Goal: Task Accomplishment & Management: Use online tool/utility

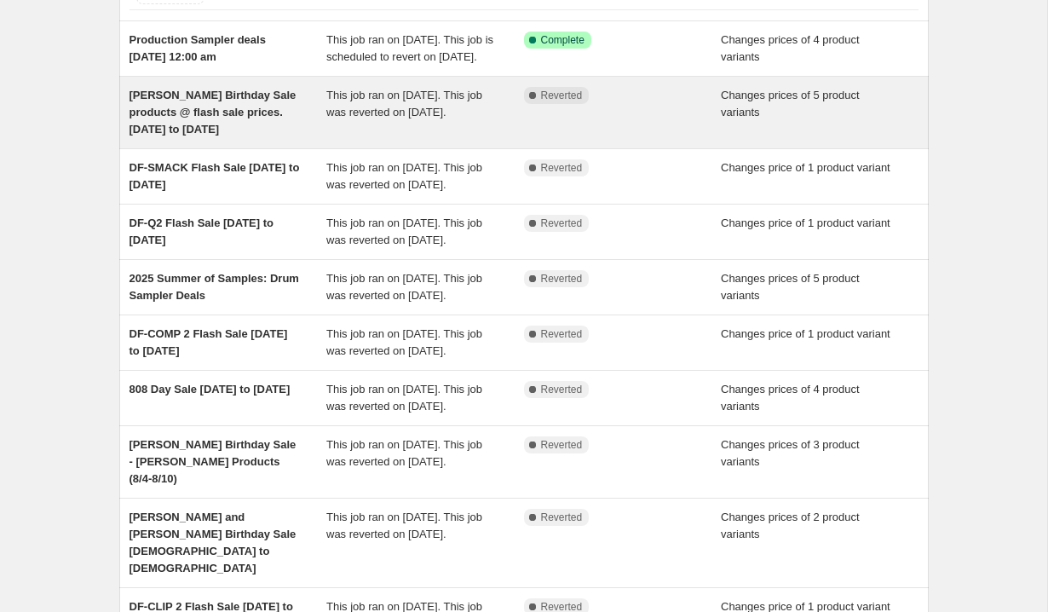
scroll to position [453, 0]
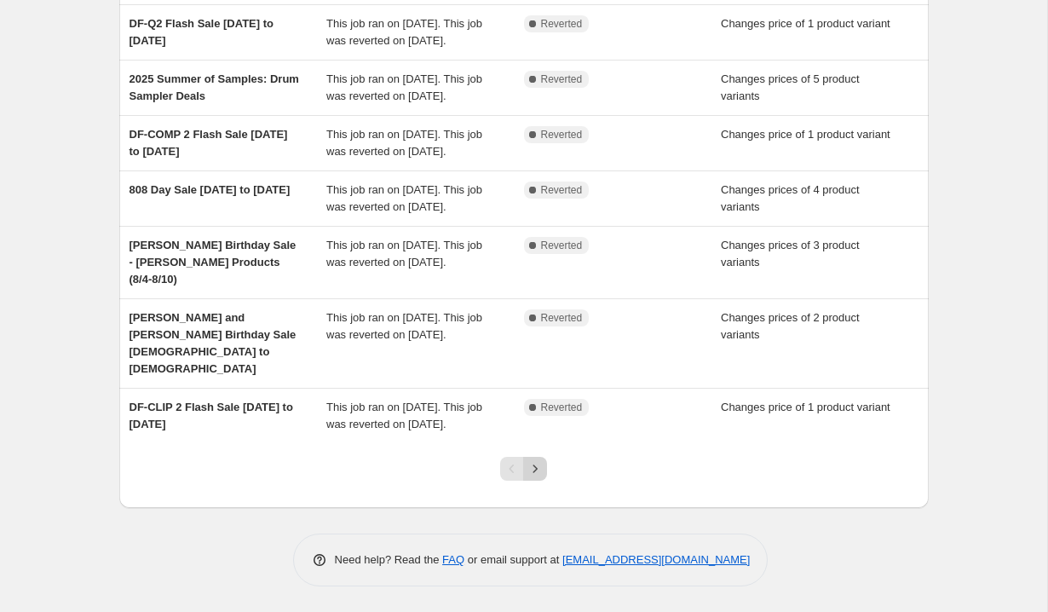
click at [539, 461] on icon "Next" at bounding box center [534, 468] width 17 height 17
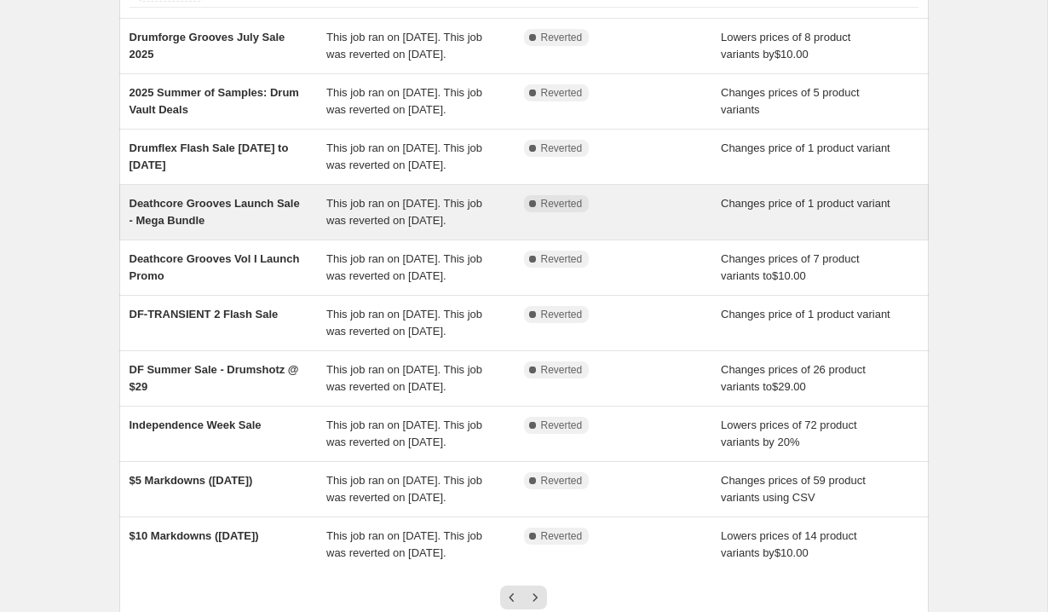
scroll to position [436, 0]
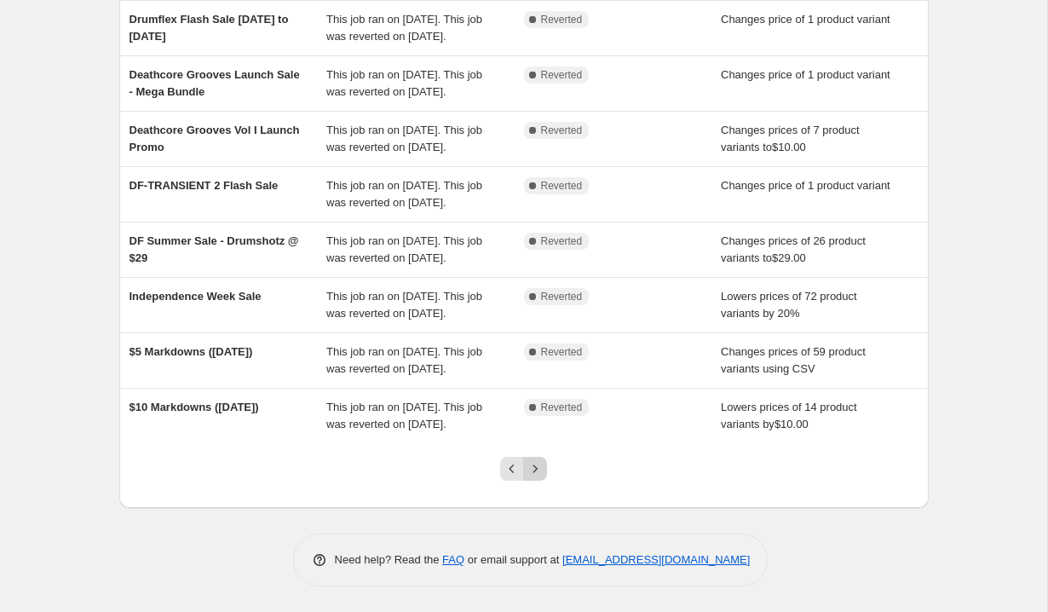
click at [540, 472] on icon "Next" at bounding box center [534, 468] width 17 height 17
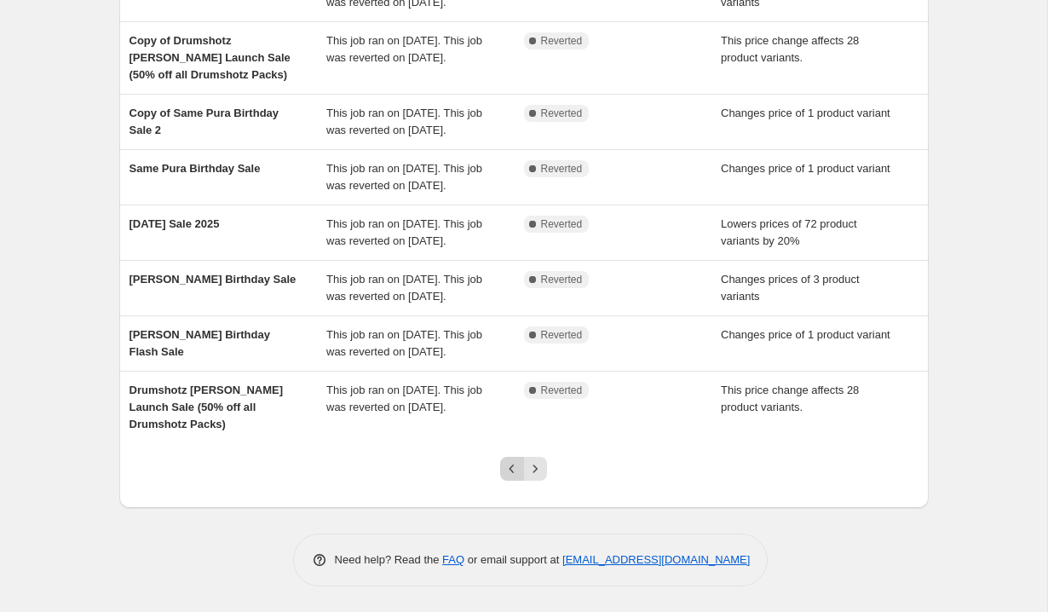
click at [516, 470] on icon "Previous" at bounding box center [511, 468] width 17 height 17
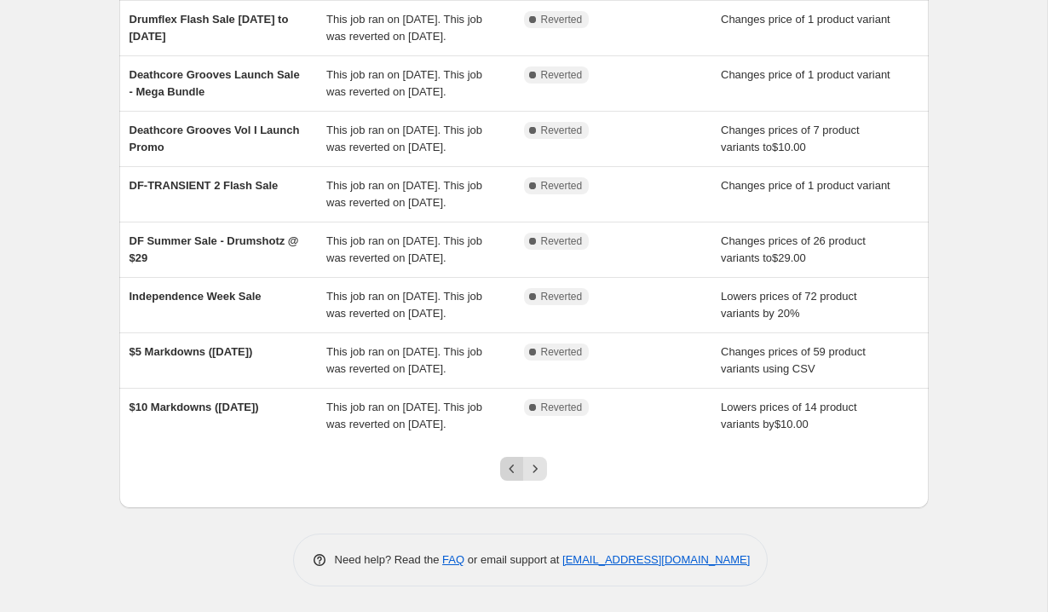
click at [514, 478] on button "Previous" at bounding box center [512, 469] width 24 height 24
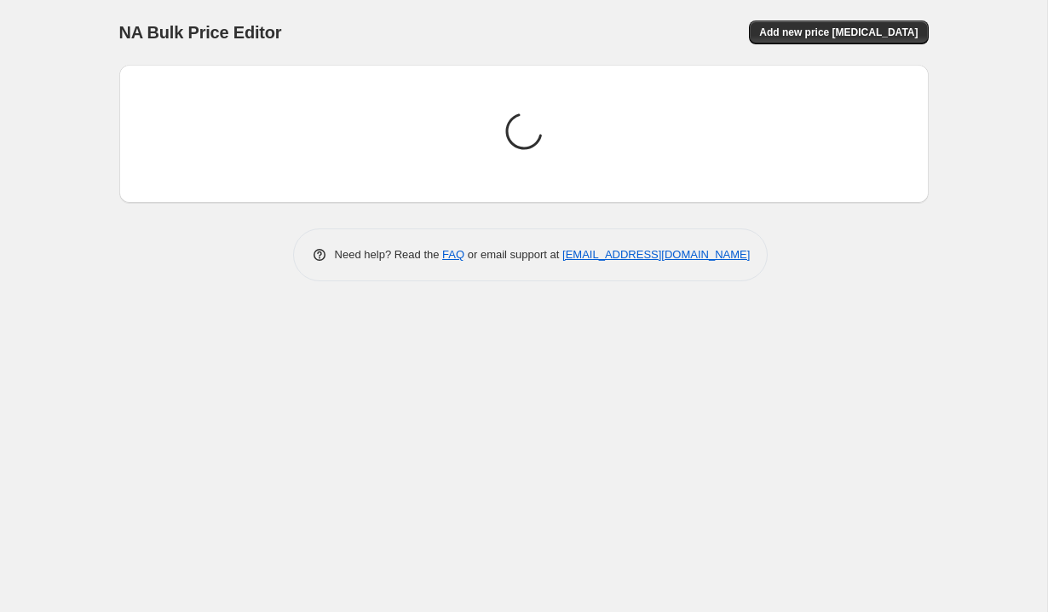
scroll to position [0, 0]
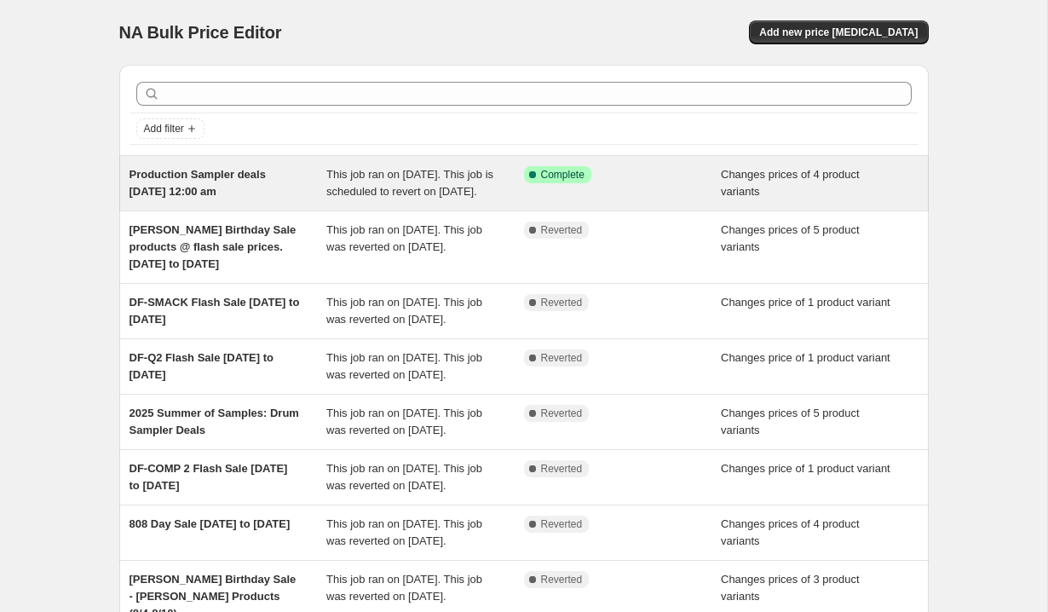
click at [256, 193] on div "Production Sampler deals [DATE] 12:00 am" at bounding box center [228, 183] width 198 height 34
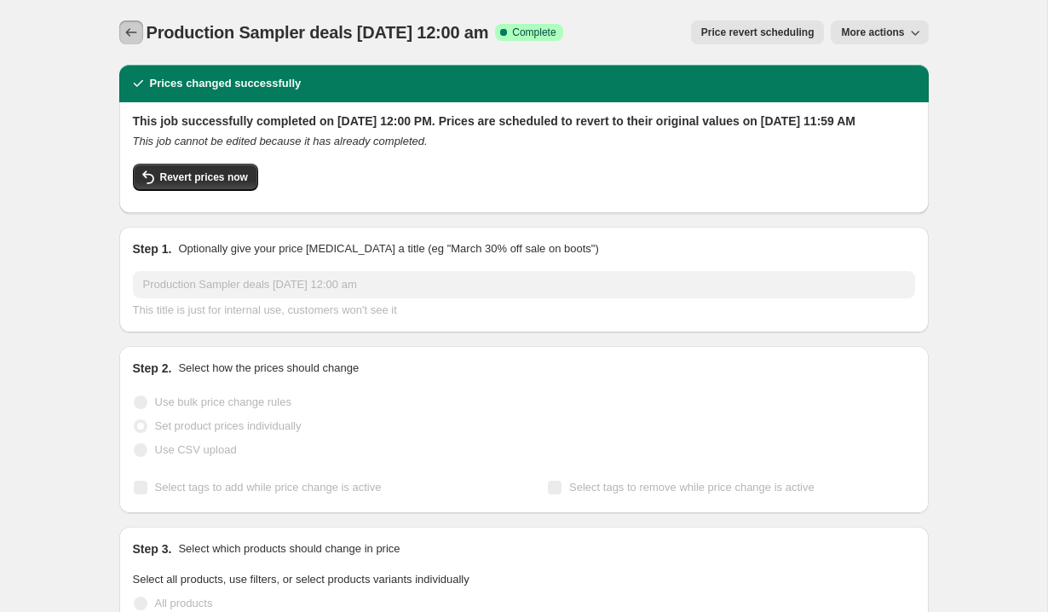
click at [136, 34] on icon "Price change jobs" at bounding box center [131, 32] width 17 height 17
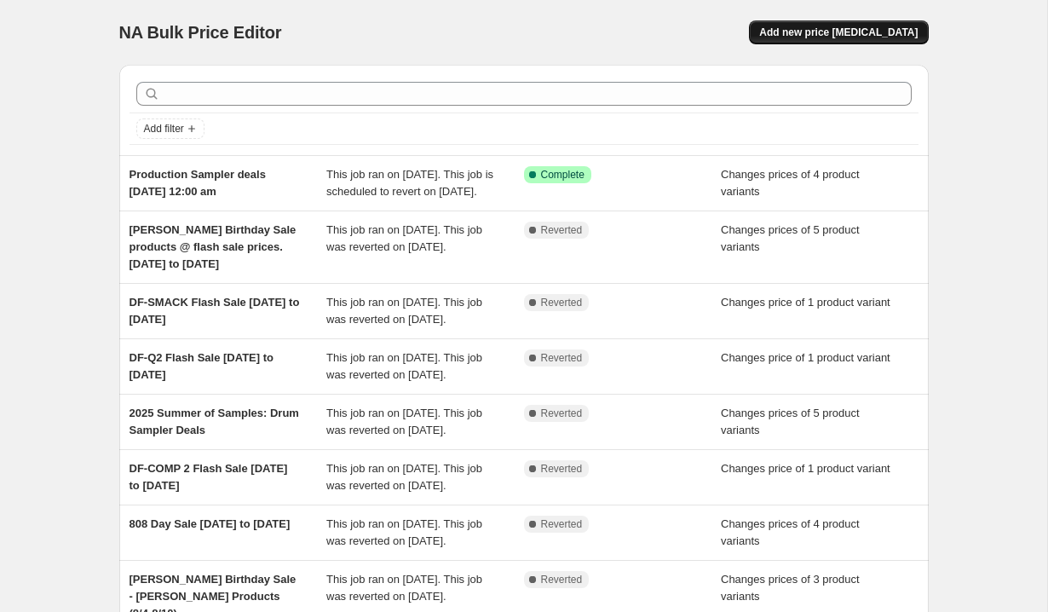
click at [854, 32] on span "Add new price [MEDICAL_DATA]" at bounding box center [838, 33] width 158 height 14
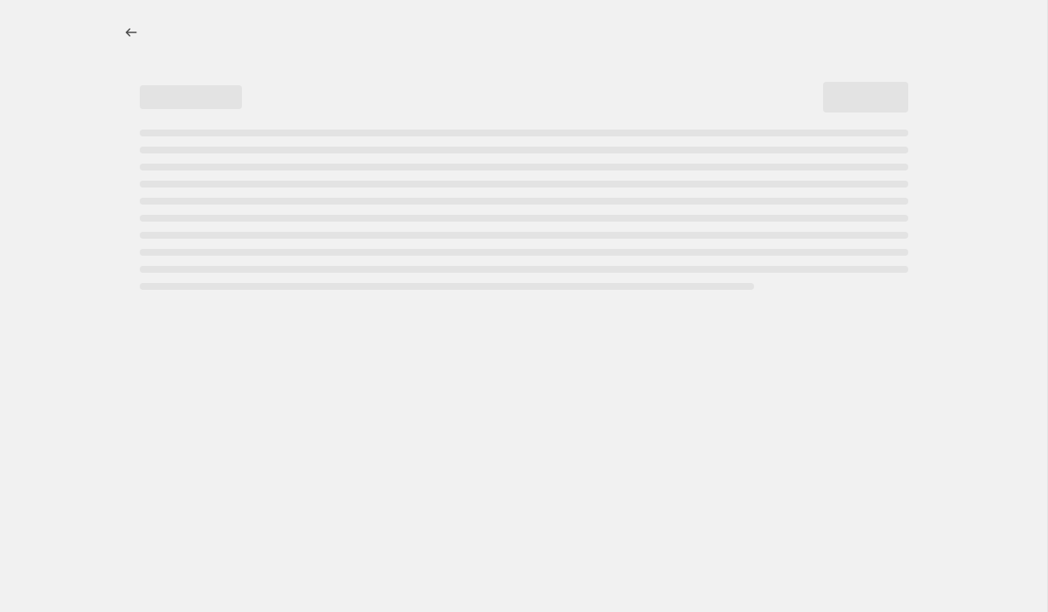
select select "percentage"
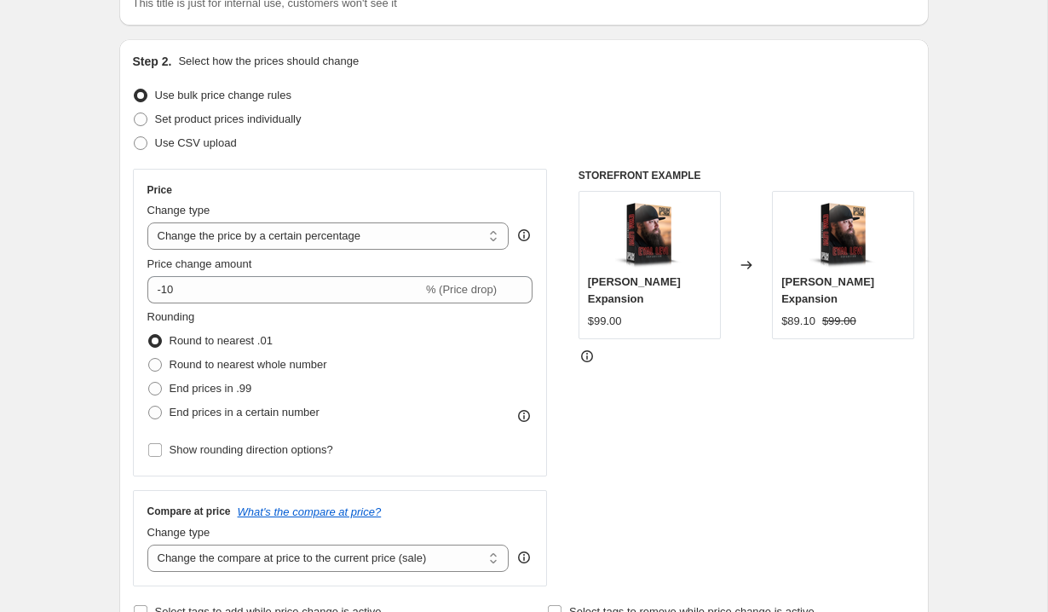
scroll to position [143, 0]
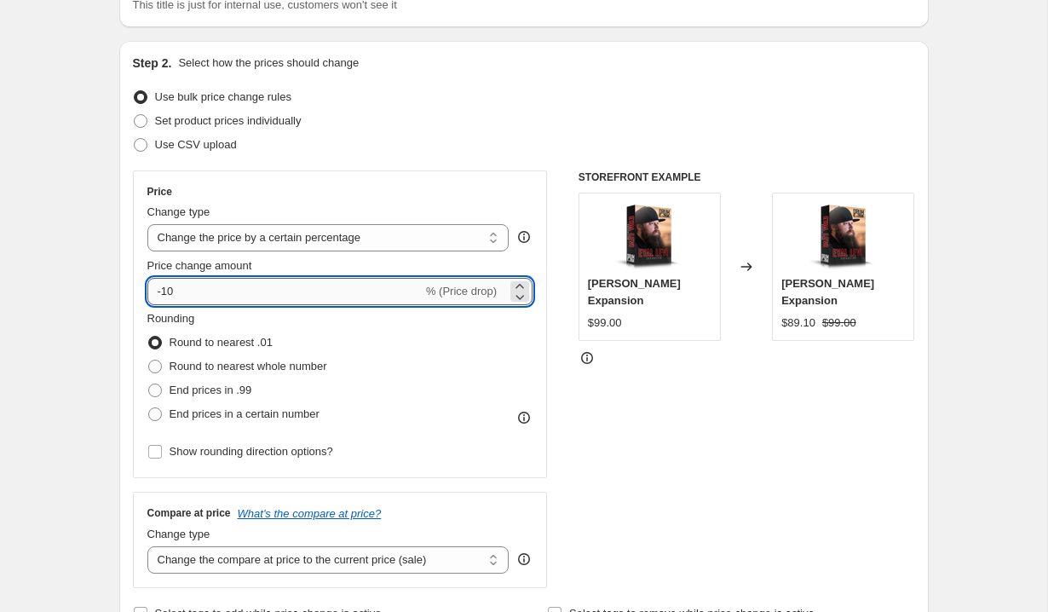
click at [247, 290] on input "-10" at bounding box center [284, 291] width 275 height 27
type input "-1"
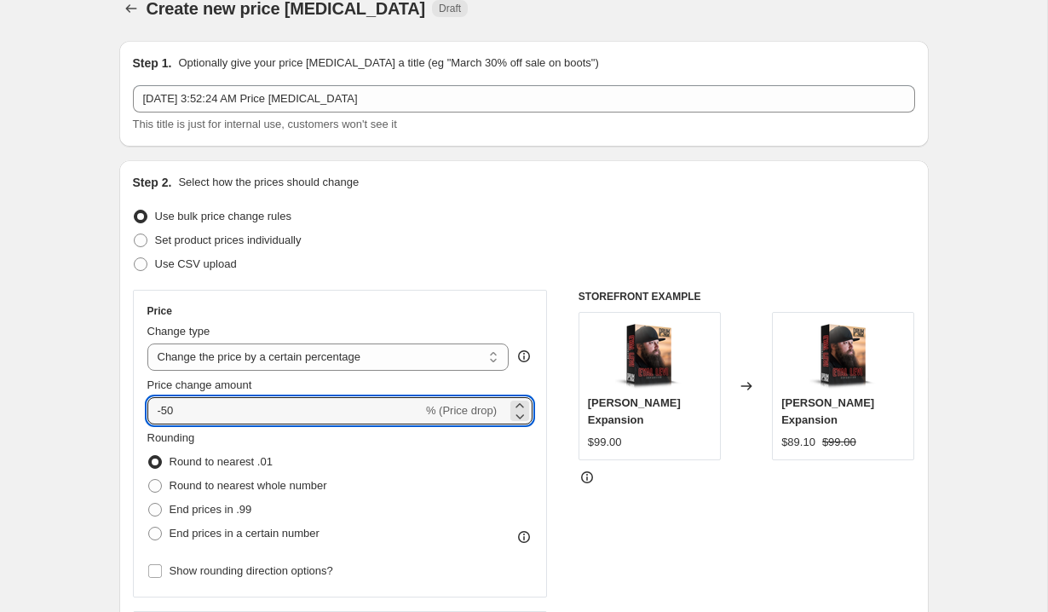
scroll to position [0, 0]
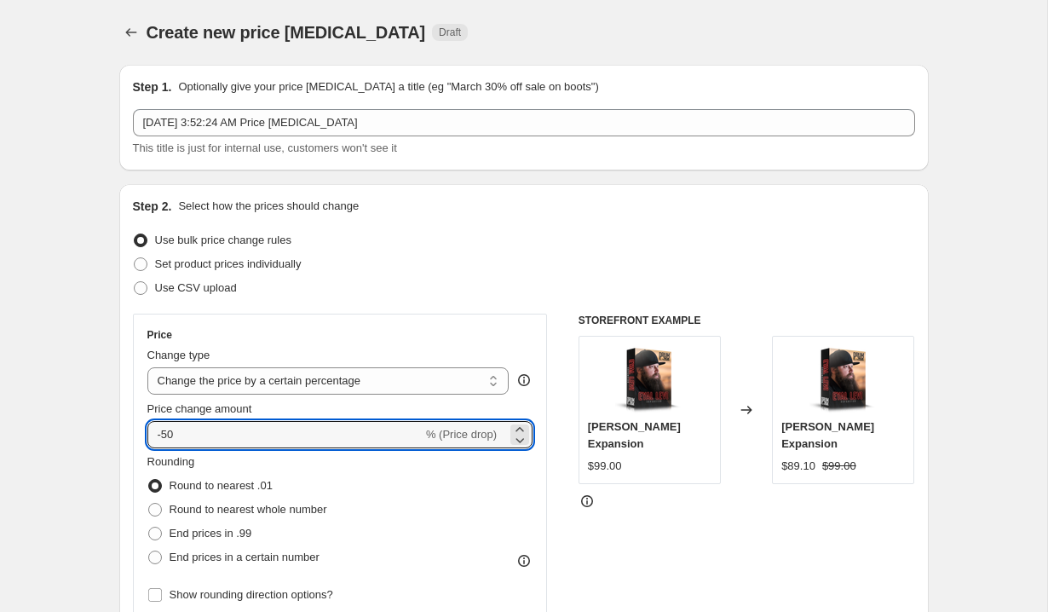
type input "-50"
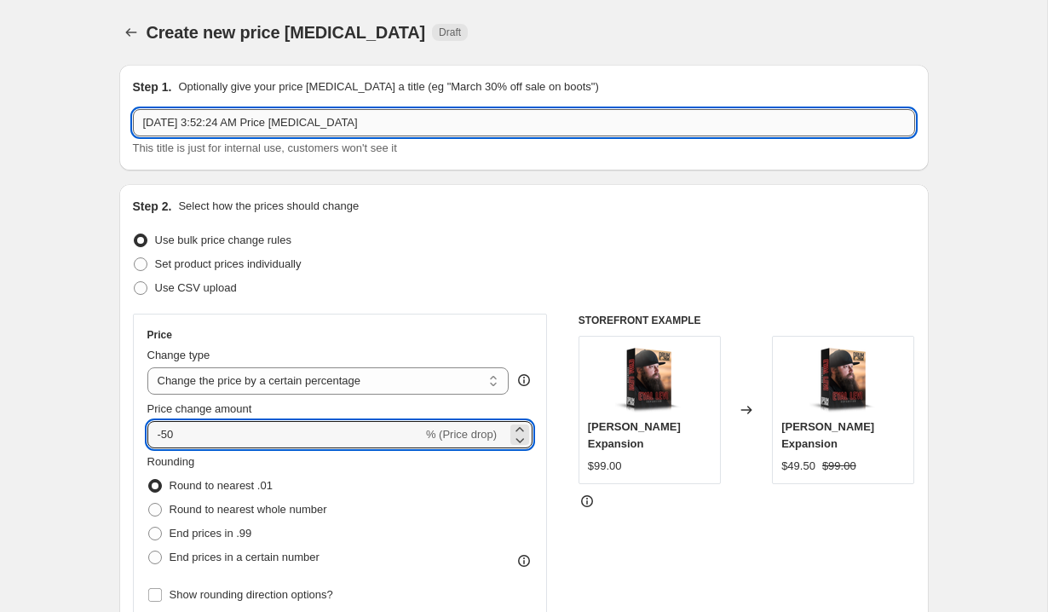
click at [323, 132] on input "[DATE] 3:52:24 AM Price [MEDICAL_DATA]" at bounding box center [524, 122] width 782 height 27
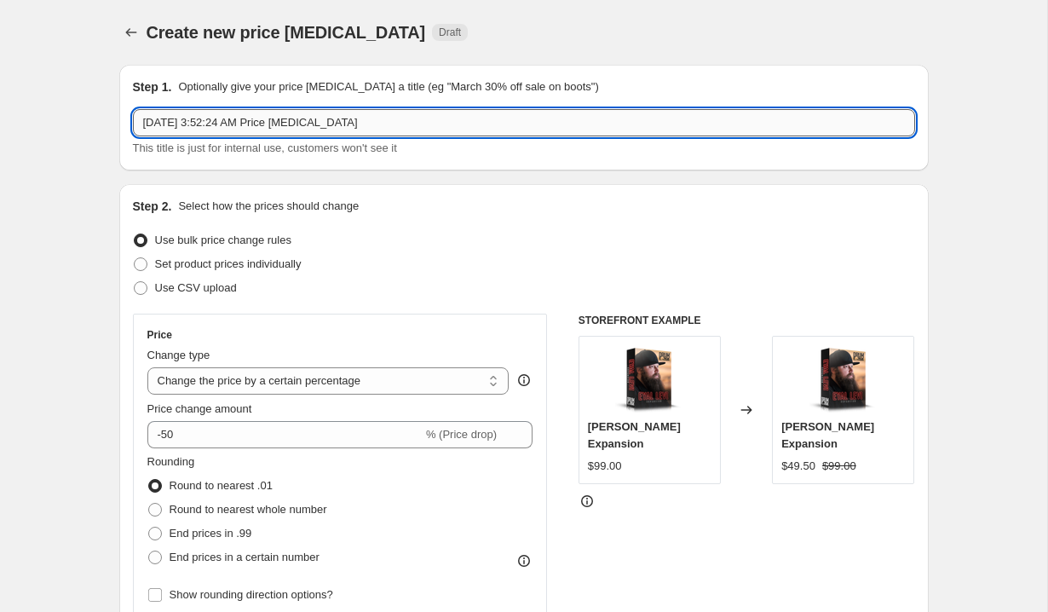
paste input "End of Summer Sale [Final Weekend]"
click at [341, 125] on input "End of Summer Sale [Final Weekend] Drum vault packs" at bounding box center [524, 122] width 782 height 27
click at [492, 116] on input "End of Summer Sale [Final Weekend] all Drum vault packs" at bounding box center [524, 122] width 782 height 27
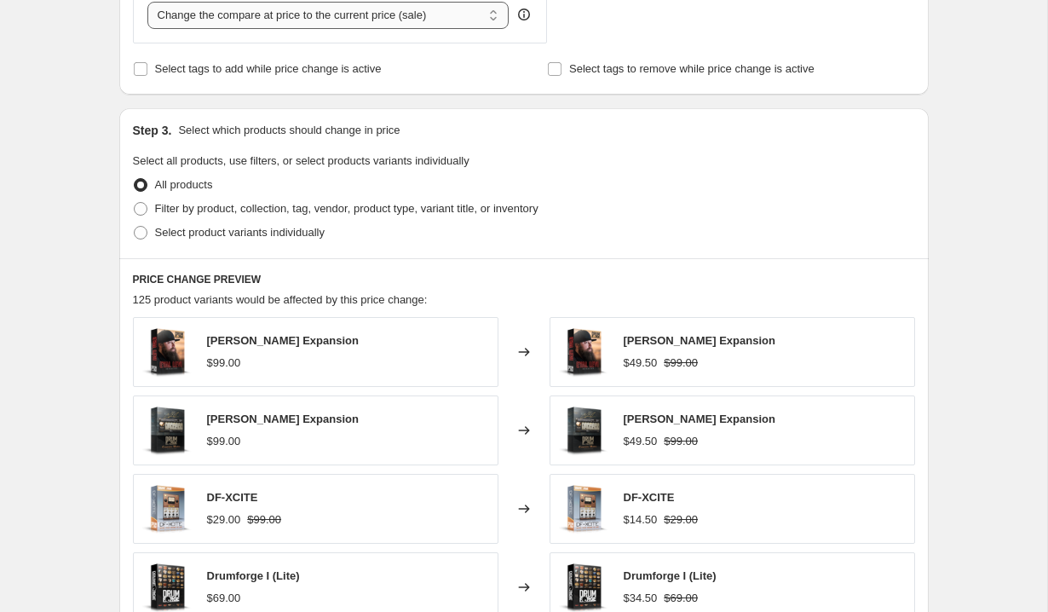
scroll to position [689, 0]
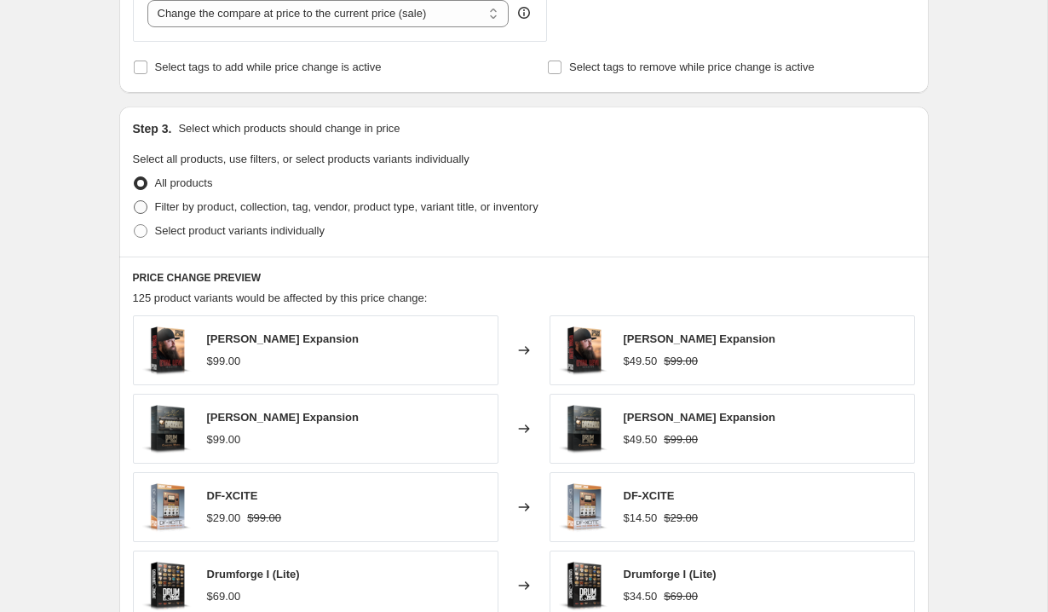
type input "End of Summer Sale [Final Weekend] all Drum vault packs 50% off"
click at [164, 207] on span "Filter by product, collection, tag, vendor, product type, variant title, or inv…" at bounding box center [346, 206] width 383 height 13
click at [135, 201] on input "Filter by product, collection, tag, vendor, product type, variant title, or inv…" at bounding box center [134, 200] width 1 height 1
radio input "true"
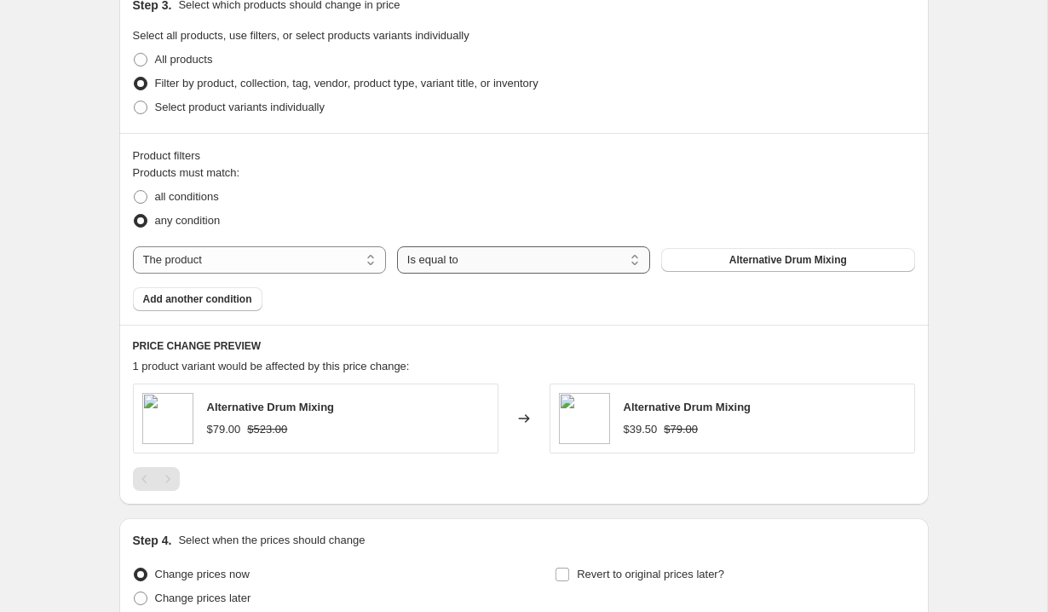
scroll to position [816, 0]
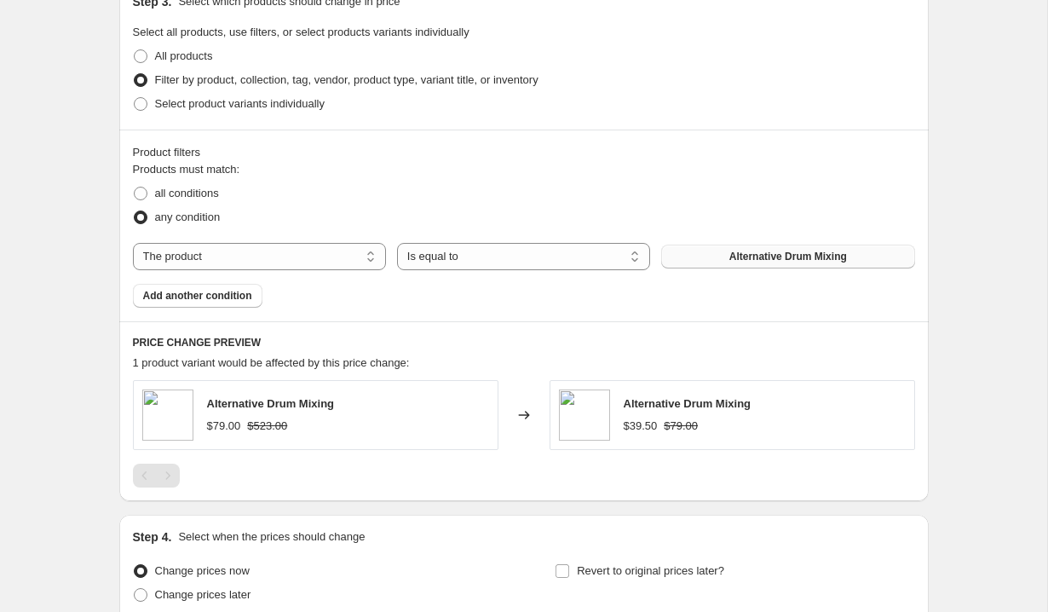
click at [715, 256] on button "Alternative Drum Mixing" at bounding box center [787, 256] width 253 height 24
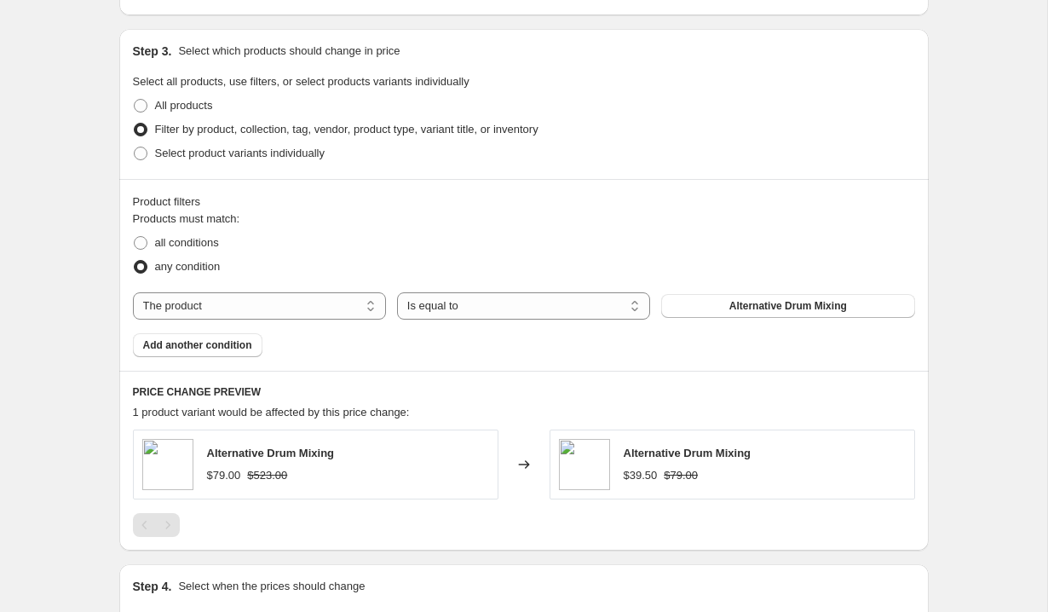
scroll to position [759, 0]
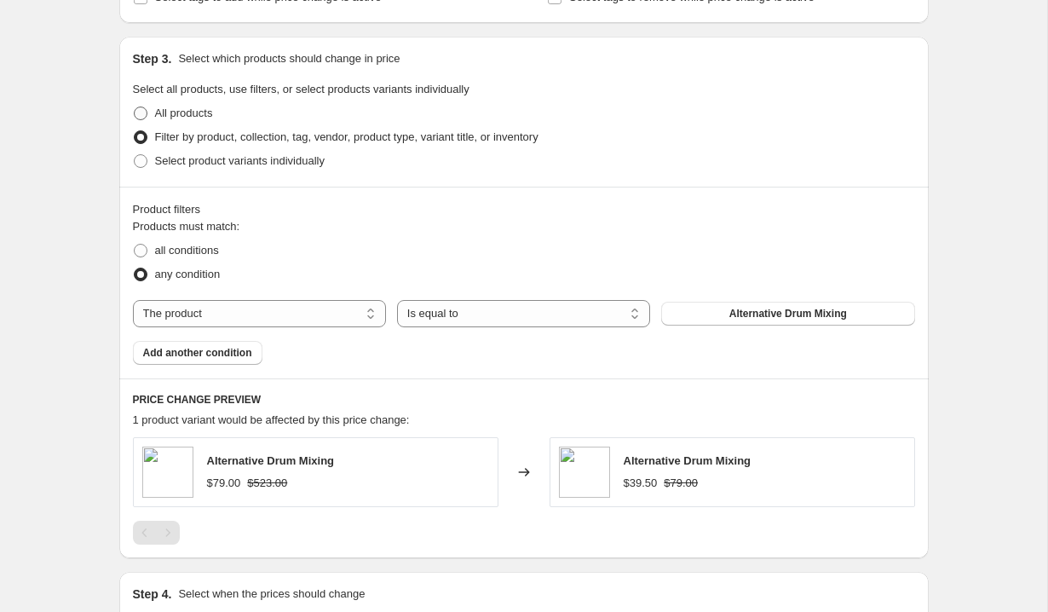
click at [141, 116] on span at bounding box center [141, 113] width 14 height 14
click at [135, 107] on input "All products" at bounding box center [134, 106] width 1 height 1
radio input "true"
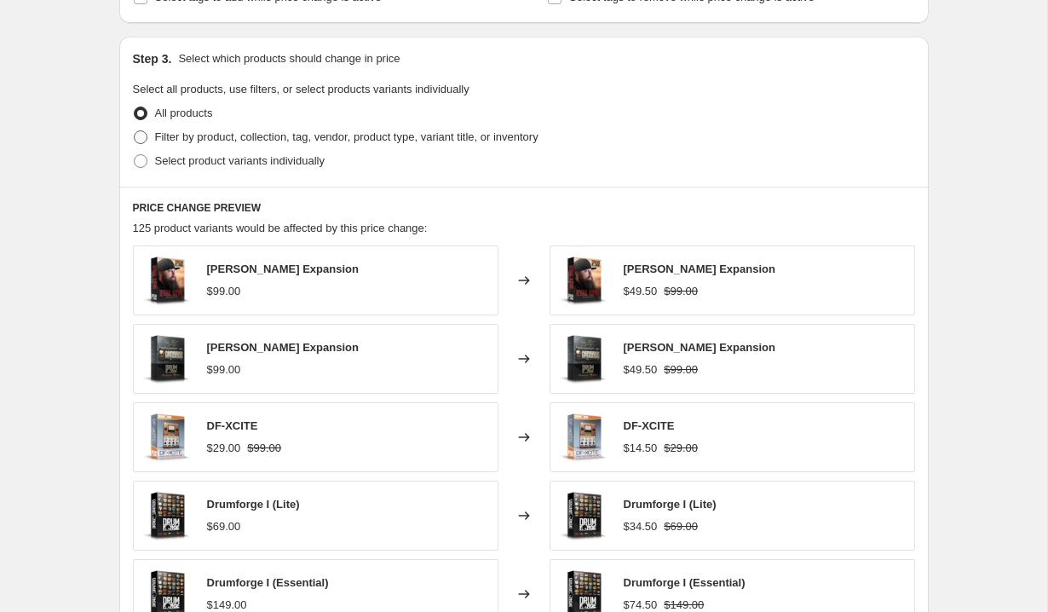
click at [142, 127] on label "Filter by product, collection, tag, vendor, product type, variant title, or inv…" at bounding box center [335, 137] width 405 height 24
click at [135, 130] on input "Filter by product, collection, tag, vendor, product type, variant title, or inv…" at bounding box center [134, 130] width 1 height 1
radio input "true"
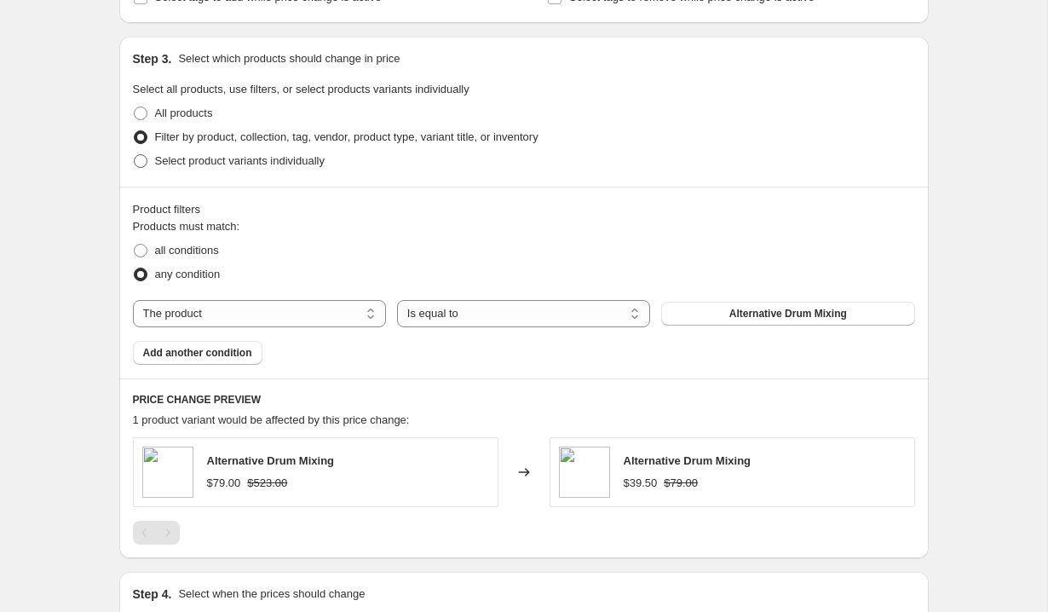
click at [141, 161] on span at bounding box center [141, 161] width 14 height 14
click at [135, 155] on input "Select product variants individually" at bounding box center [134, 154] width 1 height 1
radio input "true"
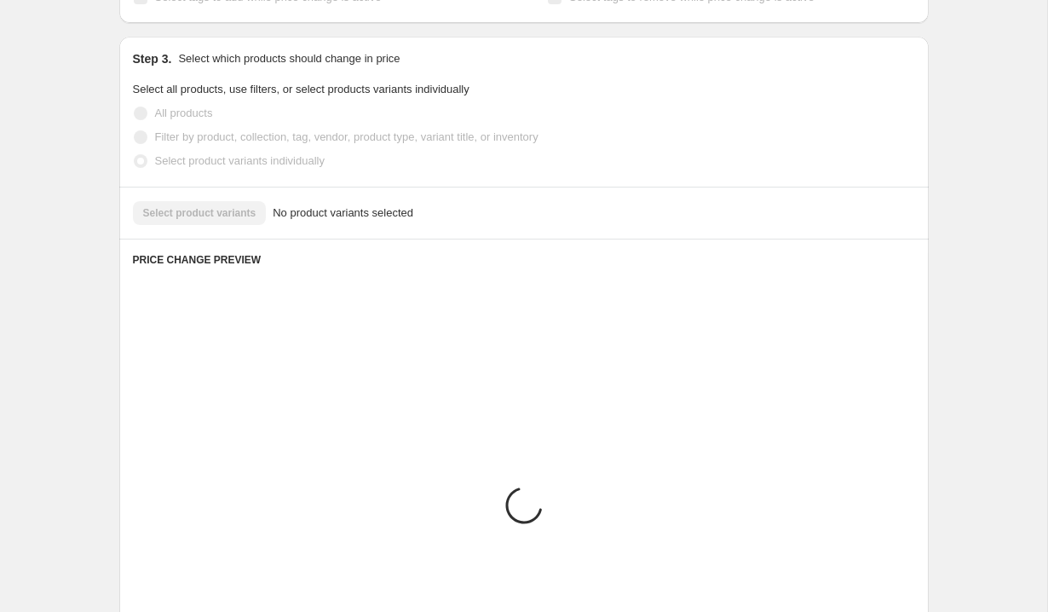
scroll to position [714, 0]
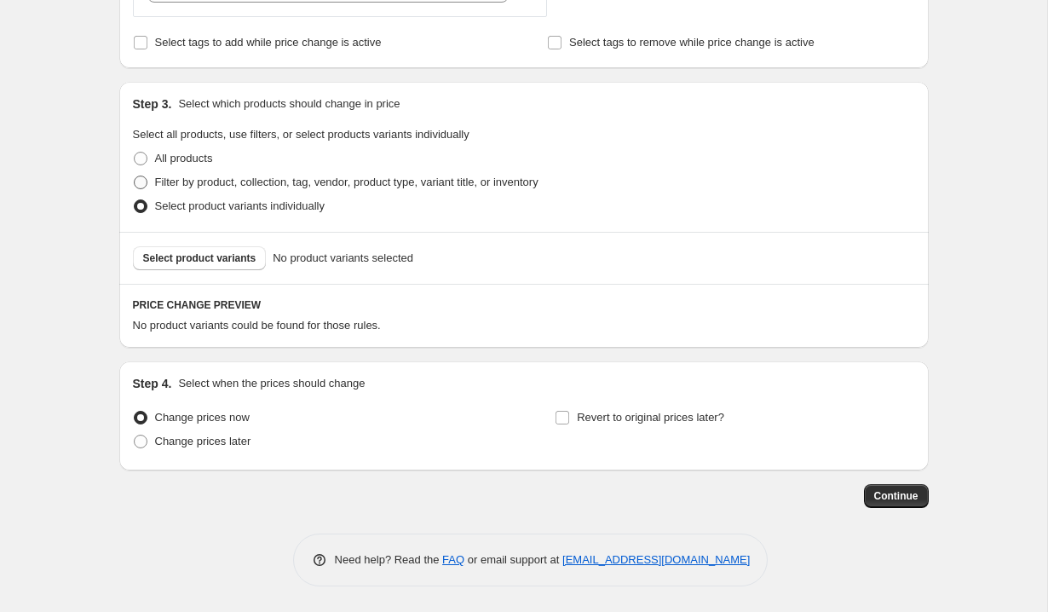
click at [145, 182] on span at bounding box center [141, 182] width 14 height 14
click at [135, 176] on input "Filter by product, collection, tag, vendor, product type, variant title, or inv…" at bounding box center [134, 175] width 1 height 1
radio input "true"
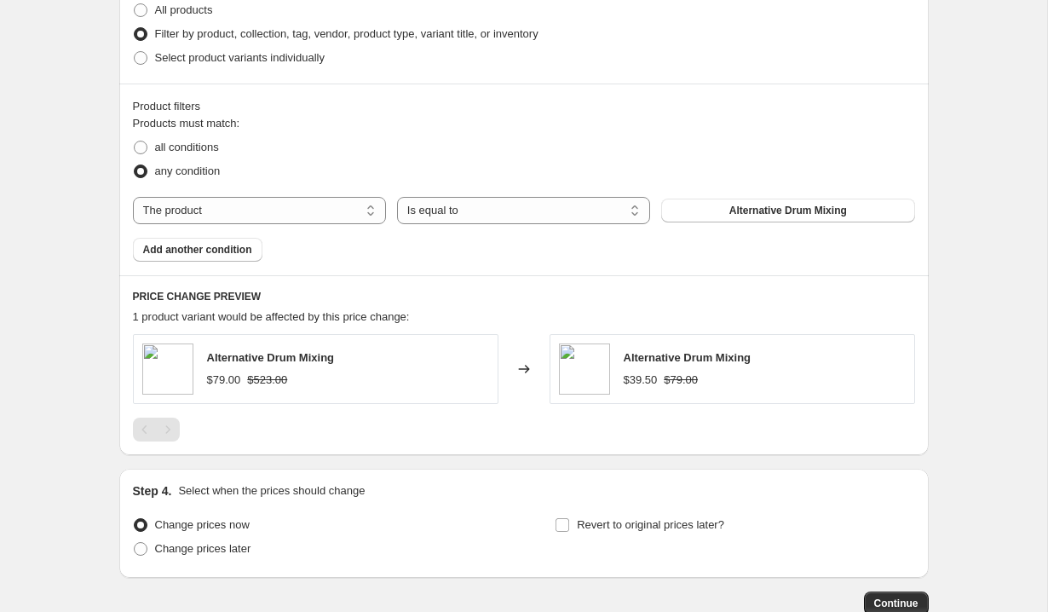
scroll to position [860, 0]
click at [553, 222] on select "Is equal to Is not equal to" at bounding box center [523, 211] width 253 height 27
select select "not_equal"
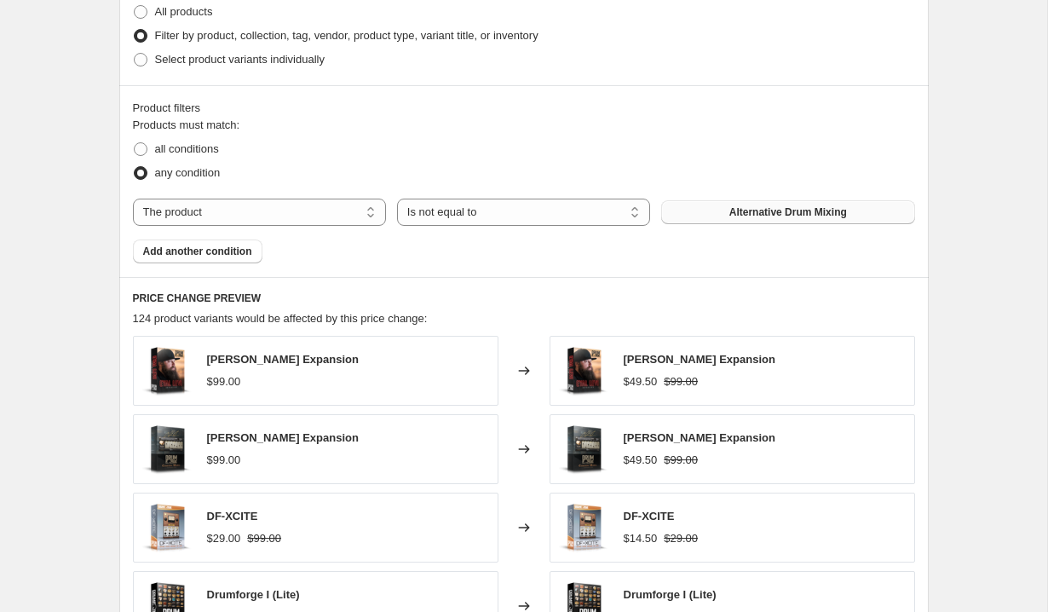
click at [703, 210] on button "Alternative Drum Mixing" at bounding box center [787, 212] width 253 height 24
click at [140, 143] on span at bounding box center [141, 149] width 14 height 14
click at [135, 143] on input "all conditions" at bounding box center [134, 142] width 1 height 1
radio input "true"
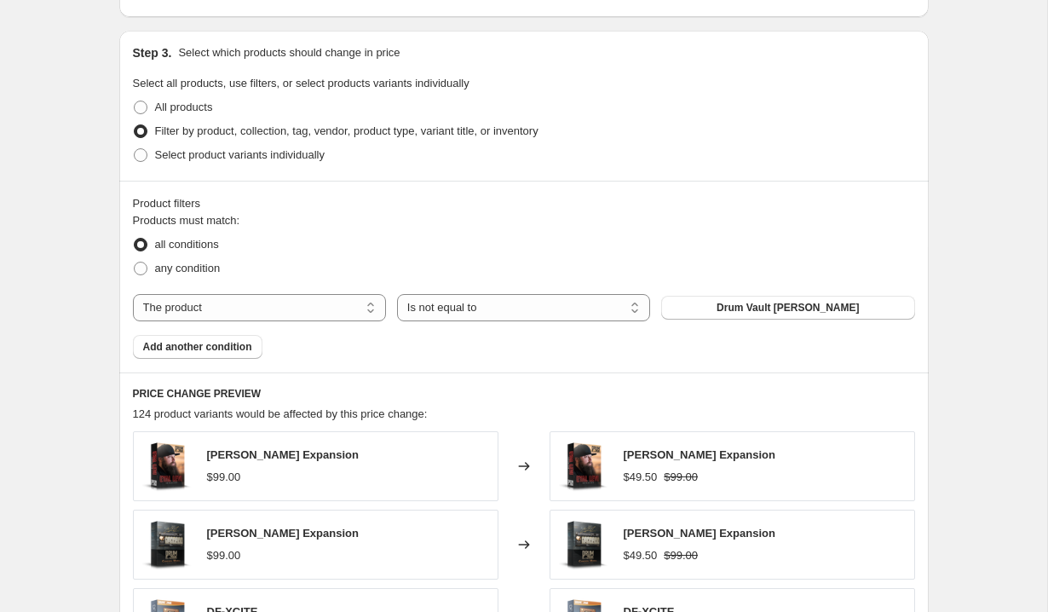
scroll to position [774, 0]
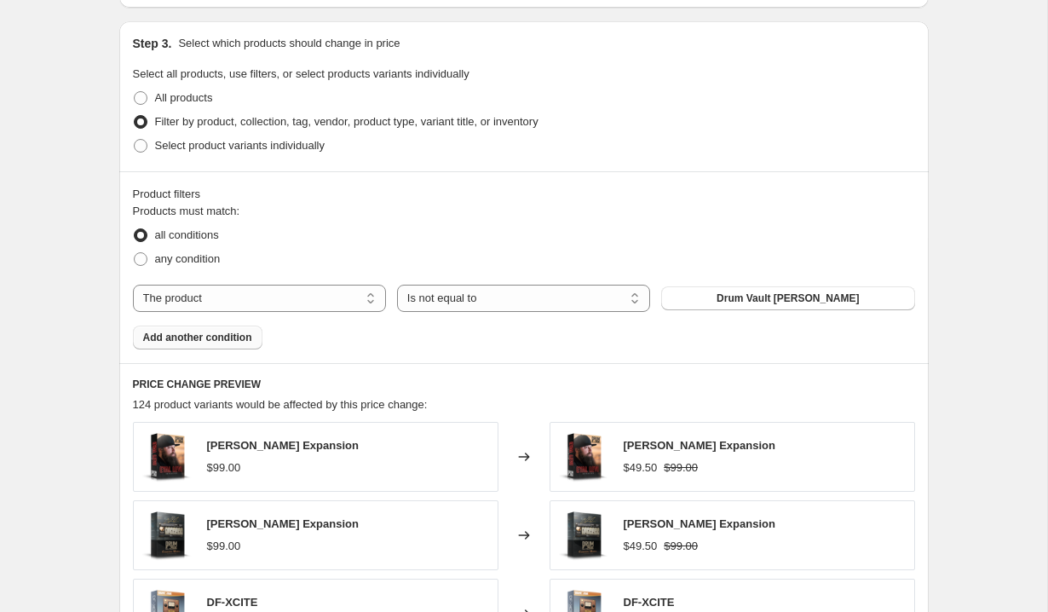
click at [198, 332] on span "Add another condition" at bounding box center [197, 338] width 109 height 14
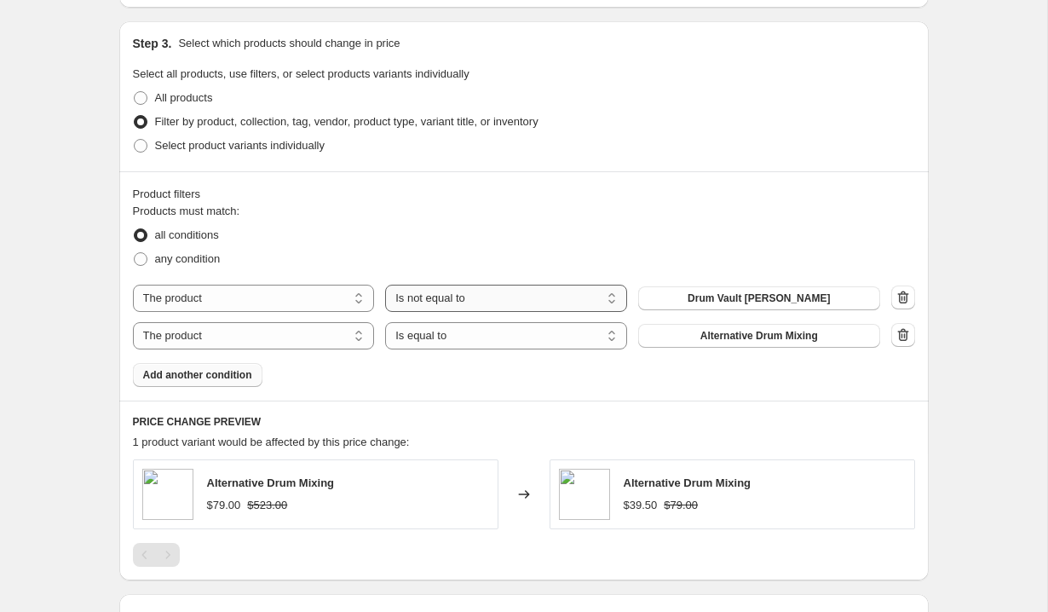
click at [486, 300] on select "Is equal to Is not equal to" at bounding box center [506, 298] width 242 height 27
select select "equal"
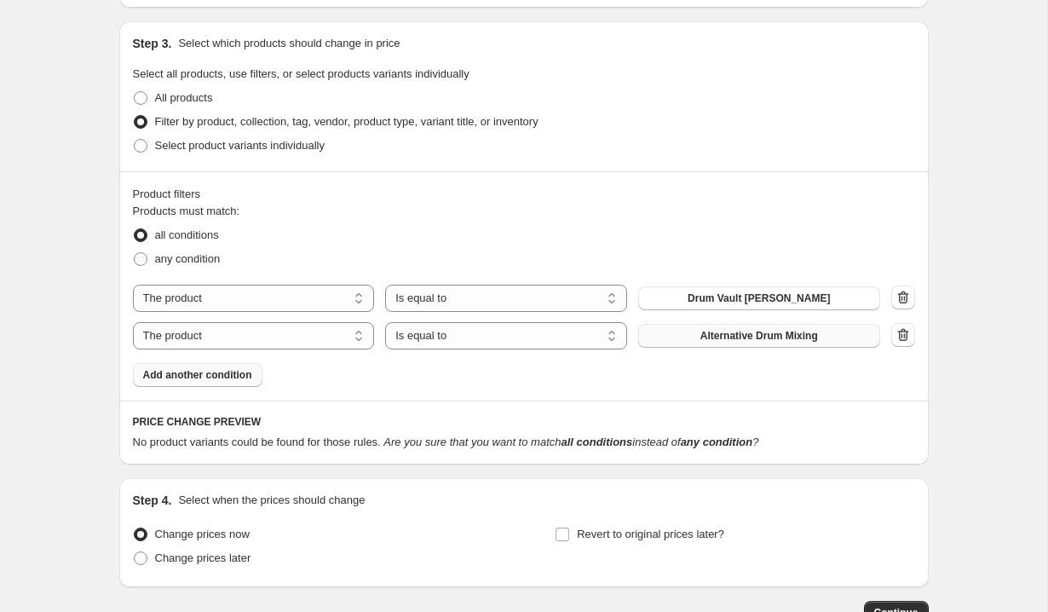
click at [709, 335] on span "Alternative Drum Mixing" at bounding box center [759, 336] width 118 height 14
click at [219, 379] on span "Add another condition" at bounding box center [197, 375] width 109 height 14
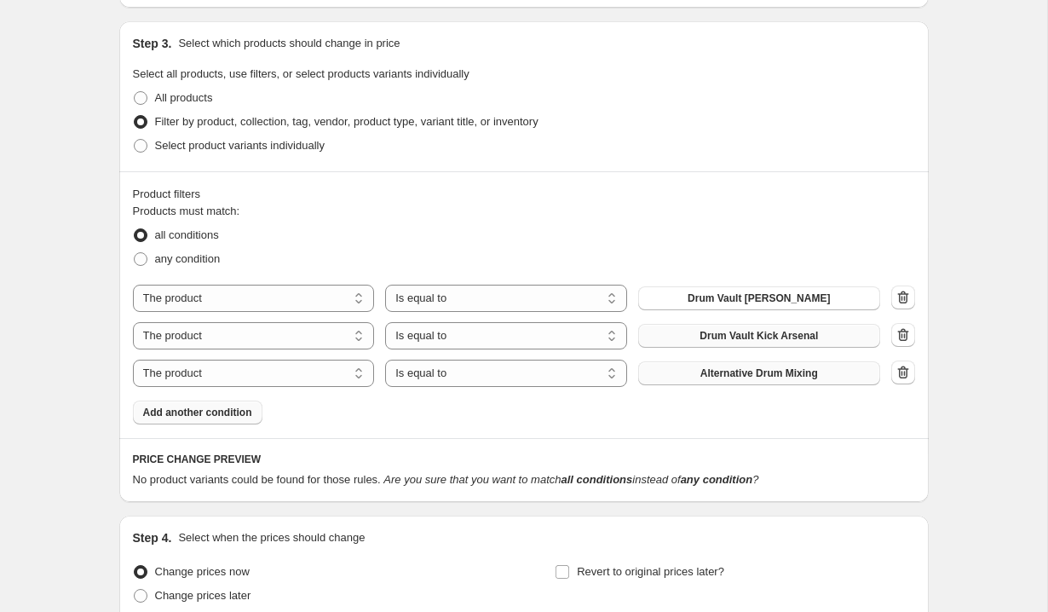
click at [758, 380] on button "Alternative Drum Mixing" at bounding box center [759, 373] width 242 height 24
click at [219, 409] on span "Add another condition" at bounding box center [197, 412] width 109 height 14
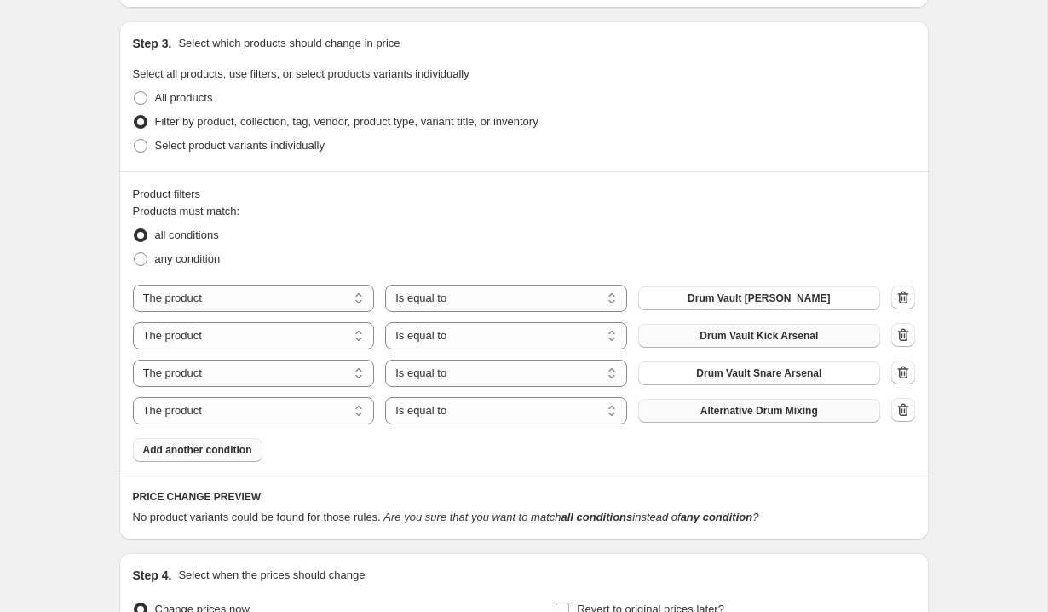
click at [779, 411] on span "Alternative Drum Mixing" at bounding box center [759, 411] width 118 height 14
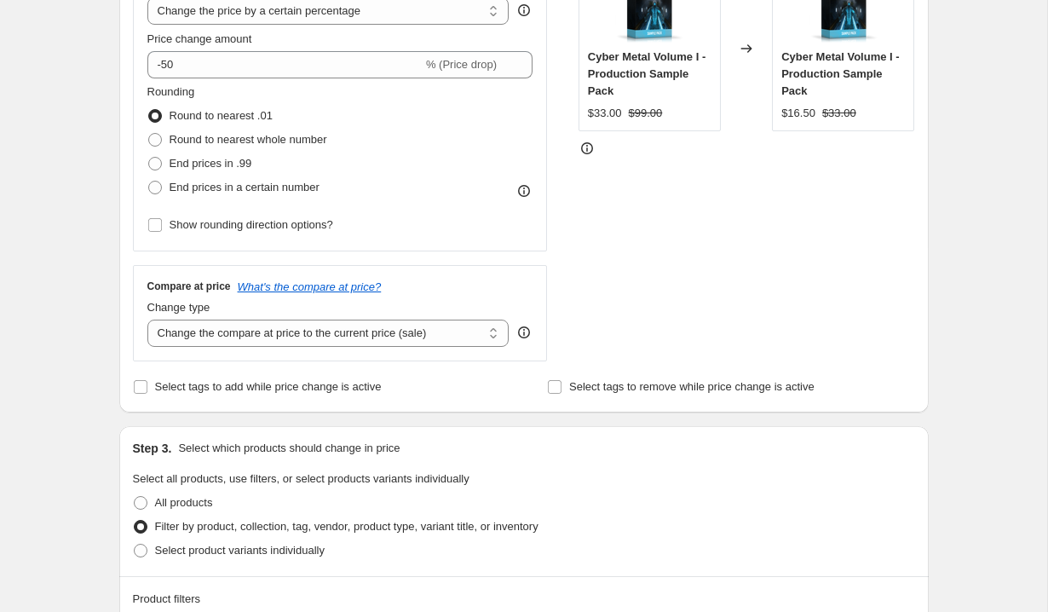
scroll to position [0, 0]
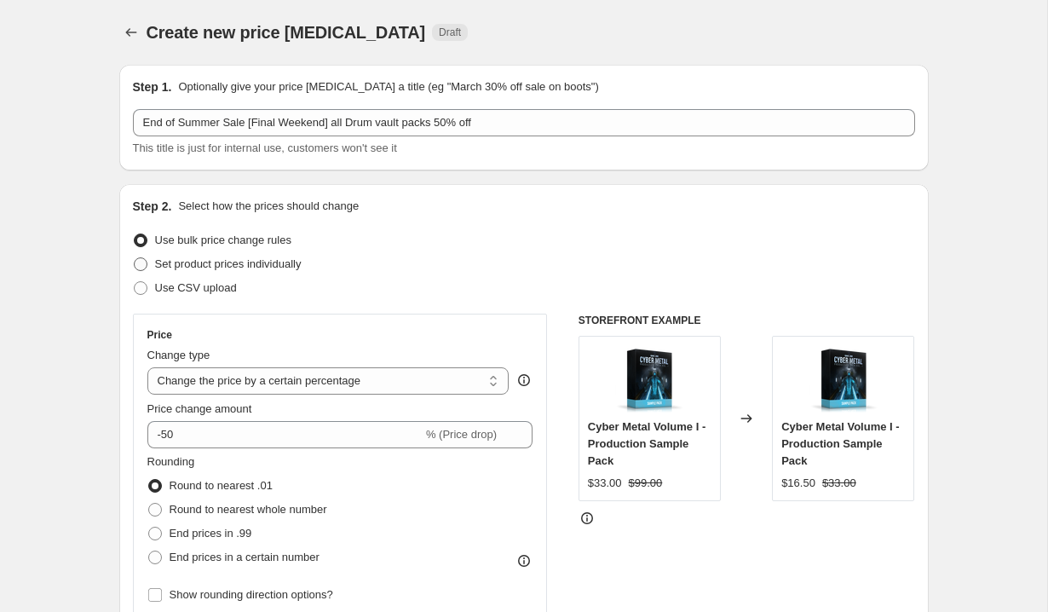
click at [144, 267] on span at bounding box center [141, 264] width 14 height 14
click at [135, 258] on input "Set product prices individually" at bounding box center [134, 257] width 1 height 1
radio input "true"
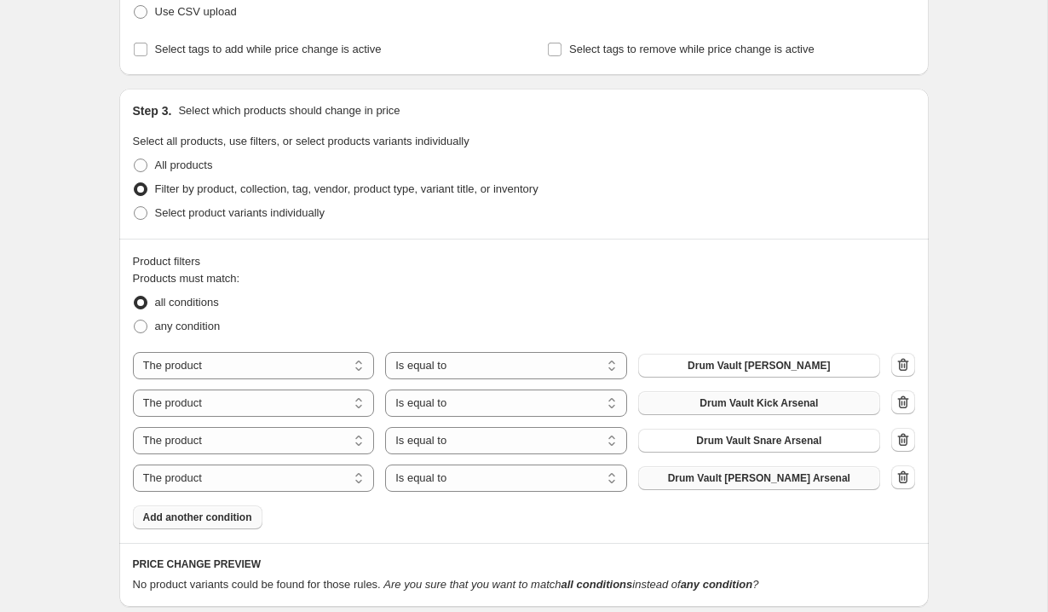
scroll to position [279, 0]
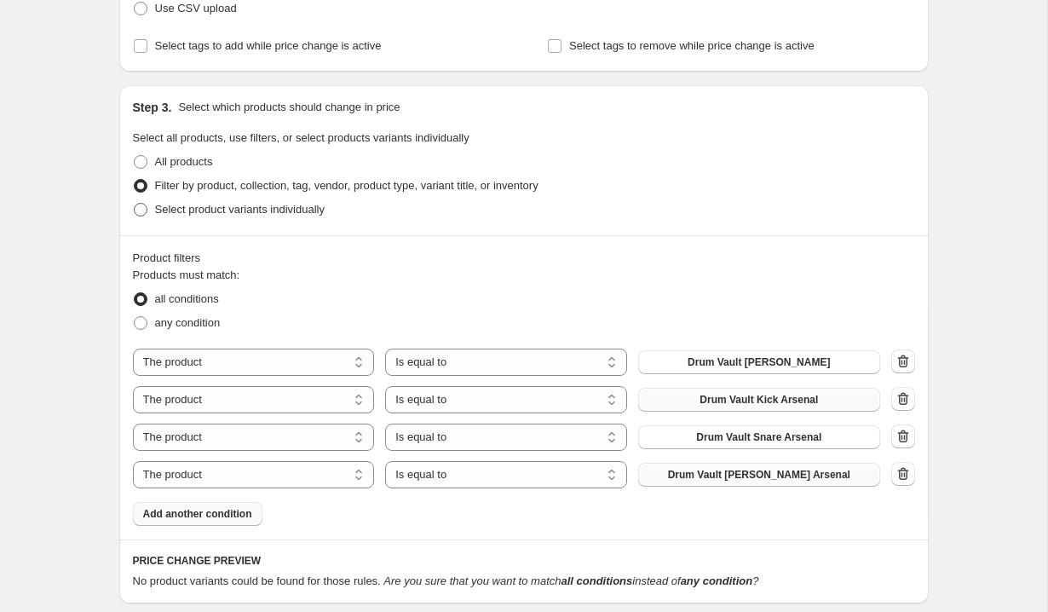
click at [144, 210] on span at bounding box center [141, 210] width 14 height 14
click at [135, 204] on input "Select product variants individually" at bounding box center [134, 203] width 1 height 1
radio input "true"
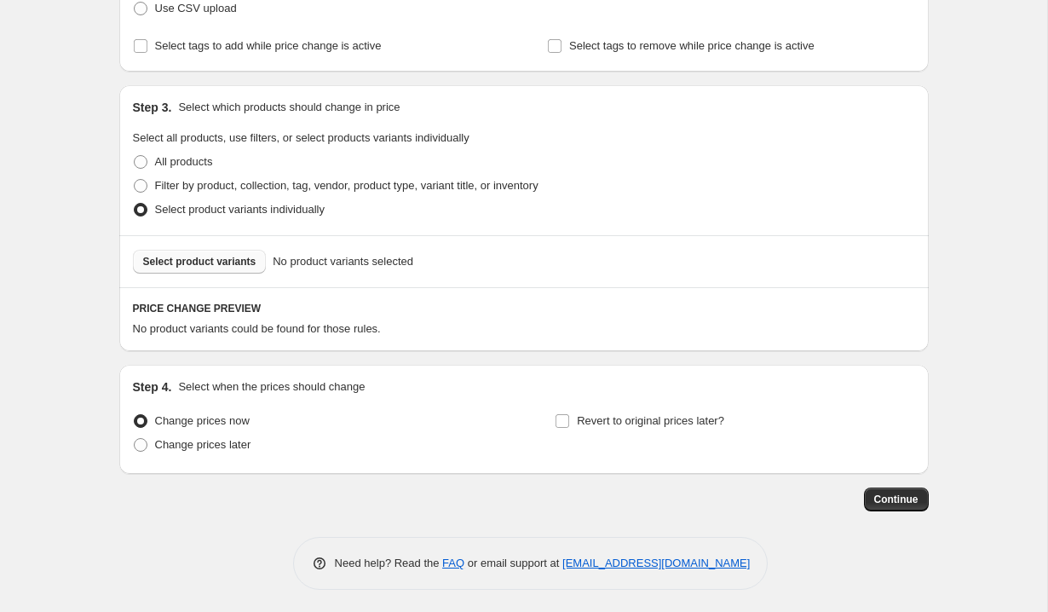
click at [177, 263] on span "Select product variants" at bounding box center [199, 262] width 113 height 14
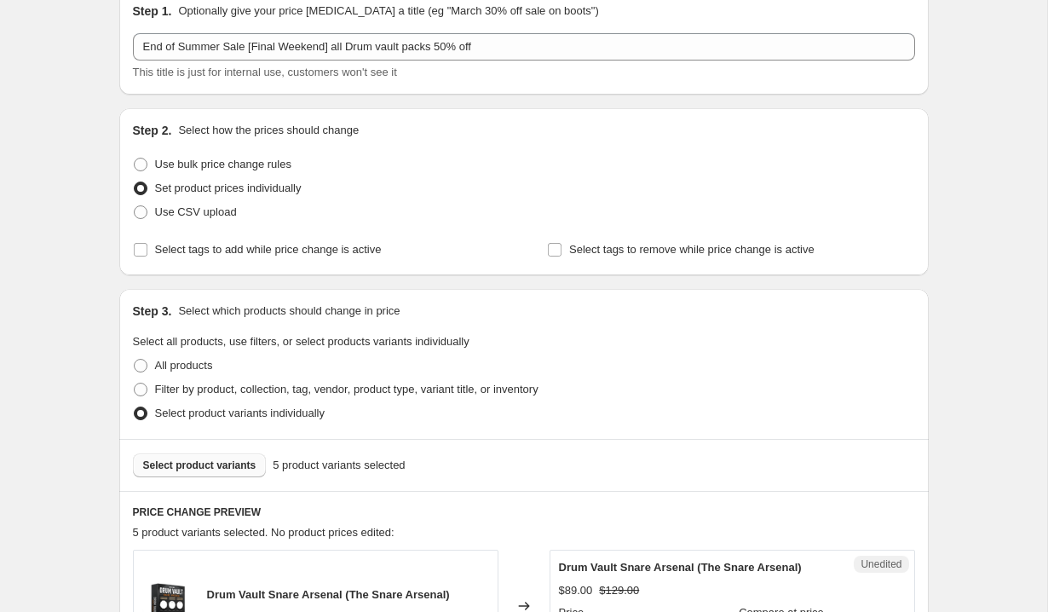
scroll to position [66, 0]
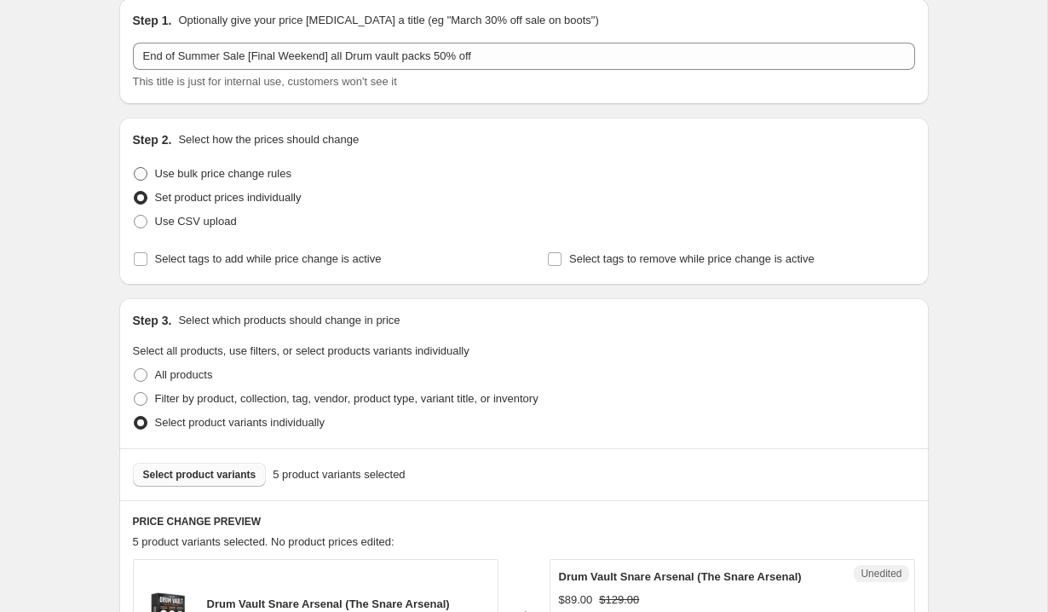
click at [141, 174] on span at bounding box center [141, 174] width 14 height 14
click at [135, 168] on input "Use bulk price change rules" at bounding box center [134, 167] width 1 height 1
radio input "true"
select select "percentage"
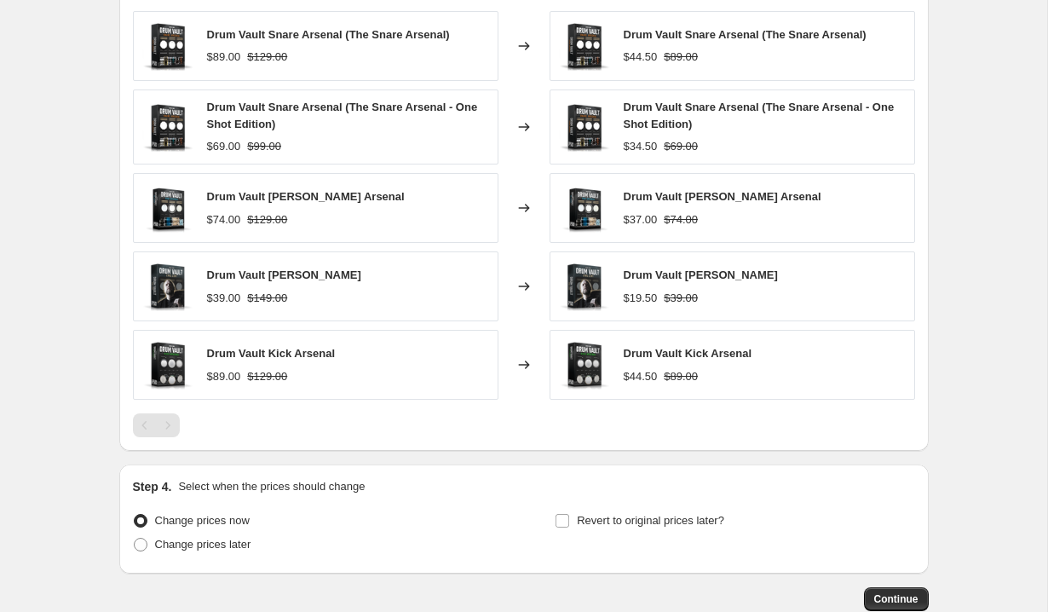
scroll to position [1046, 0]
click at [144, 541] on span at bounding box center [141, 544] width 14 height 14
click at [135, 538] on input "Change prices later" at bounding box center [134, 537] width 1 height 1
radio input "true"
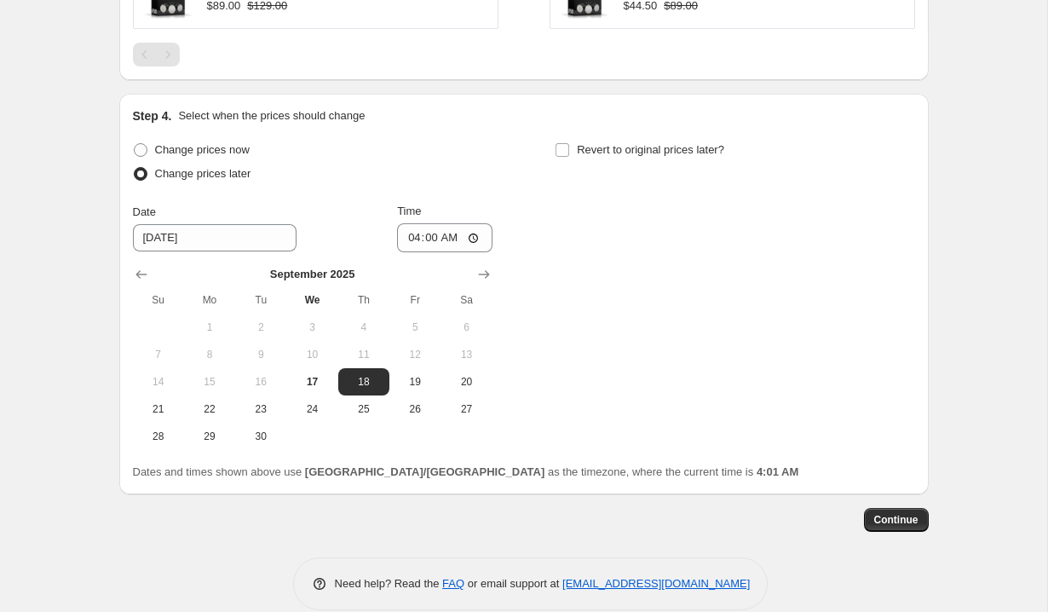
scroll to position [1418, 0]
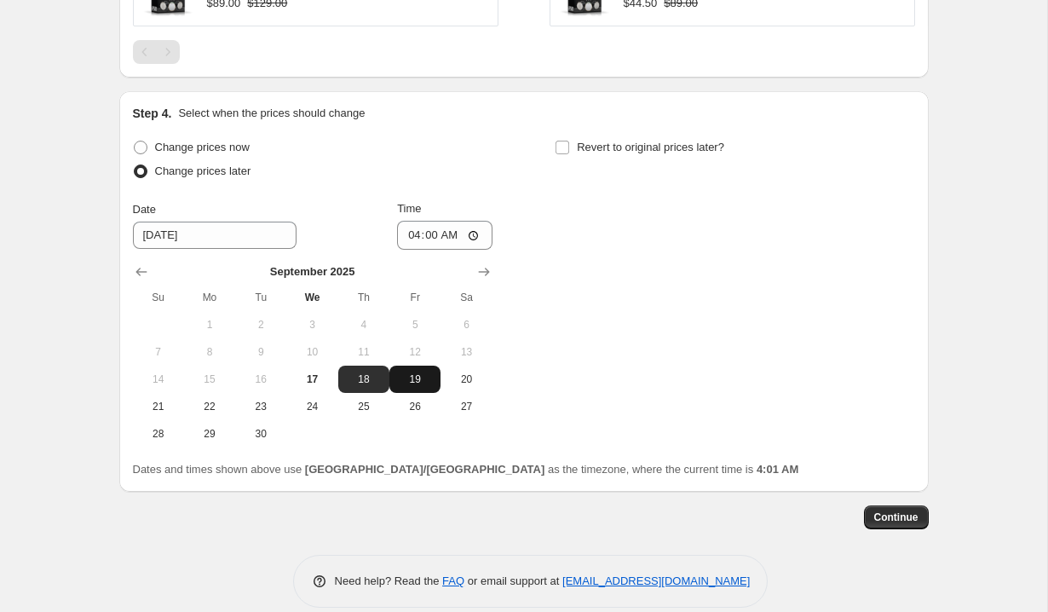
click at [413, 384] on span "19" at bounding box center [414, 379] width 37 height 14
type input "[DATE]"
click at [407, 239] on input "04:00" at bounding box center [444, 235] width 95 height 29
click at [474, 233] on input "00:00" at bounding box center [444, 235] width 95 height 29
click at [584, 233] on div "Change prices now Change prices later Date [DATE] Time 00:00 [DATE] Su Mo Tu We…" at bounding box center [524, 291] width 782 height 312
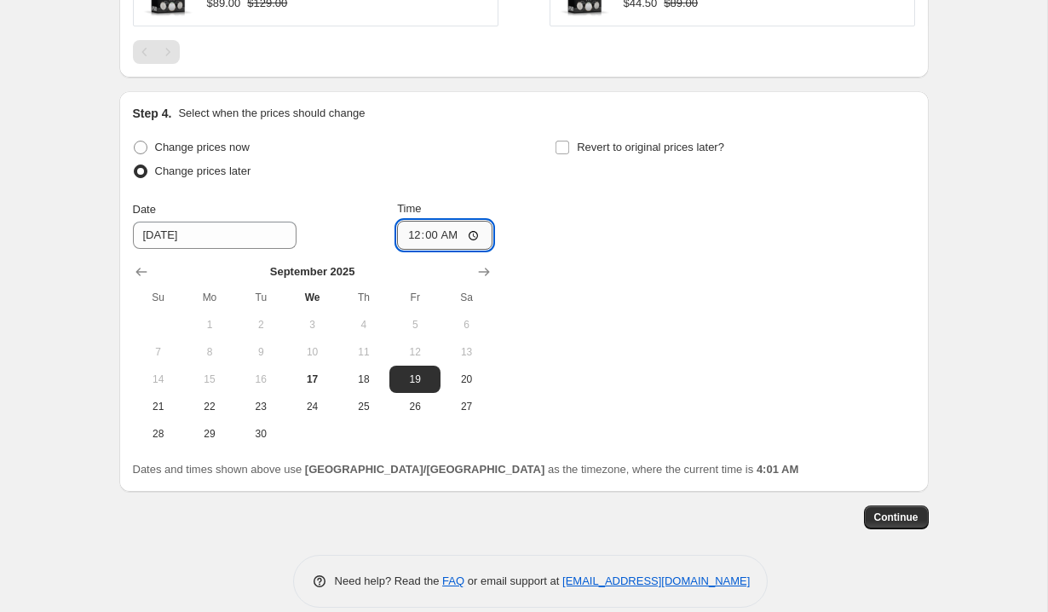
click at [449, 239] on input "00:00" at bounding box center [444, 235] width 95 height 29
type input "12:00"
click at [580, 255] on div "Change prices now Change prices later Date [DATE] Time 12:00 [DATE] Su Mo Tu We…" at bounding box center [524, 291] width 782 height 312
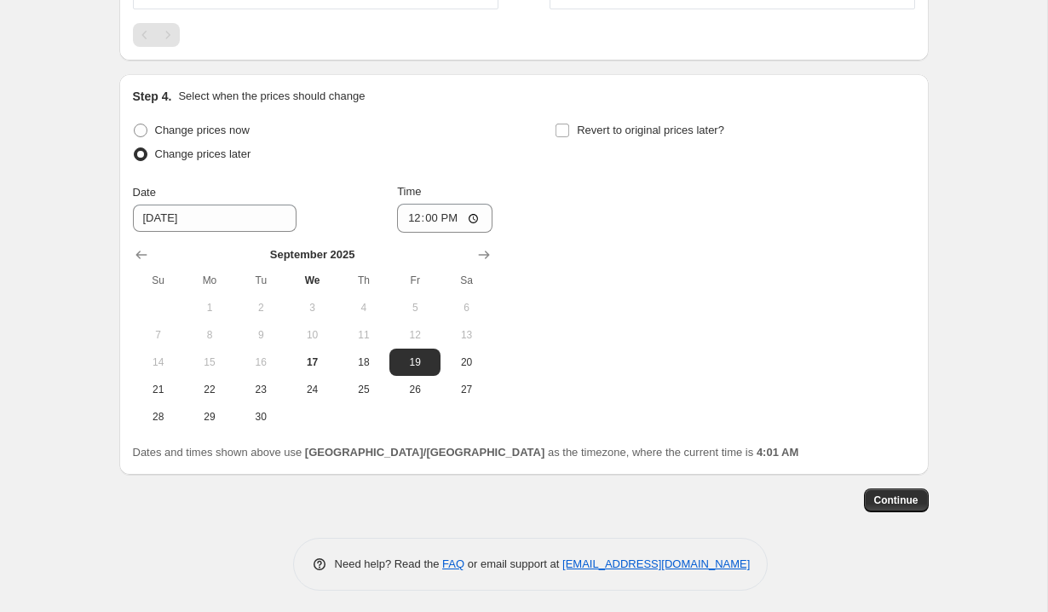
scroll to position [1437, 0]
click at [562, 350] on div "Change prices now Change prices later Date [DATE] Time 12:00 [DATE] Su Mo Tu We…" at bounding box center [524, 273] width 782 height 312
click at [562, 133] on input "Revert to original prices later?" at bounding box center [562, 129] width 14 height 14
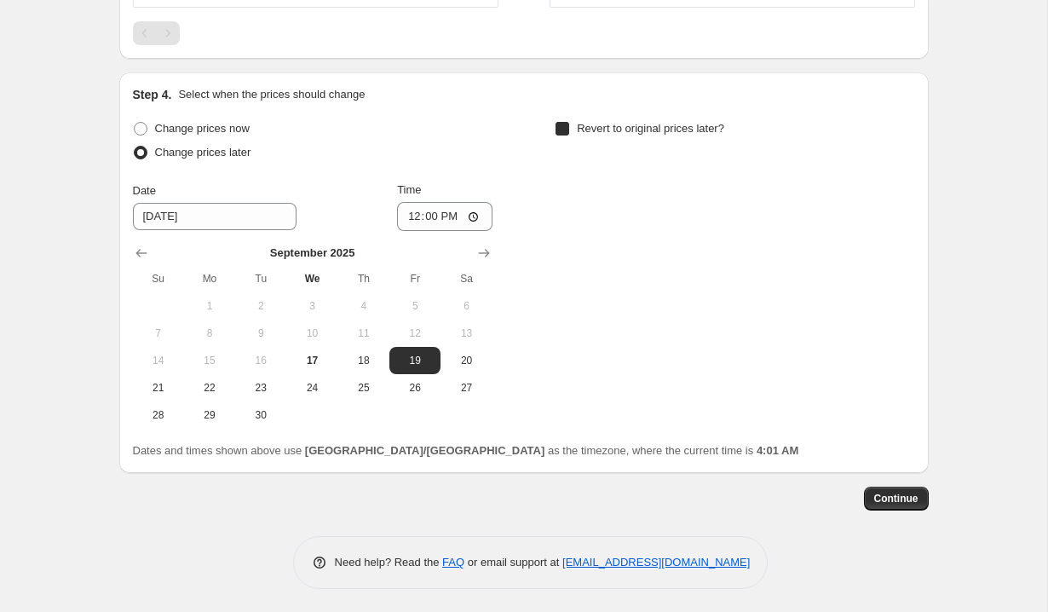
checkbox input "true"
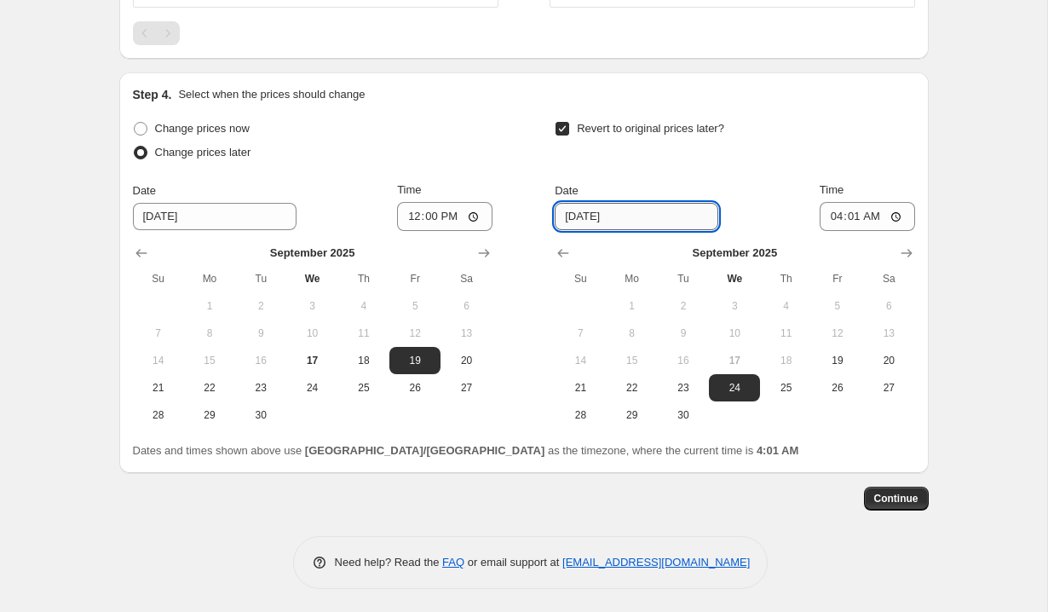
click at [585, 216] on input "[DATE]" at bounding box center [637, 216] width 164 height 27
click at [591, 385] on span "21" at bounding box center [579, 388] width 37 height 14
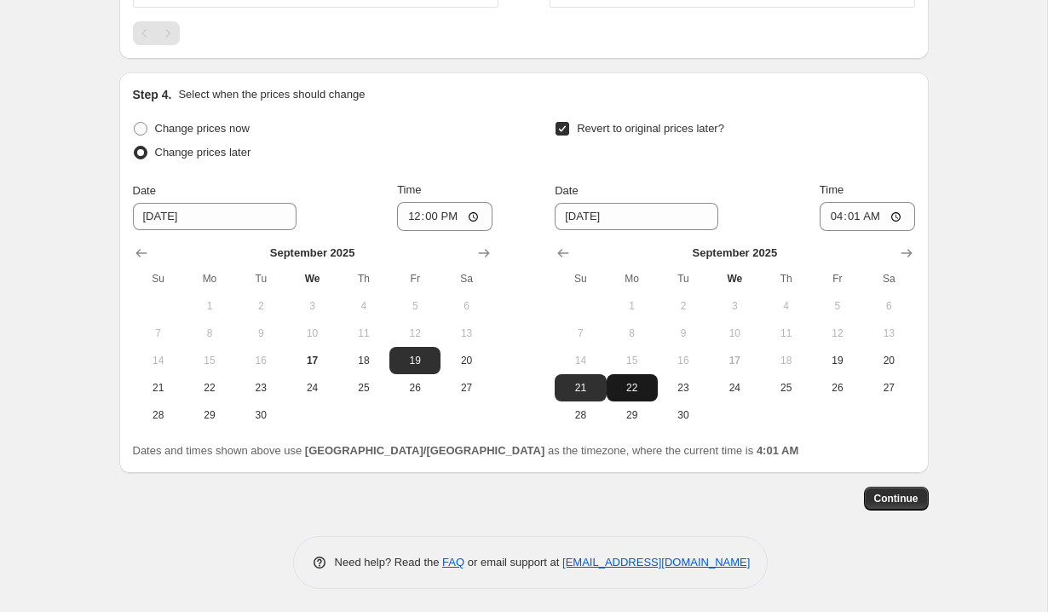
click at [633, 386] on span "22" at bounding box center [631, 388] width 37 height 14
type input "[DATE]"
click at [831, 219] on input "04:01" at bounding box center [866, 216] width 95 height 29
type input "12:00"
click at [843, 154] on div "Revert to original prices later?" at bounding box center [734, 142] width 359 height 51
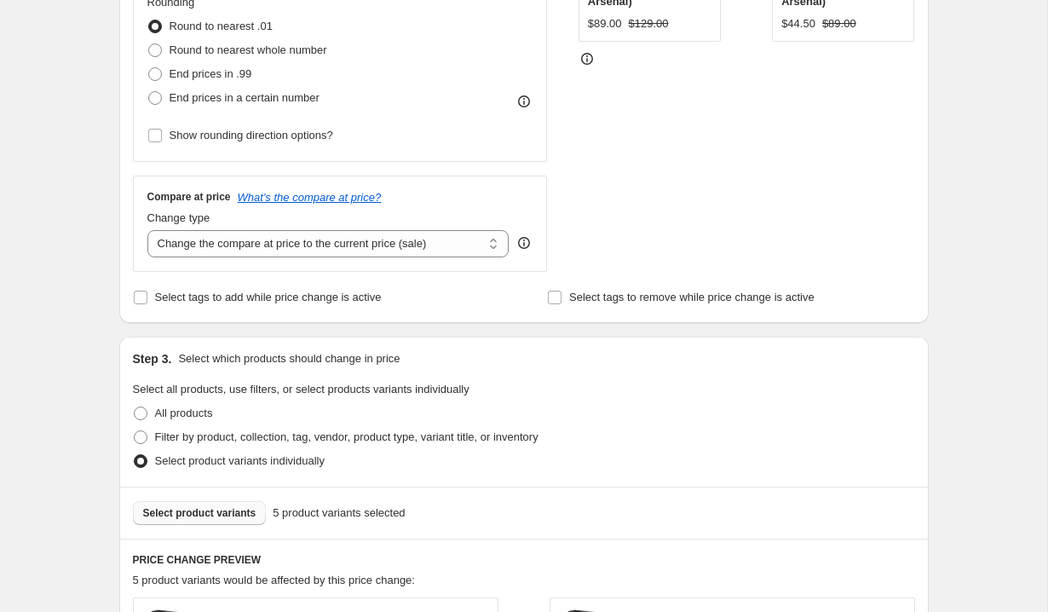
scroll to position [471, 0]
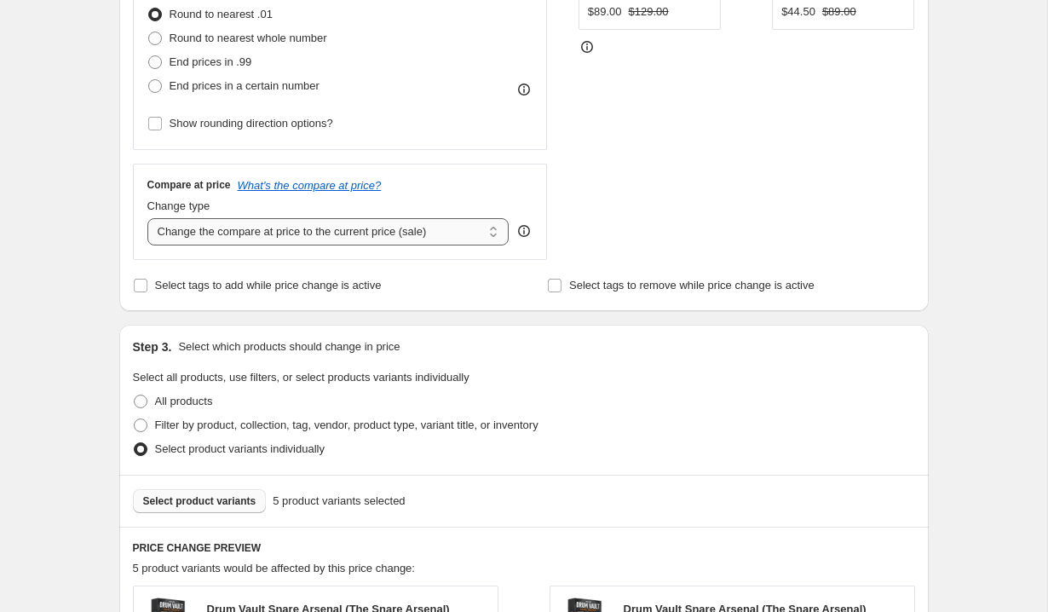
click at [322, 235] on select "Change the compare at price to the current price (sale) Change the compare at p…" at bounding box center [328, 231] width 362 height 27
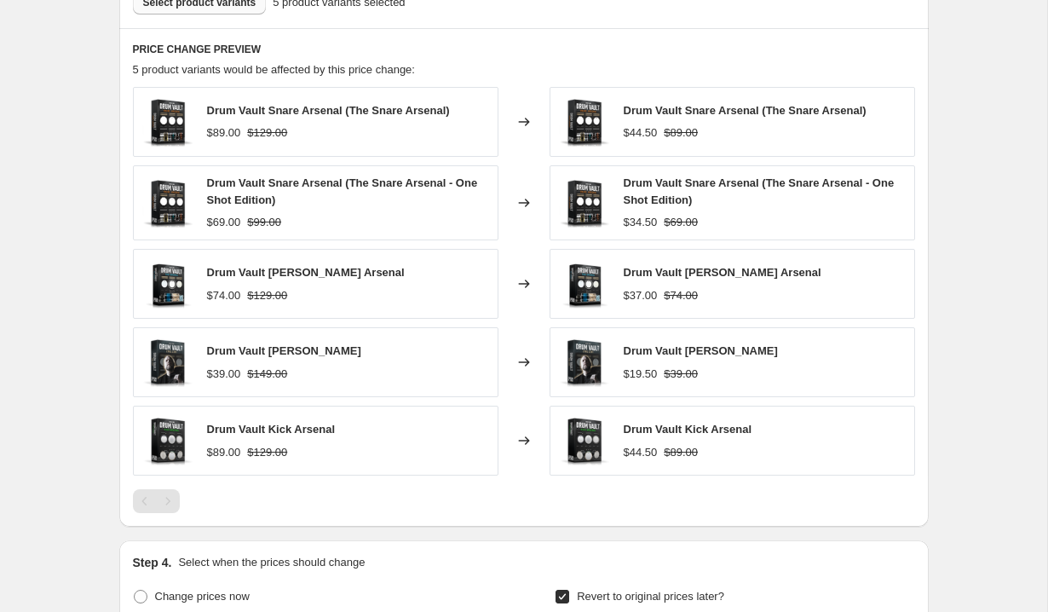
scroll to position [1440, 0]
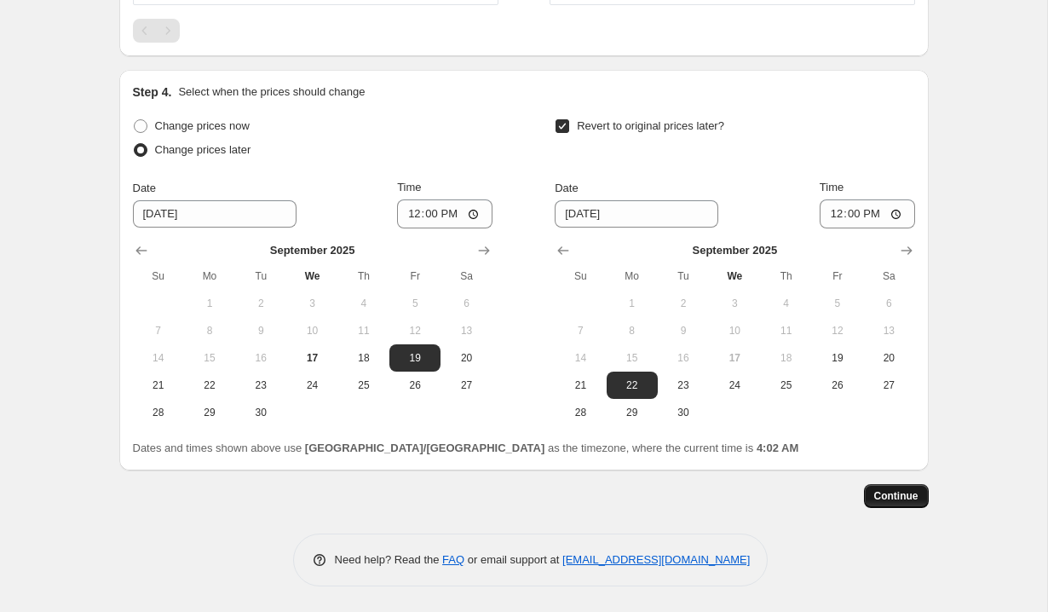
click at [917, 502] on span "Continue" at bounding box center [896, 496] width 44 height 14
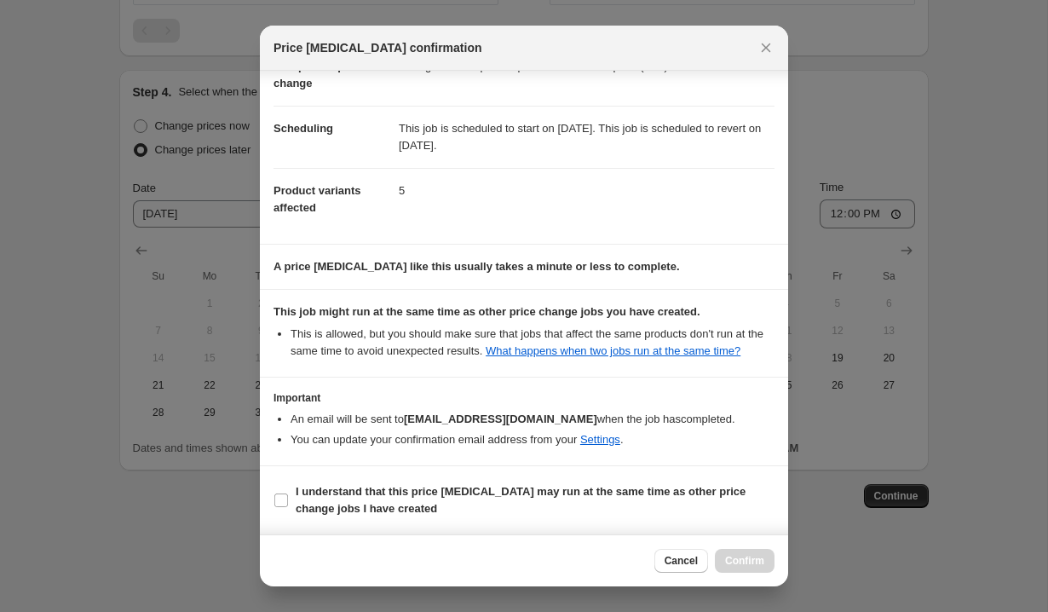
scroll to position [119, 0]
click at [285, 497] on input "I understand that this price [MEDICAL_DATA] may run at the same time as other p…" at bounding box center [281, 500] width 14 height 14
checkbox input "true"
click at [736, 558] on span "Confirm" at bounding box center [744, 561] width 39 height 14
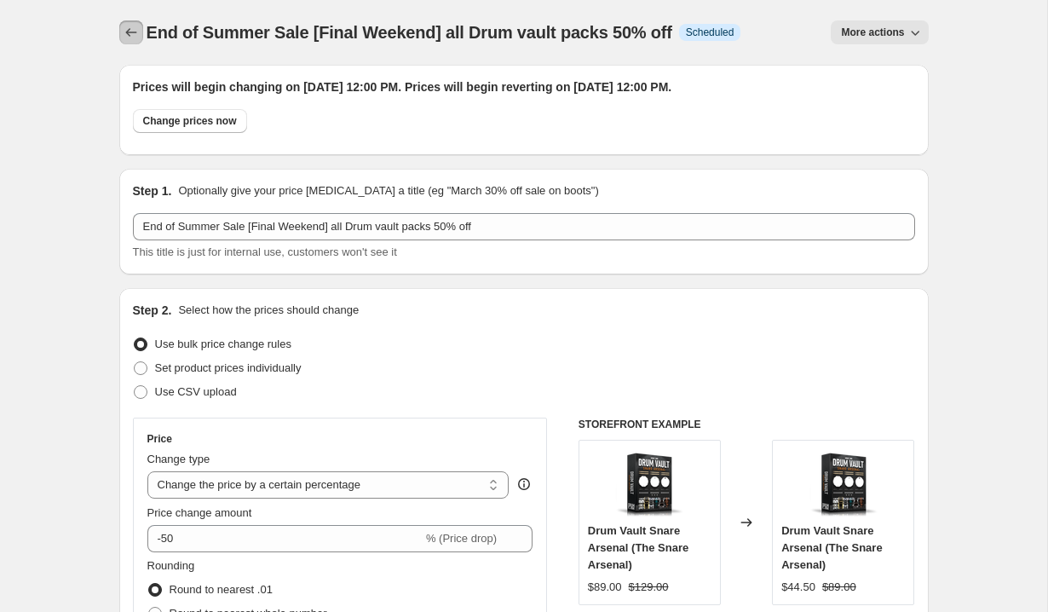
click at [135, 26] on icon "Price change jobs" at bounding box center [131, 32] width 17 height 17
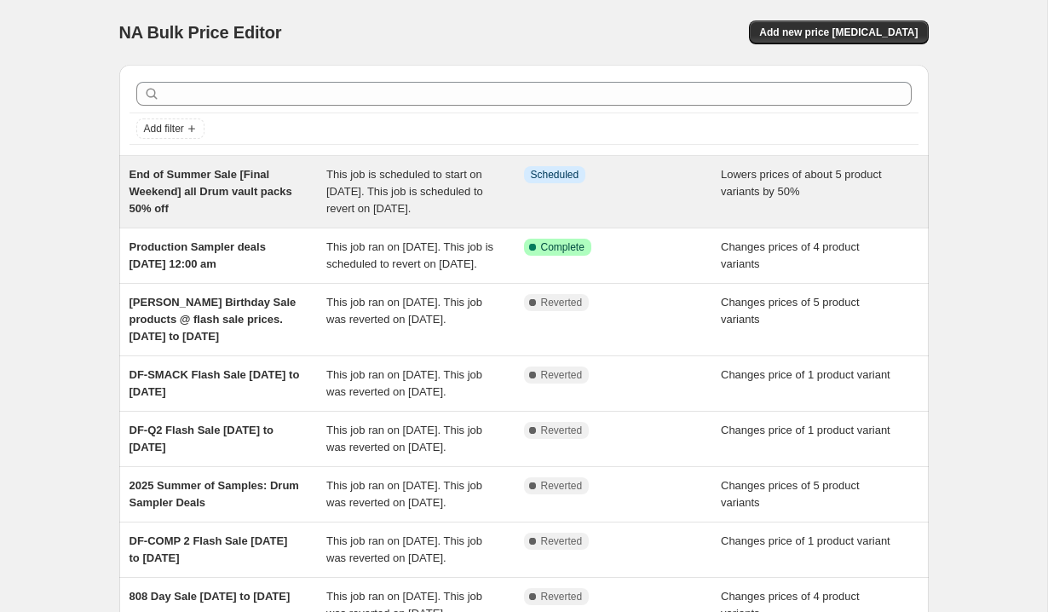
click at [259, 187] on span "End of Summer Sale [Final Weekend] all Drum vault packs 50% off" at bounding box center [210, 191] width 163 height 47
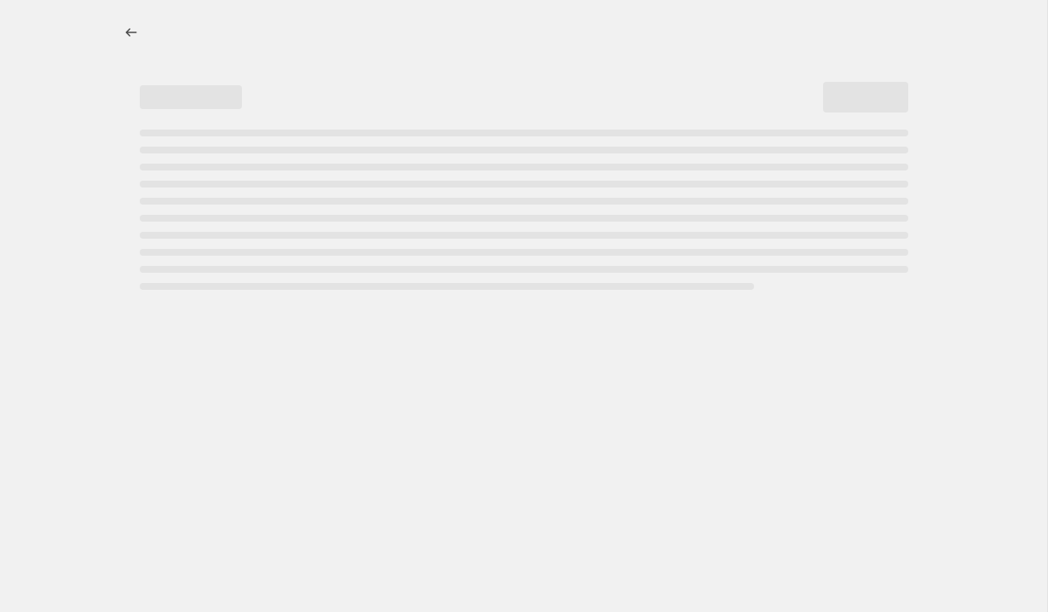
select select "percentage"
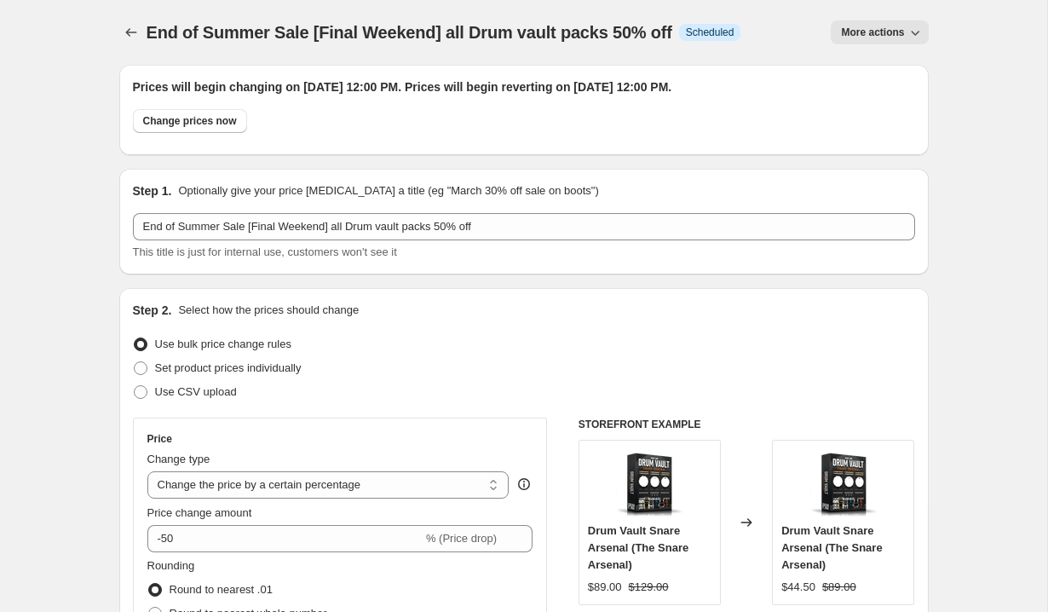
scroll to position [15, 0]
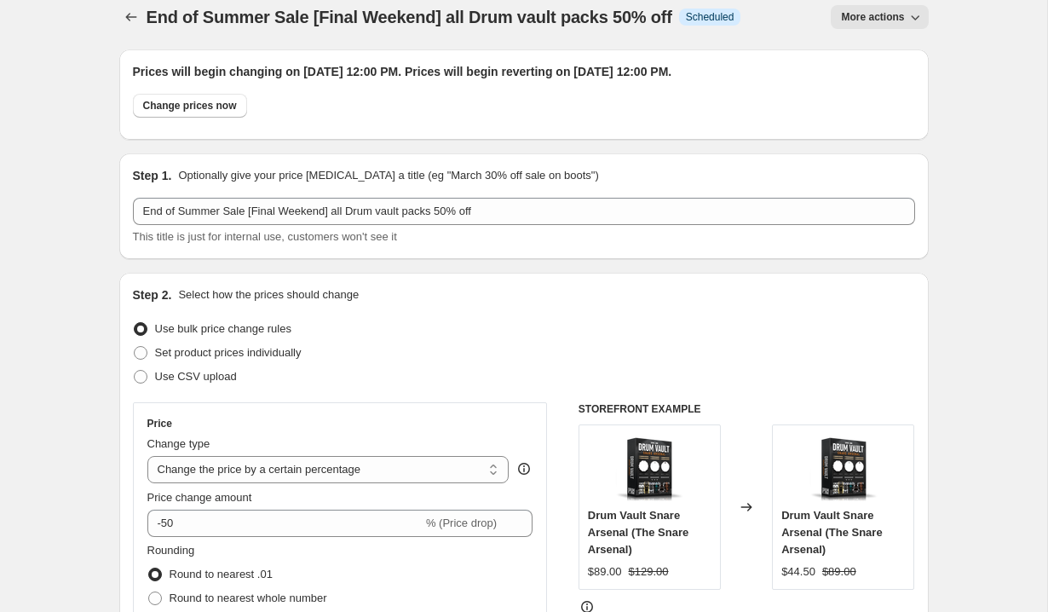
click at [906, 5] on button "More actions" at bounding box center [879, 17] width 97 height 24
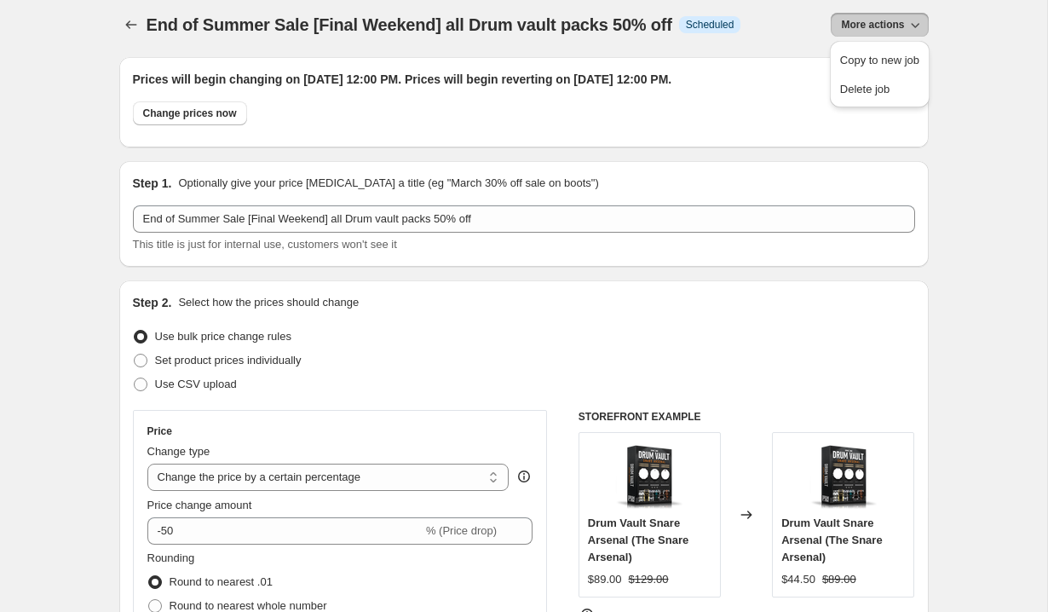
scroll to position [0, 0]
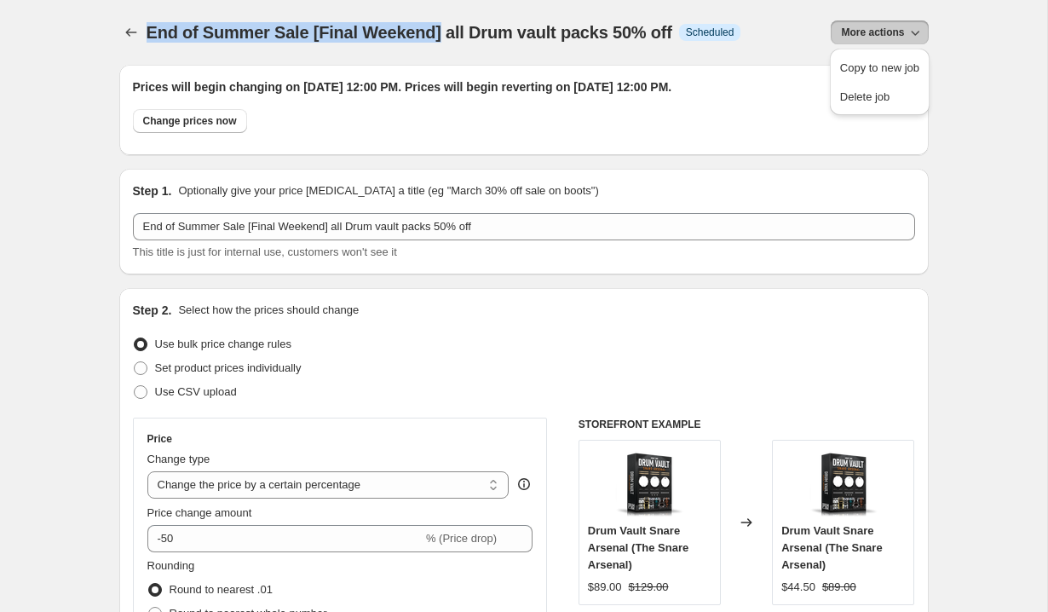
drag, startPoint x: 148, startPoint y: 18, endPoint x: 432, endPoint y: 23, distance: 283.7
click at [432, 25] on span "End of Summer Sale [Final Weekend] all Drum vault packs 50% off" at bounding box center [410, 32] width 526 height 19
copy span "End of Summer Sale [Final Weekend]"
click at [130, 37] on icon "Price change jobs" at bounding box center [131, 32] width 17 height 17
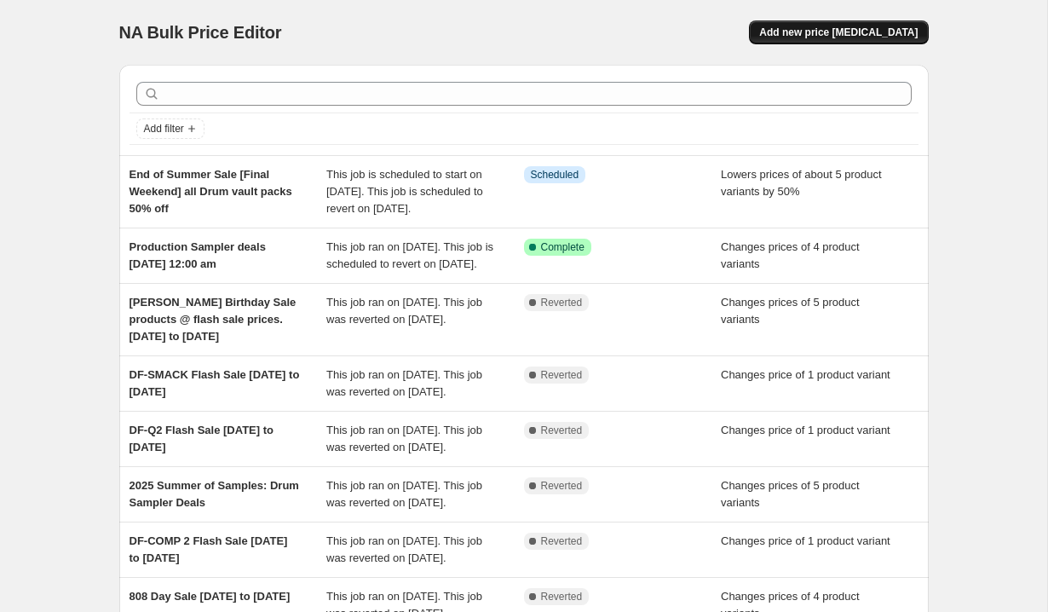
click at [811, 32] on span "Add new price [MEDICAL_DATA]" at bounding box center [838, 33] width 158 height 14
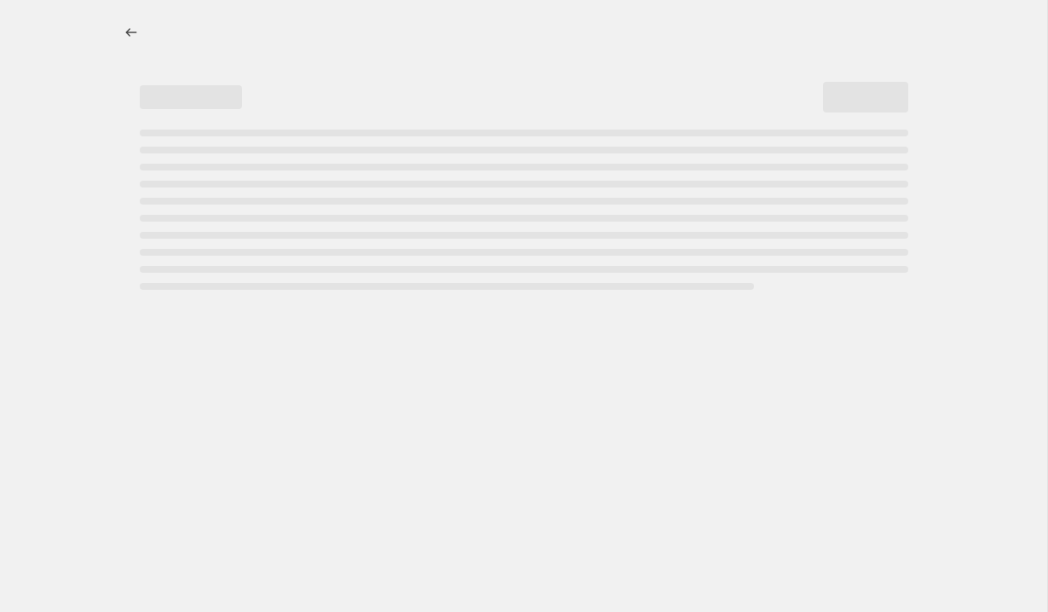
select select "percentage"
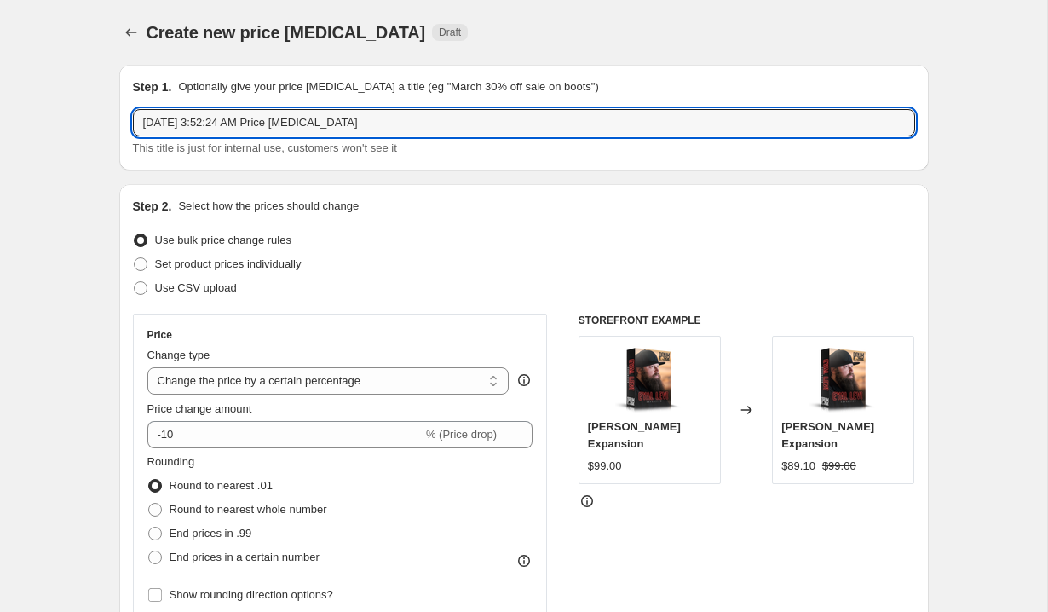
drag, startPoint x: 394, startPoint y: 124, endPoint x: 70, endPoint y: 130, distance: 324.6
paste input "End of Summer Sale [Final Weekend]"
click at [385, 117] on input "End of Summer Sale [Final Weekend]" at bounding box center [524, 122] width 782 height 27
paste input "ll Drumshotz Packs $29"
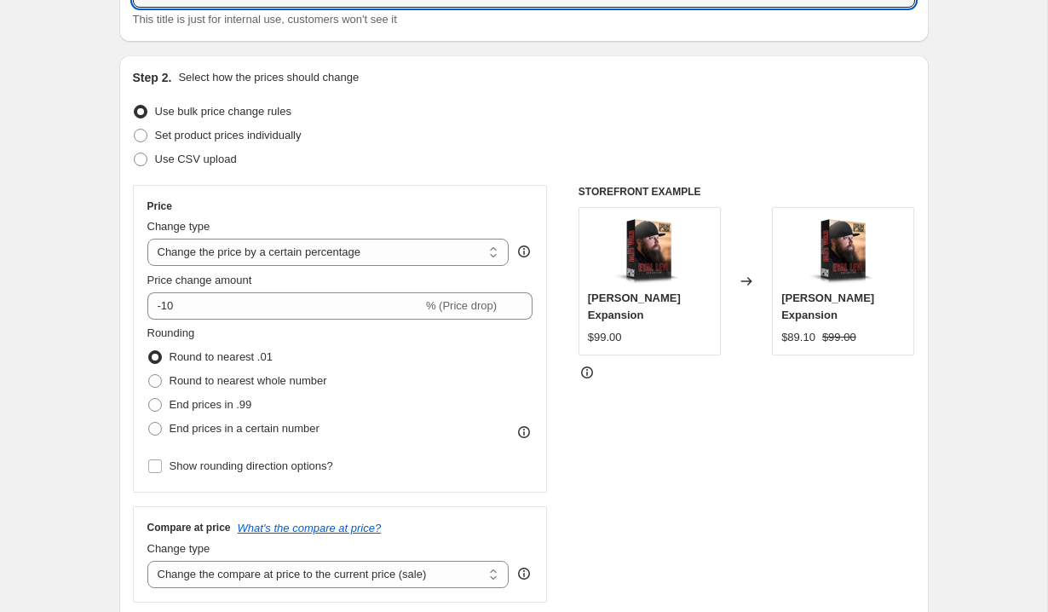
scroll to position [141, 0]
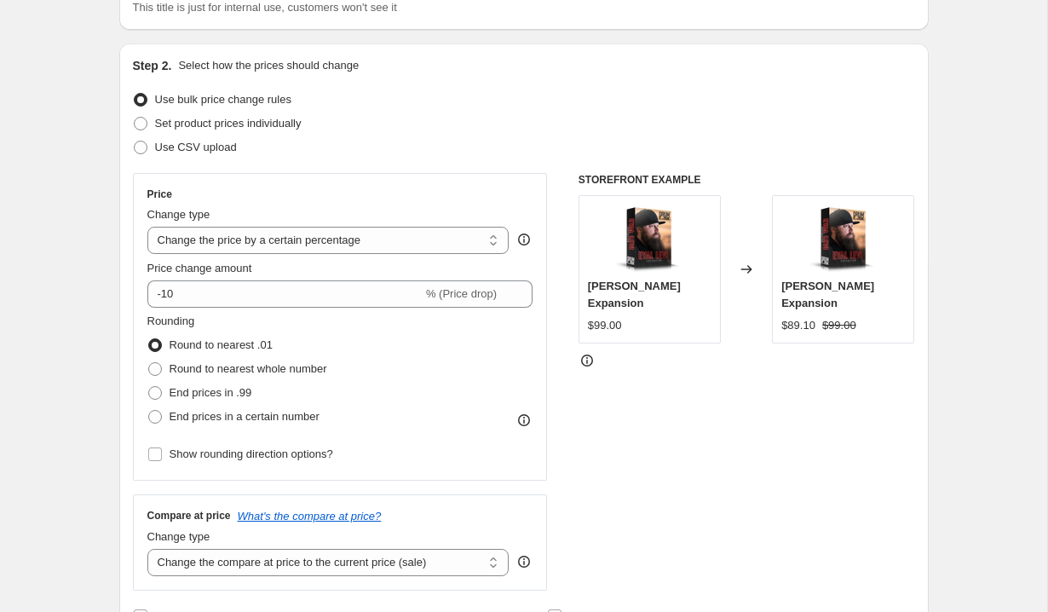
type input "End of Summer Sale [Final Weekend] ll Drumshotz Packs $29"
click at [411, 241] on select "Change the price to a certain amount Change the price by a certain amount Chang…" at bounding box center [328, 240] width 362 height 27
select select "to"
click at [147, 227] on select "Change the price to a certain amount Change the price by a certain amount Chang…" at bounding box center [328, 240] width 362 height 27
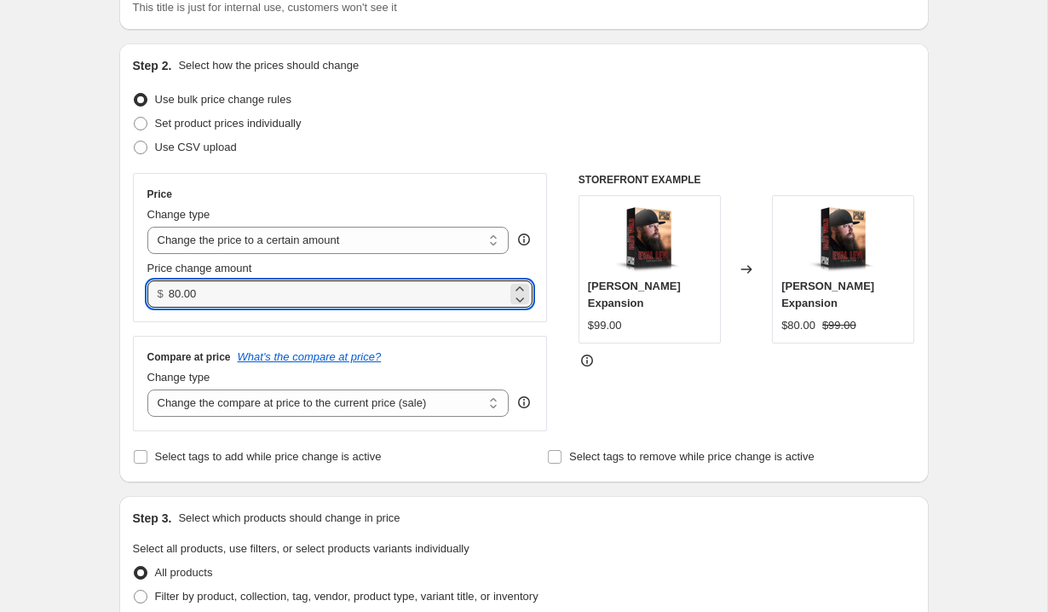
drag, startPoint x: 306, startPoint y: 303, endPoint x: 122, endPoint y: 303, distance: 184.0
click at [122, 303] on div "Step 2. Select how the prices should change Use bulk price change rules Set pro…" at bounding box center [523, 262] width 809 height 439
type input "8"
type input "1"
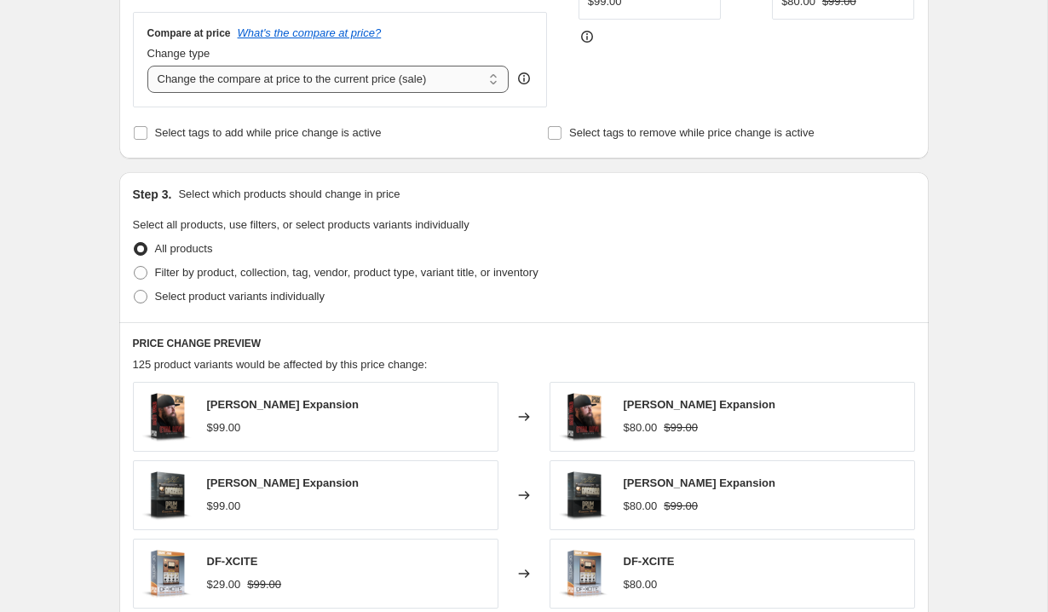
scroll to position [466, 0]
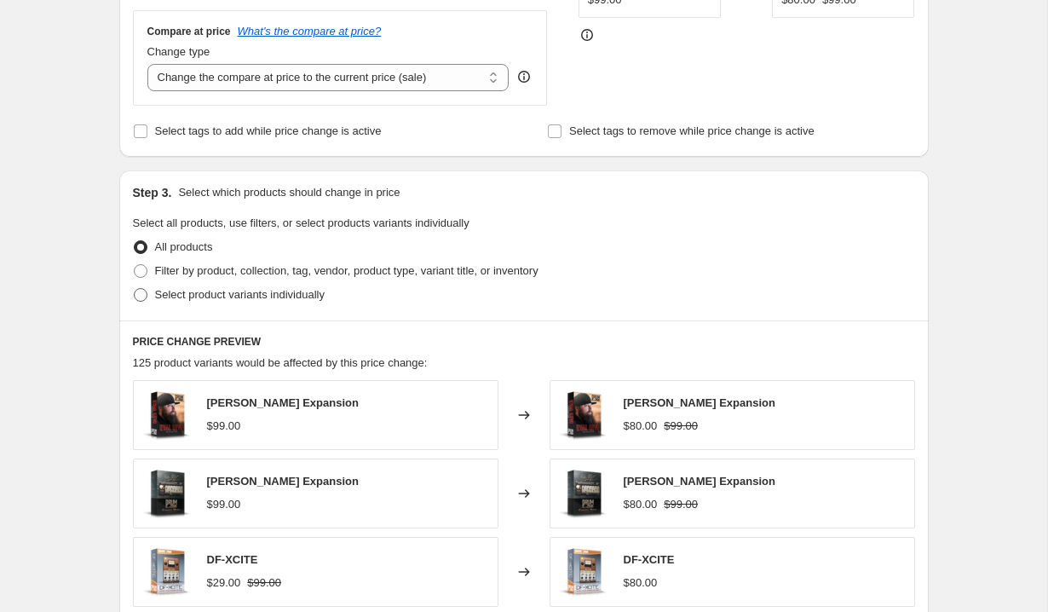
type input "29.00"
click at [142, 290] on span at bounding box center [141, 295] width 14 height 14
click at [135, 289] on input "Select product variants individually" at bounding box center [134, 288] width 1 height 1
radio input "true"
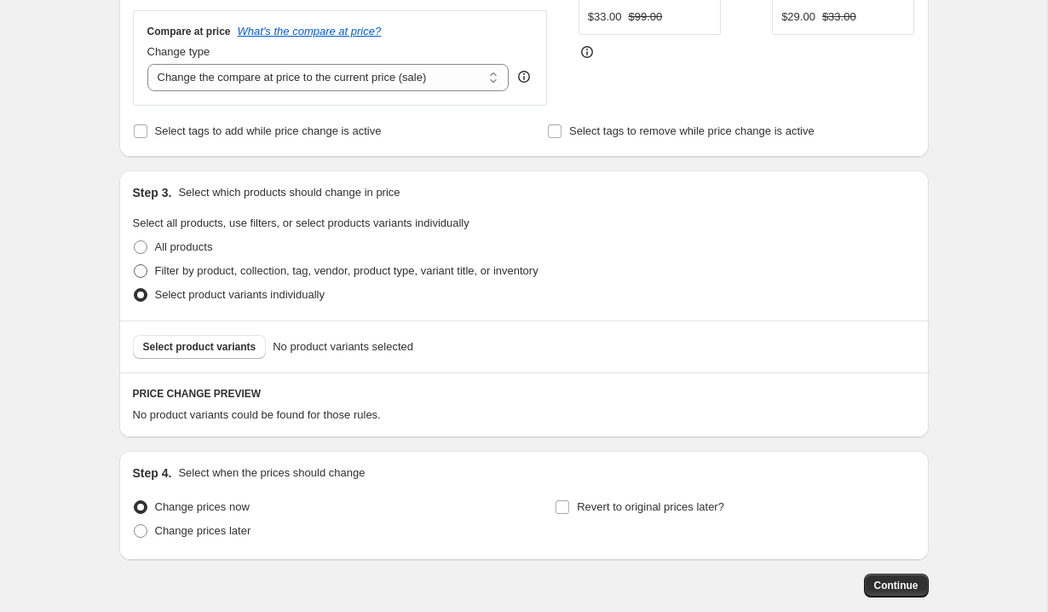
click at [143, 273] on span at bounding box center [141, 271] width 14 height 14
click at [135, 265] on input "Filter by product, collection, tag, vendor, product type, variant title, or inv…" at bounding box center [134, 264] width 1 height 1
radio input "true"
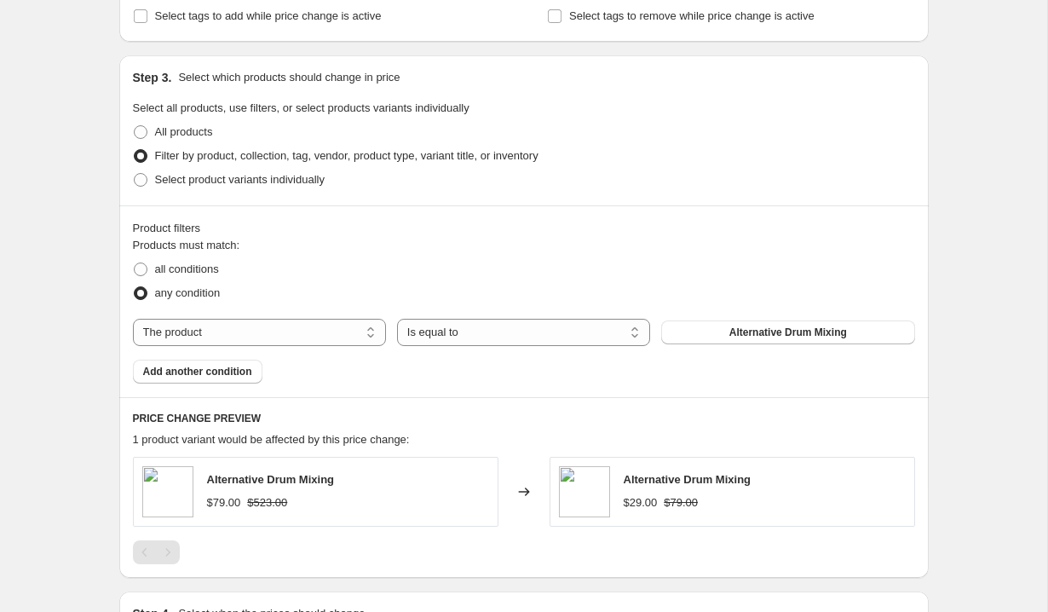
scroll to position [578, 0]
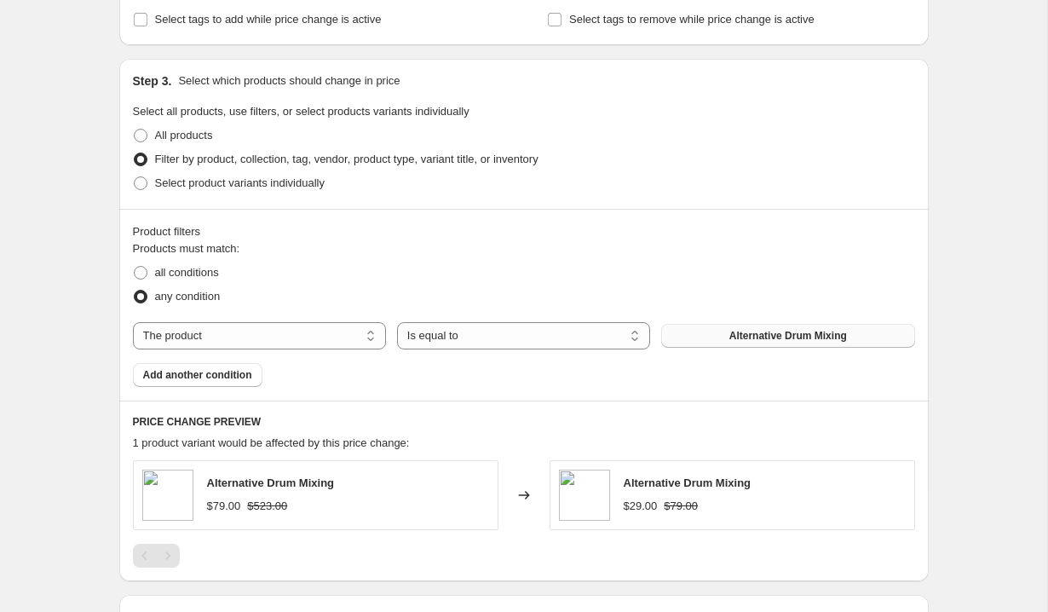
click at [748, 342] on span "Alternative Drum Mixing" at bounding box center [788, 336] width 118 height 14
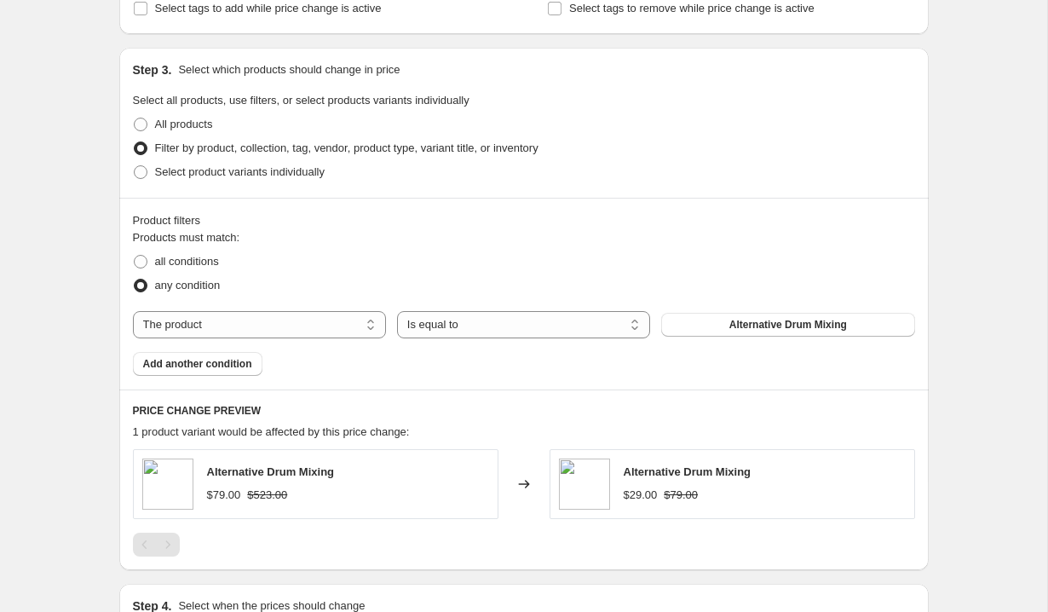
scroll to position [591, 0]
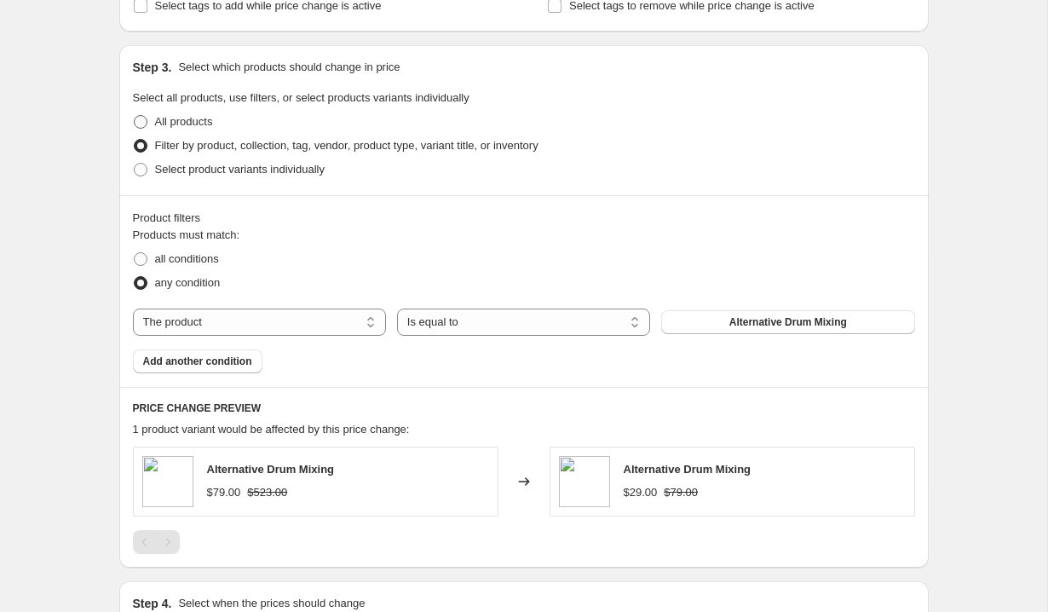
click at [142, 121] on span at bounding box center [141, 122] width 14 height 14
click at [135, 116] on input "All products" at bounding box center [134, 115] width 1 height 1
radio input "true"
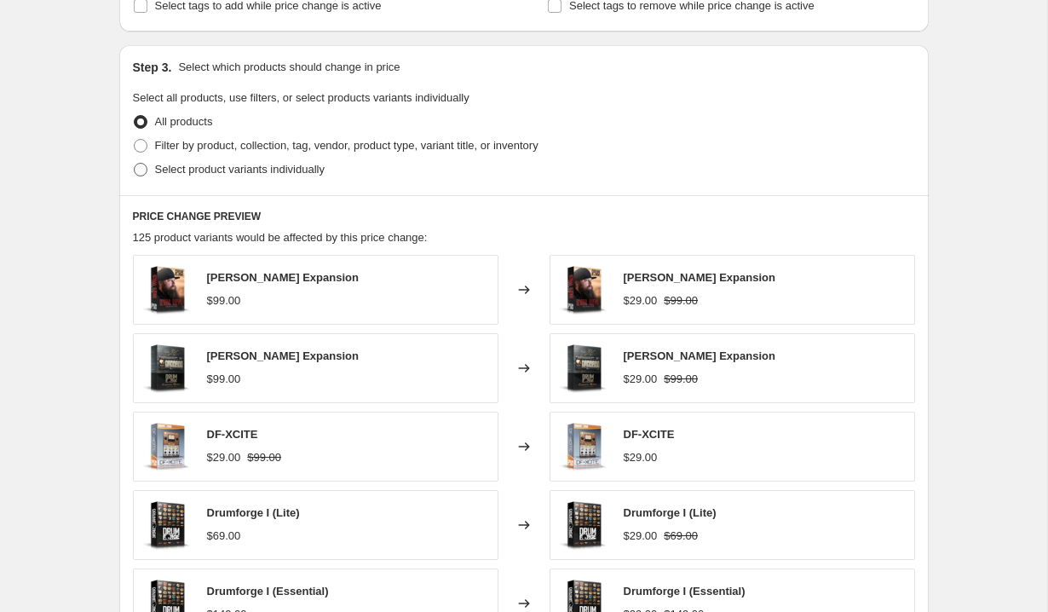
click at [143, 174] on span at bounding box center [141, 170] width 14 height 14
click at [135, 164] on input "Select product variants individually" at bounding box center [134, 163] width 1 height 1
radio input "true"
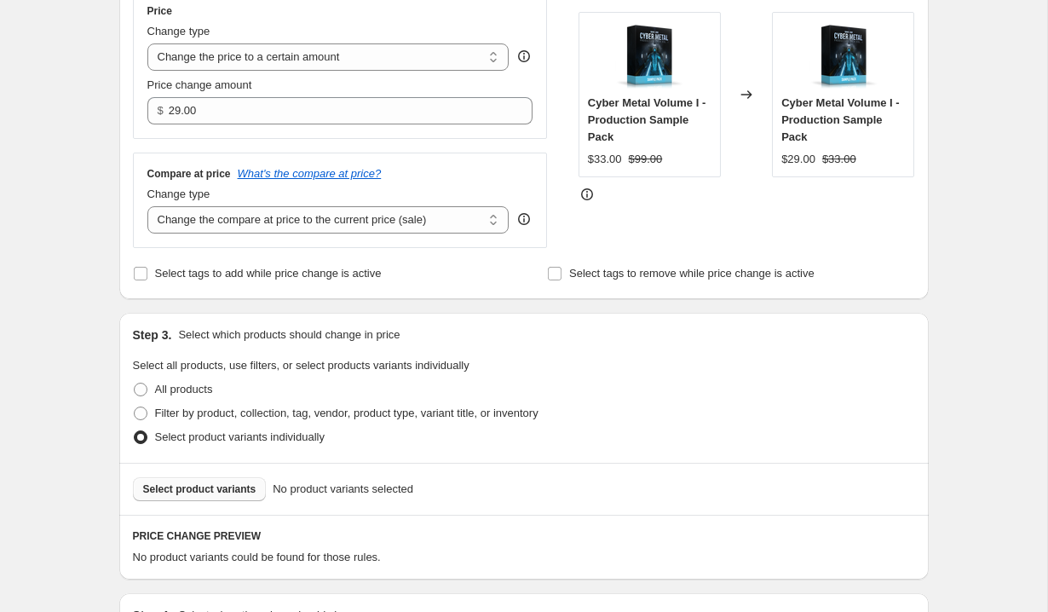
scroll to position [465, 0]
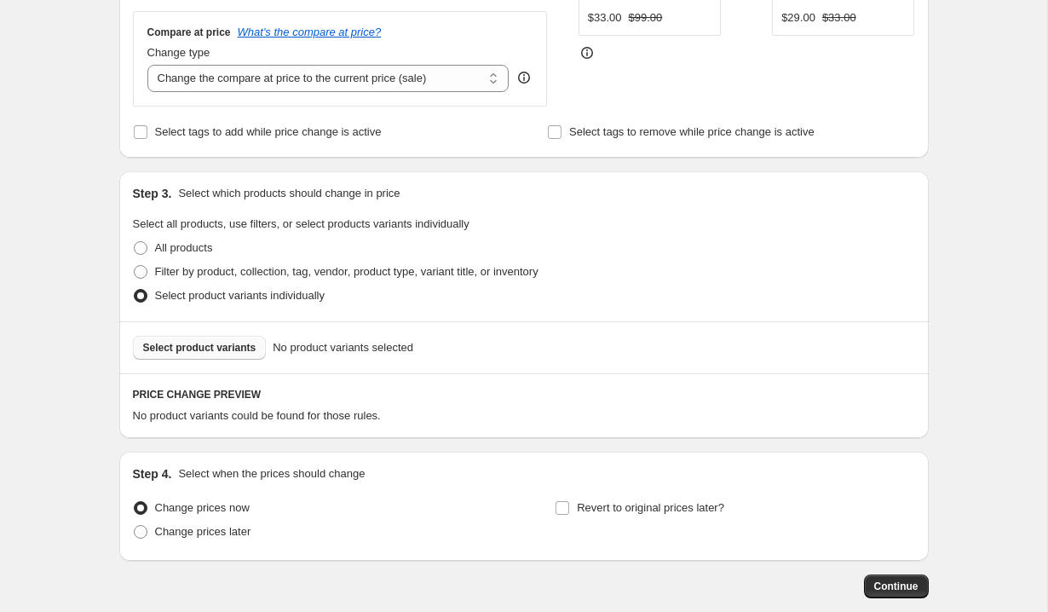
click at [202, 348] on span "Select product variants" at bounding box center [199, 348] width 113 height 14
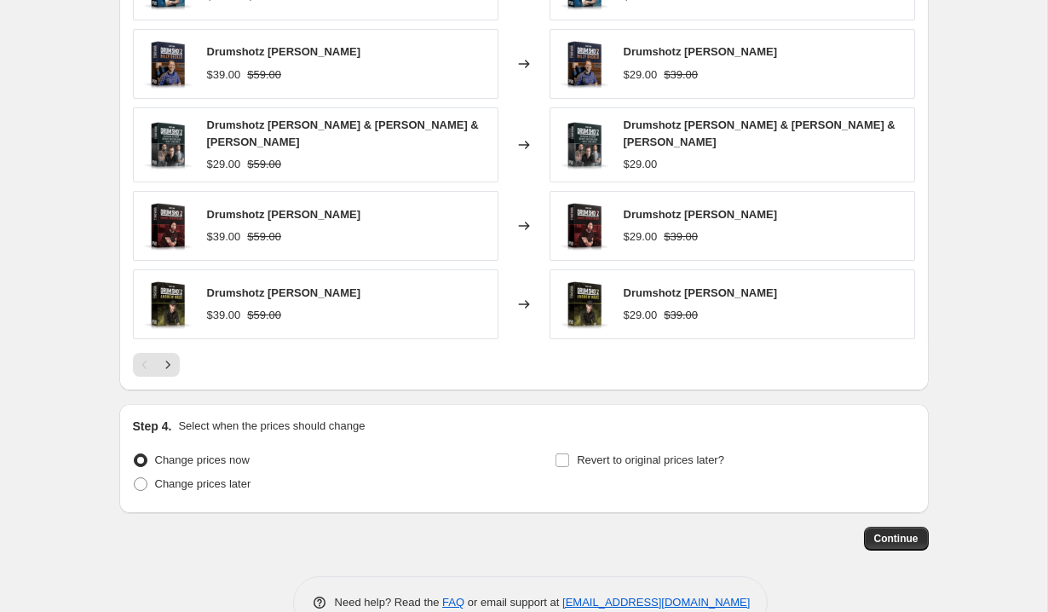
scroll to position [990, 0]
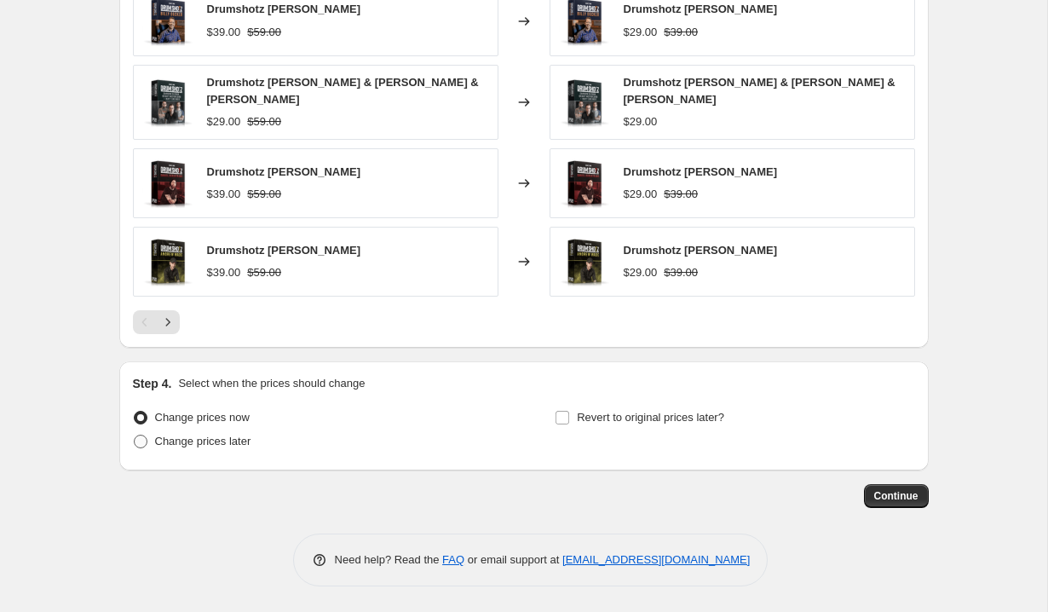
click at [141, 446] on span at bounding box center [141, 441] width 14 height 14
click at [135, 435] on input "Change prices later" at bounding box center [134, 434] width 1 height 1
radio input "true"
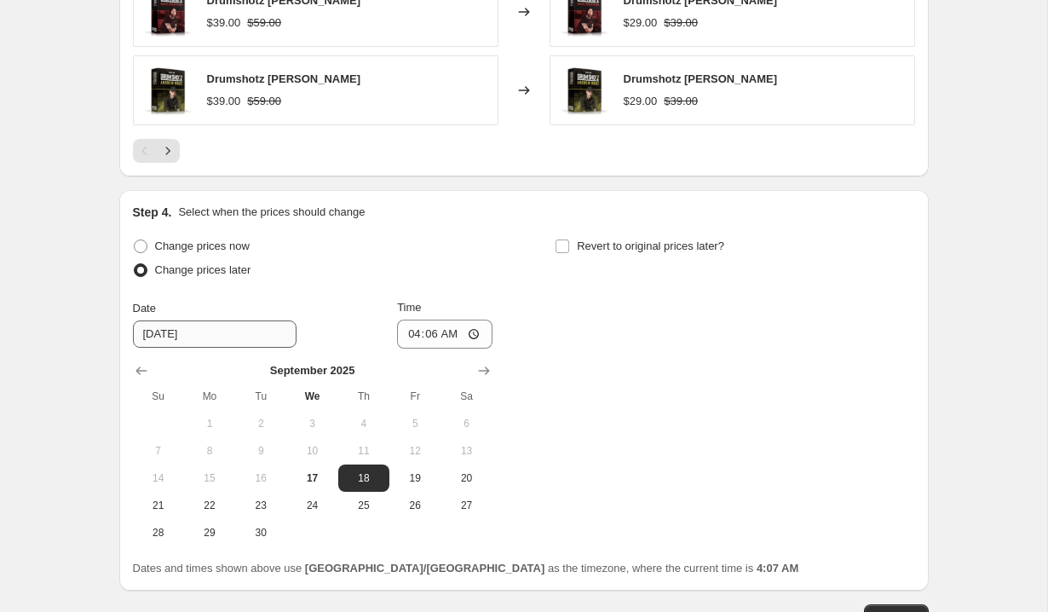
scroll to position [1184, 0]
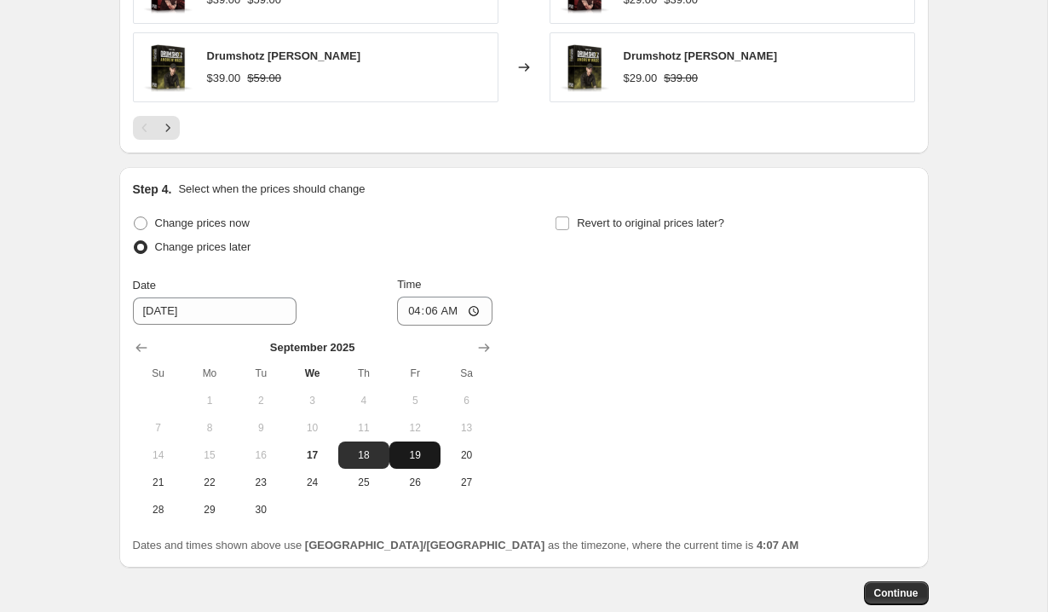
click at [411, 460] on span "19" at bounding box center [414, 455] width 37 height 14
type input "[DATE]"
click at [406, 312] on input "04:06" at bounding box center [444, 310] width 95 height 29
click at [442, 313] on input "00:00" at bounding box center [444, 310] width 95 height 29
type input "12:00"
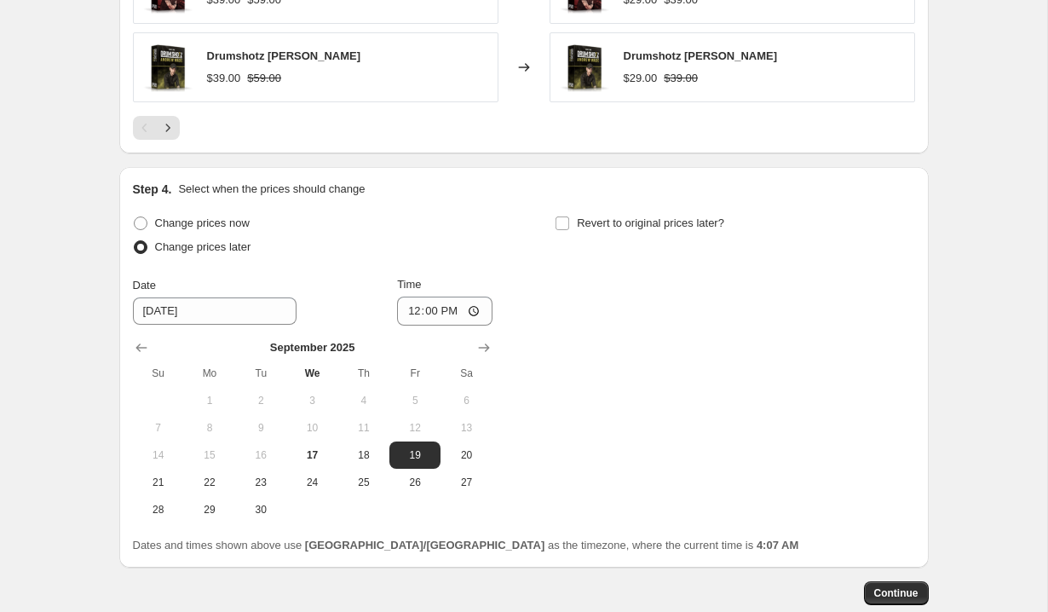
click at [540, 345] on div "Change prices now Change prices later Date [DATE] Time 12:00 [DATE] Su Mo Tu We…" at bounding box center [524, 367] width 782 height 312
click at [565, 221] on input "Revert to original prices later?" at bounding box center [562, 223] width 14 height 14
checkbox input "true"
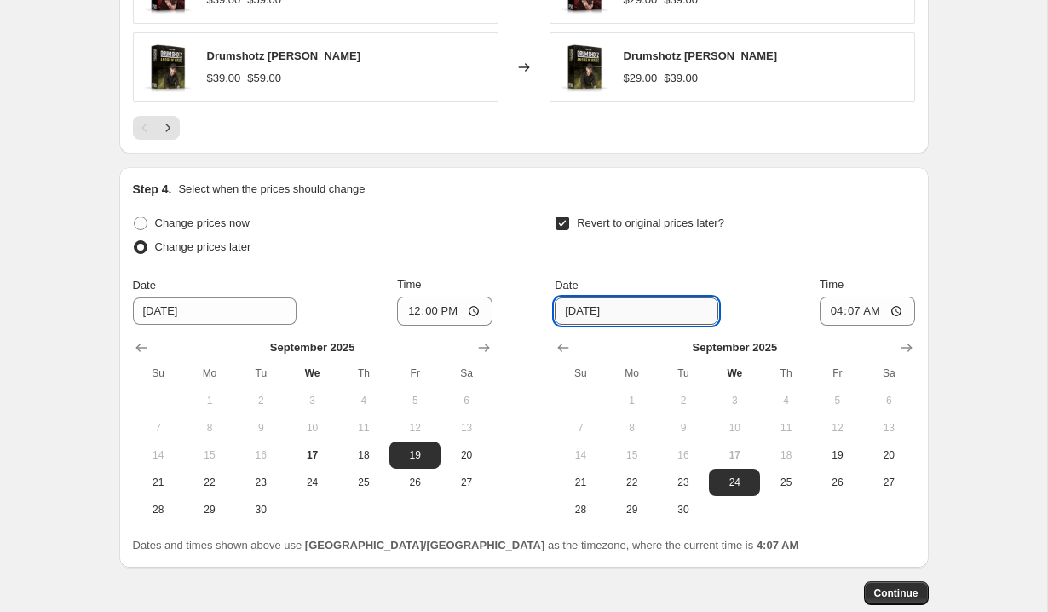
click at [584, 316] on input "[DATE]" at bounding box center [637, 310] width 164 height 27
click at [630, 482] on span "22" at bounding box center [631, 482] width 37 height 14
type input "[DATE]"
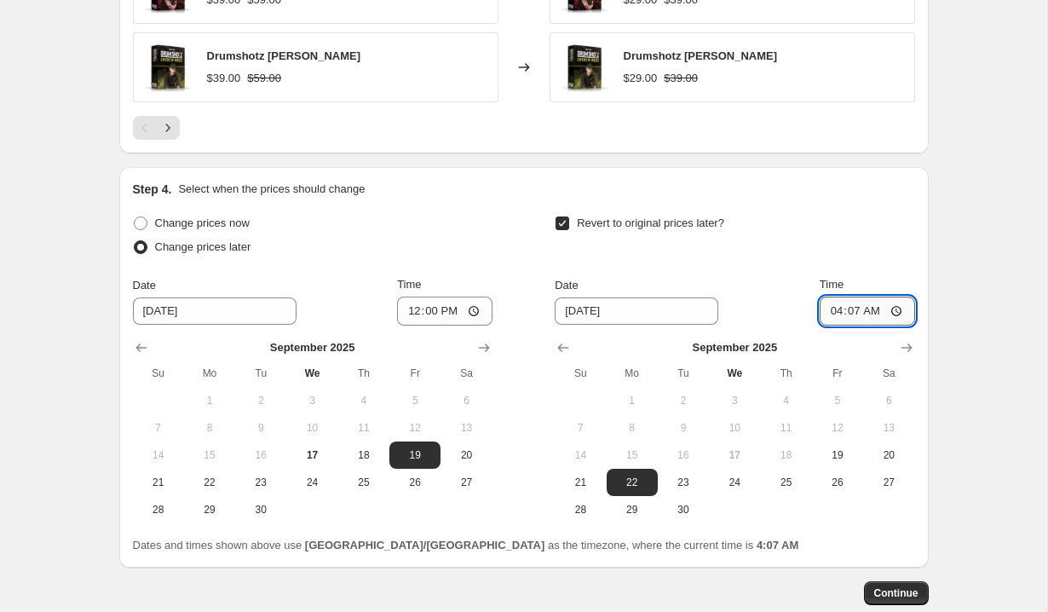
click at [831, 317] on input "04:07" at bounding box center [866, 310] width 95 height 29
type input "12:00"
click at [862, 263] on div "Revert to original prices later? Date [DATE] Time 12:00 [DATE] Su Mo Tu We Th F…" at bounding box center [734, 367] width 359 height 312
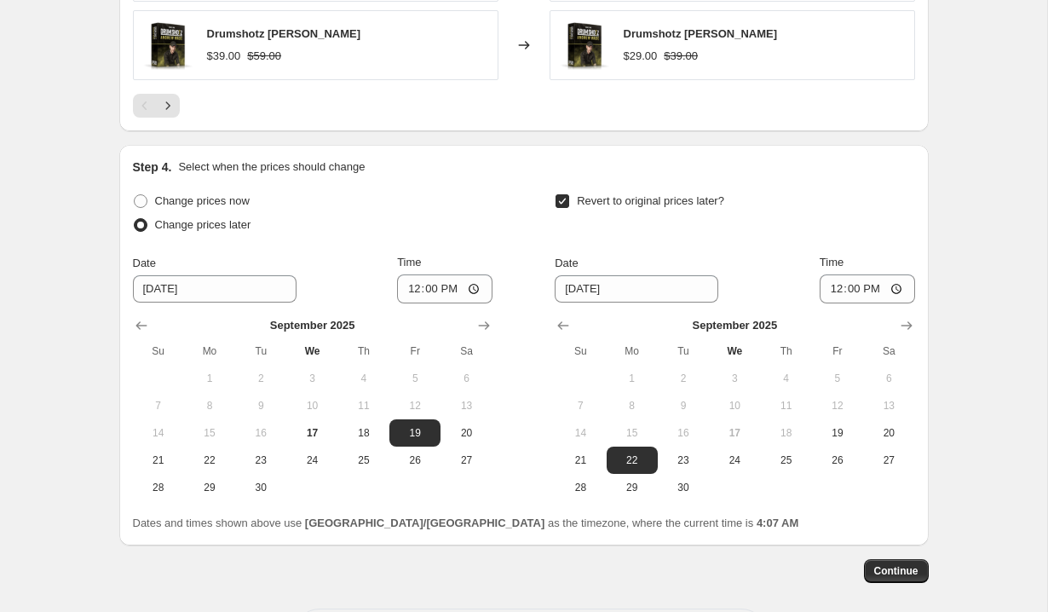
scroll to position [1213, 0]
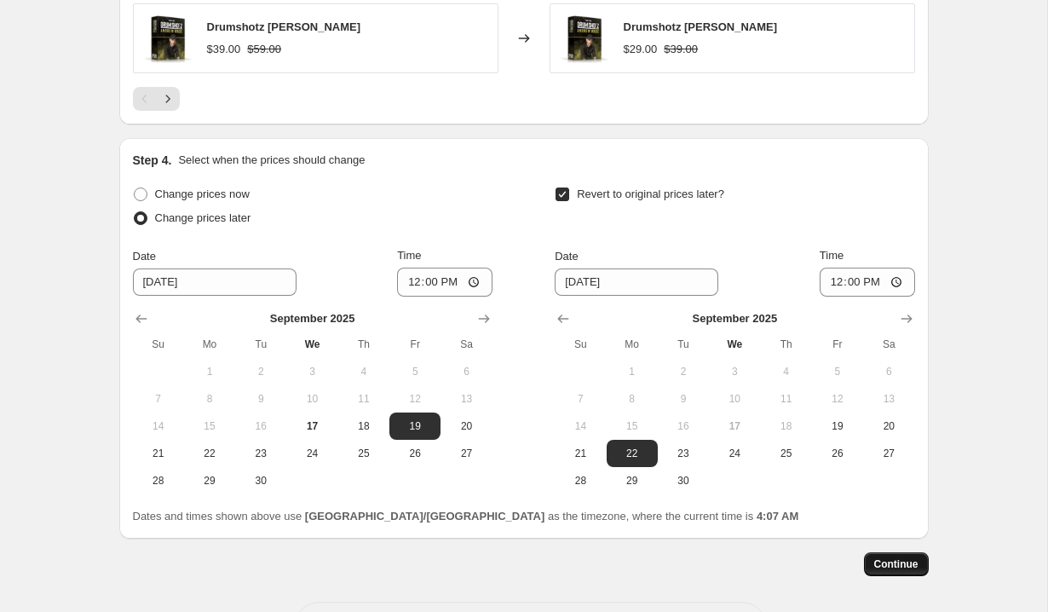
click at [911, 569] on span "Continue" at bounding box center [896, 564] width 44 height 14
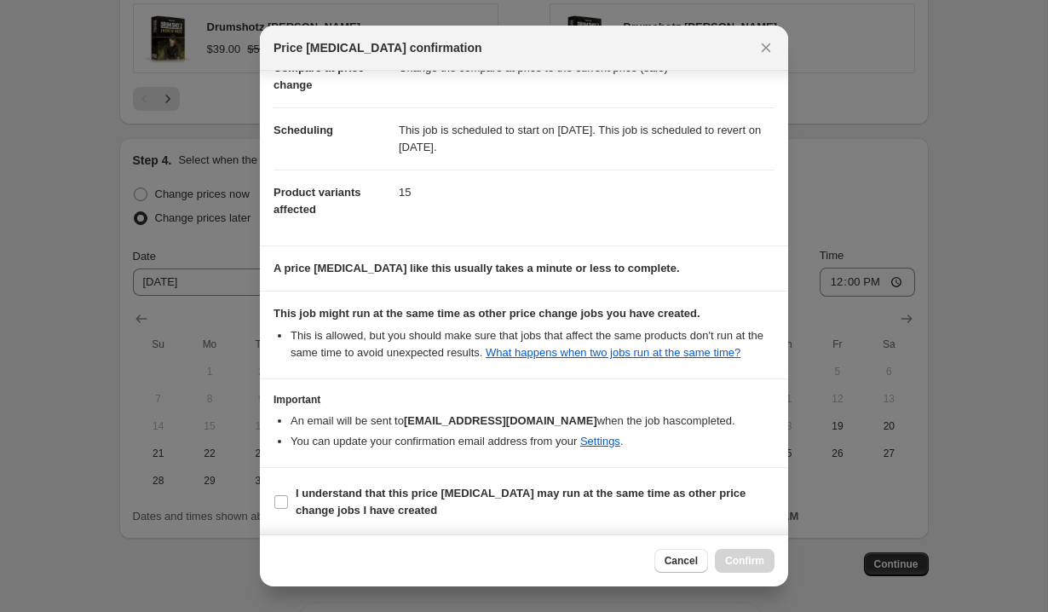
scroll to position [119, 0]
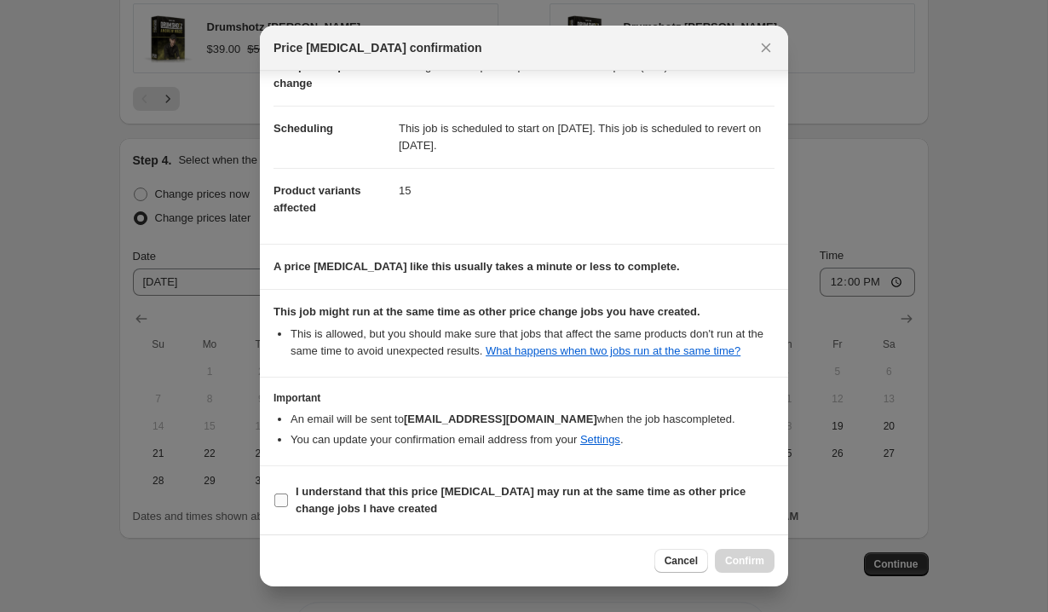
click at [282, 502] on input "I understand that this price [MEDICAL_DATA] may run at the same time as other p…" at bounding box center [281, 500] width 14 height 14
checkbox input "true"
click at [738, 558] on span "Confirm" at bounding box center [744, 561] width 39 height 14
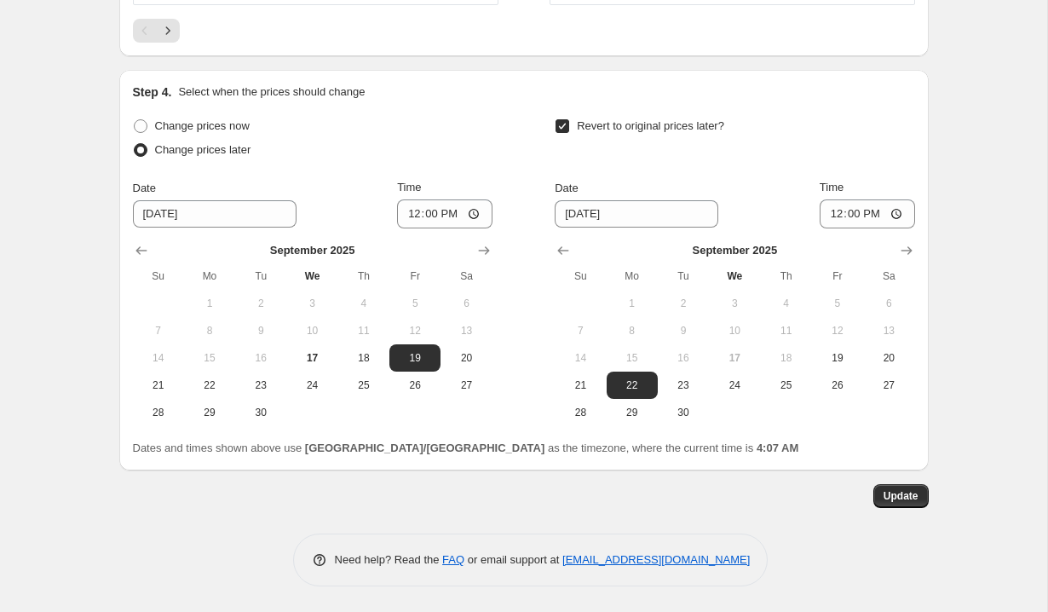
scroll to position [1383, 0]
click at [894, 498] on span "Update" at bounding box center [900, 498] width 35 height 14
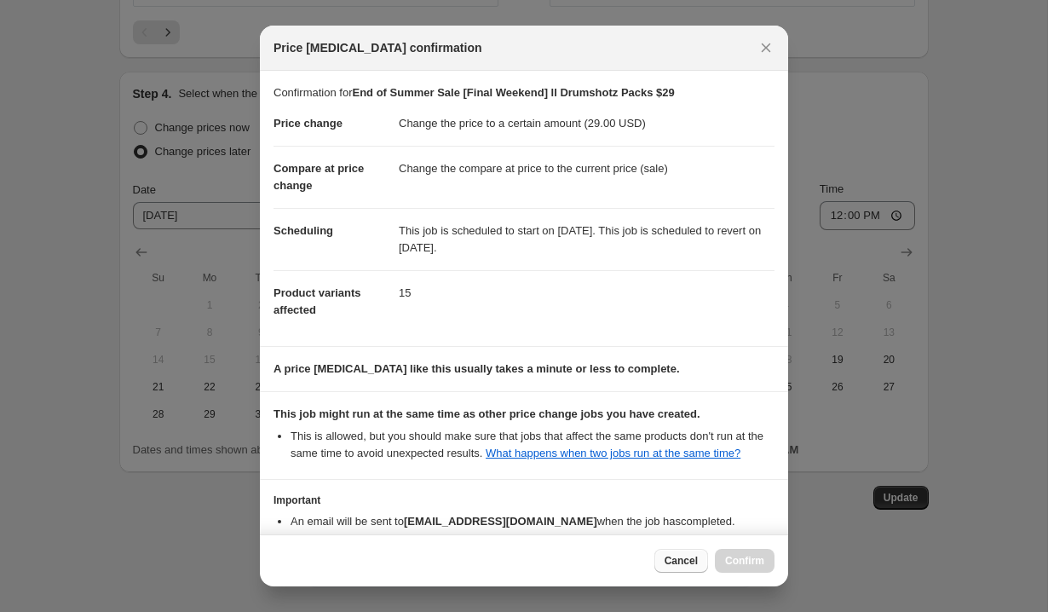
click at [671, 561] on span "Cancel" at bounding box center [680, 561] width 33 height 14
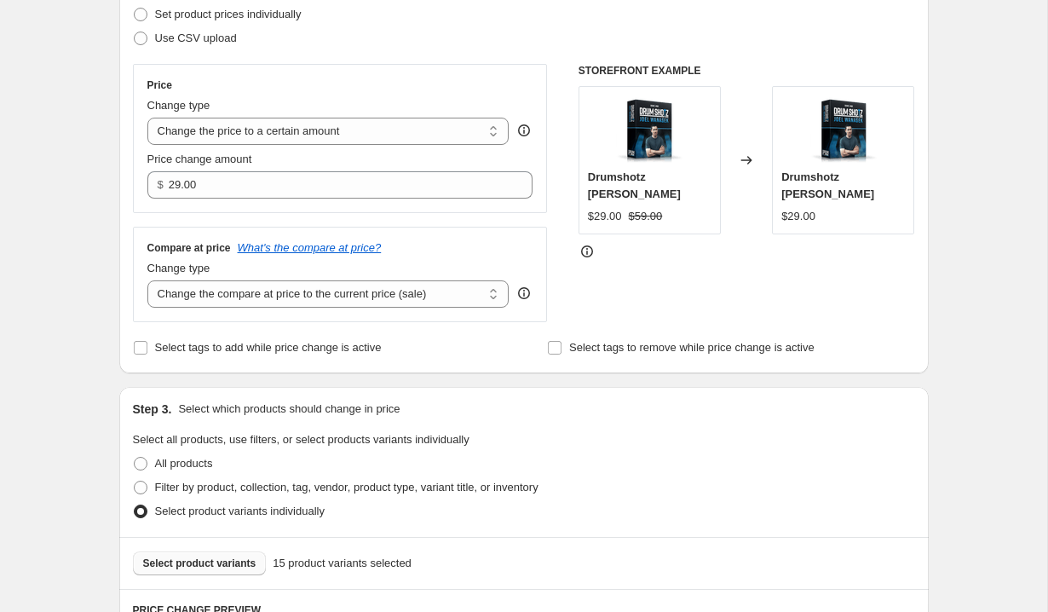
scroll to position [0, 0]
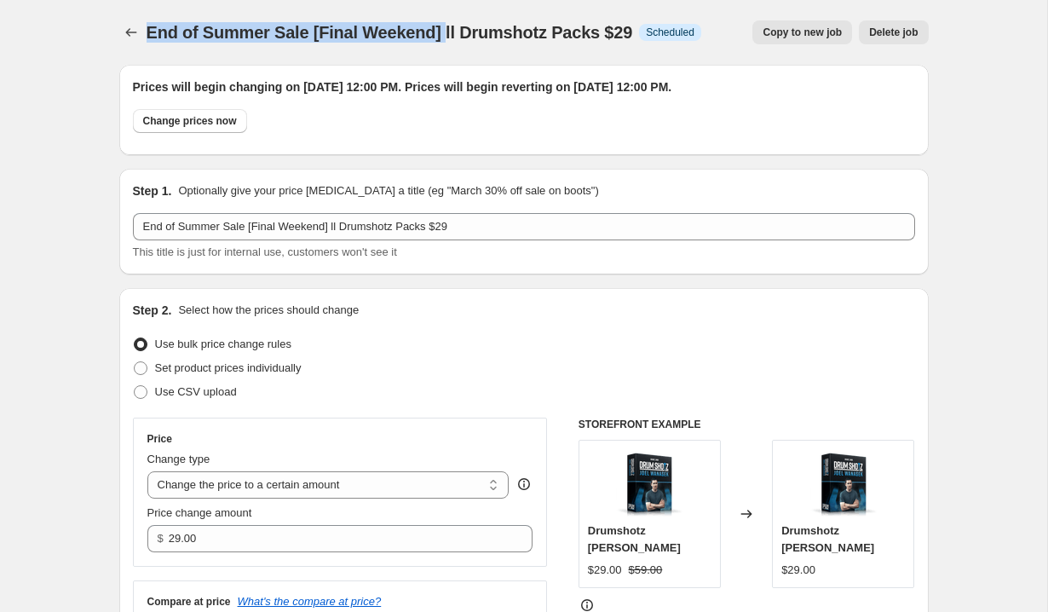
drag, startPoint x: 147, startPoint y: 32, endPoint x: 437, endPoint y: 36, distance: 290.5
click at [437, 36] on span "End of Summer Sale [Final Weekend] ll Drumshotz Packs $29" at bounding box center [390, 32] width 486 height 19
copy span "End of Summer Sale [Final Weekend]"
click at [285, 52] on div "End of Summer Sale [Final Weekend] ll Drumshotz Packs $29. This page is ready E…" at bounding box center [523, 32] width 809 height 65
click at [319, 40] on span "End of Summer Sale [Final Weekend] ll Drumshotz Packs $29" at bounding box center [390, 32] width 486 height 19
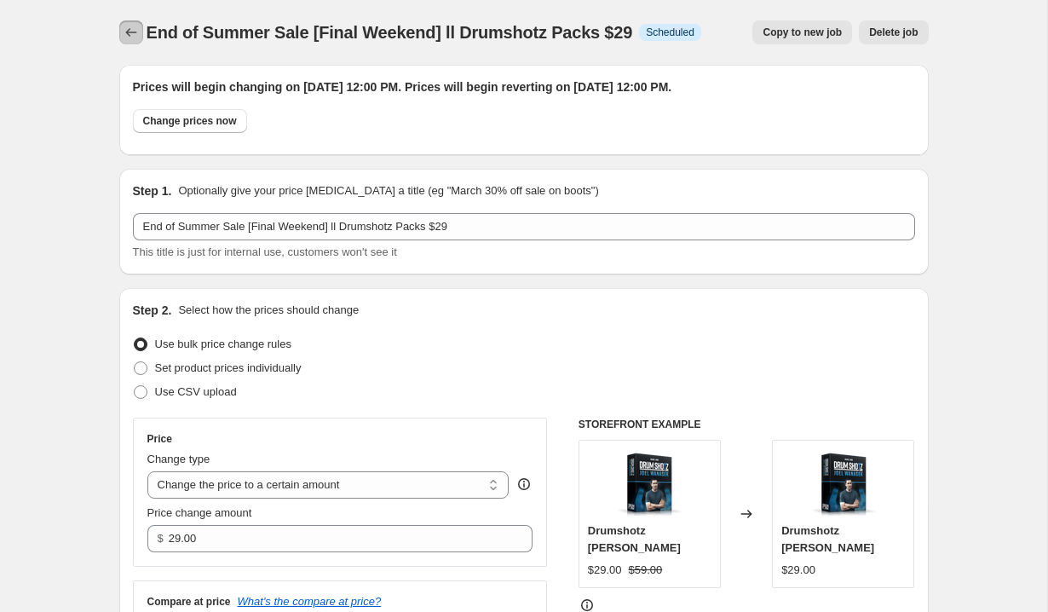
click at [134, 38] on icon "Price change jobs" at bounding box center [131, 32] width 17 height 17
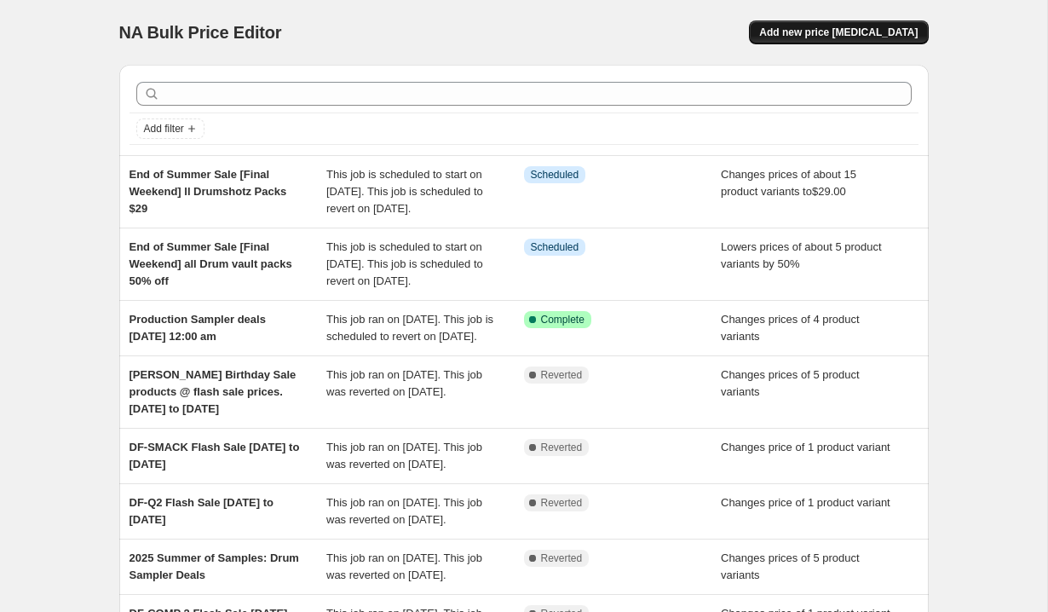
click at [854, 37] on span "Add new price [MEDICAL_DATA]" at bounding box center [838, 33] width 158 height 14
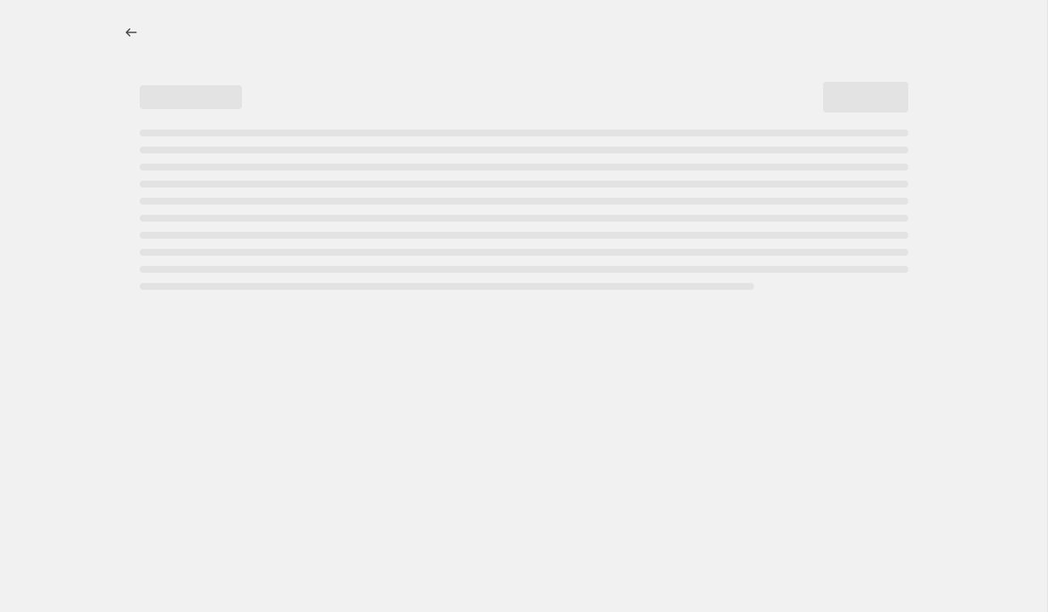
select select "percentage"
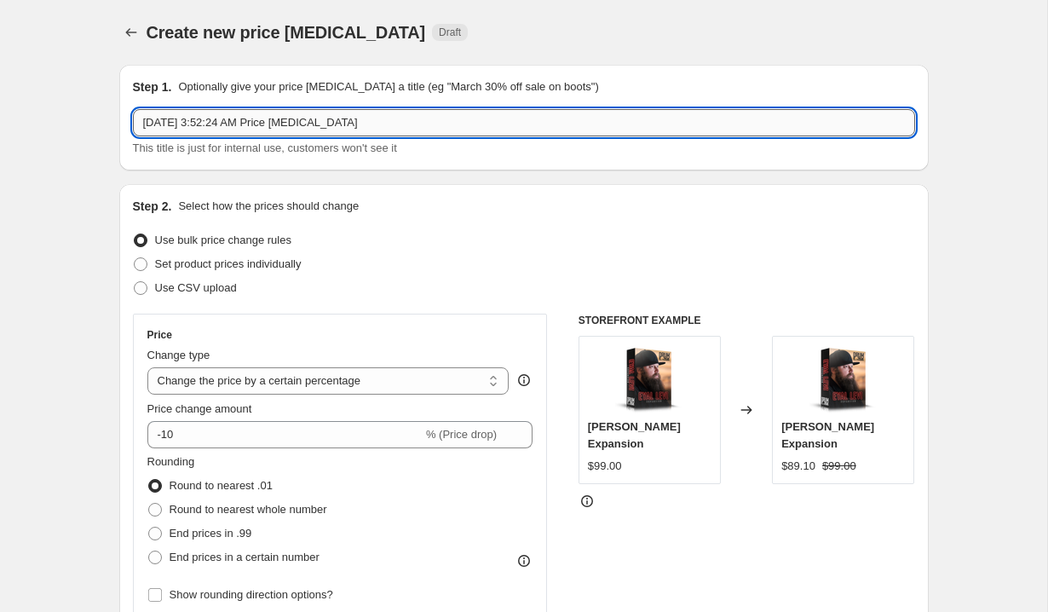
click at [296, 129] on input "[DATE] 3:52:24 AM Price [MEDICAL_DATA]" at bounding box center [524, 122] width 782 height 27
paste input "End of Summer Sale [Final Weekend]"
click at [351, 129] on input "End of Summer Sale [Final Weekend]" at bounding box center [524, 122] width 782 height 27
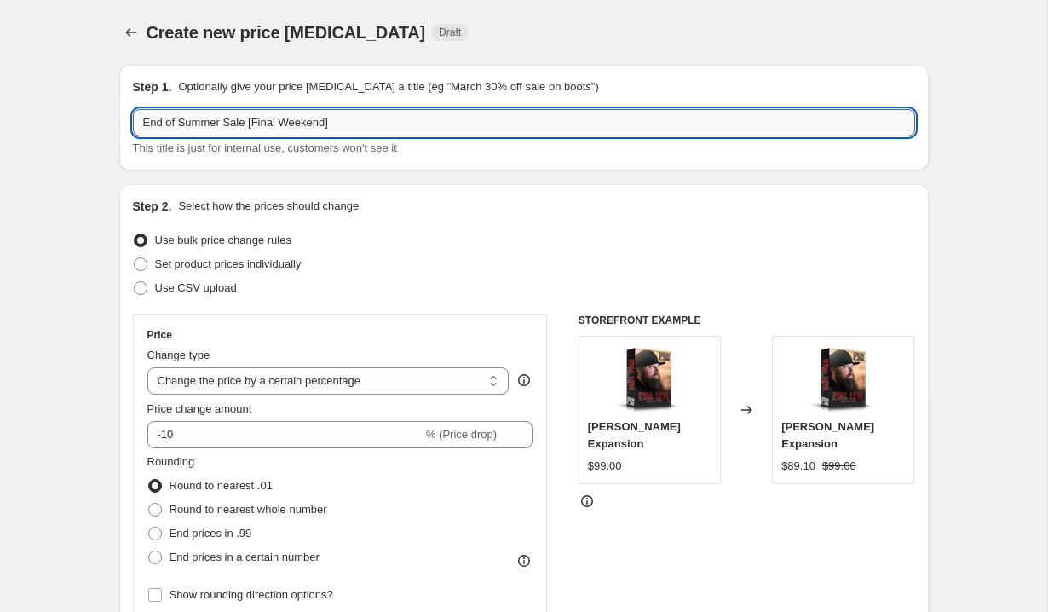
paste input "All Drum Samplers @ flash sale prices"
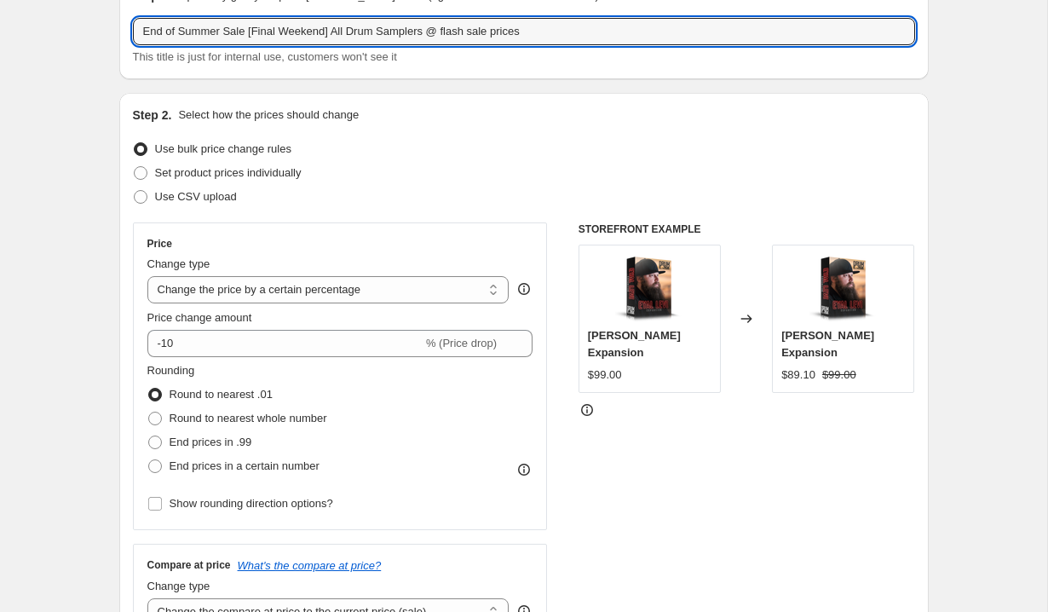
scroll to position [92, 0]
type input "End of Summer Sale [Final Weekend] All Drum Samplers @ flash sale prices"
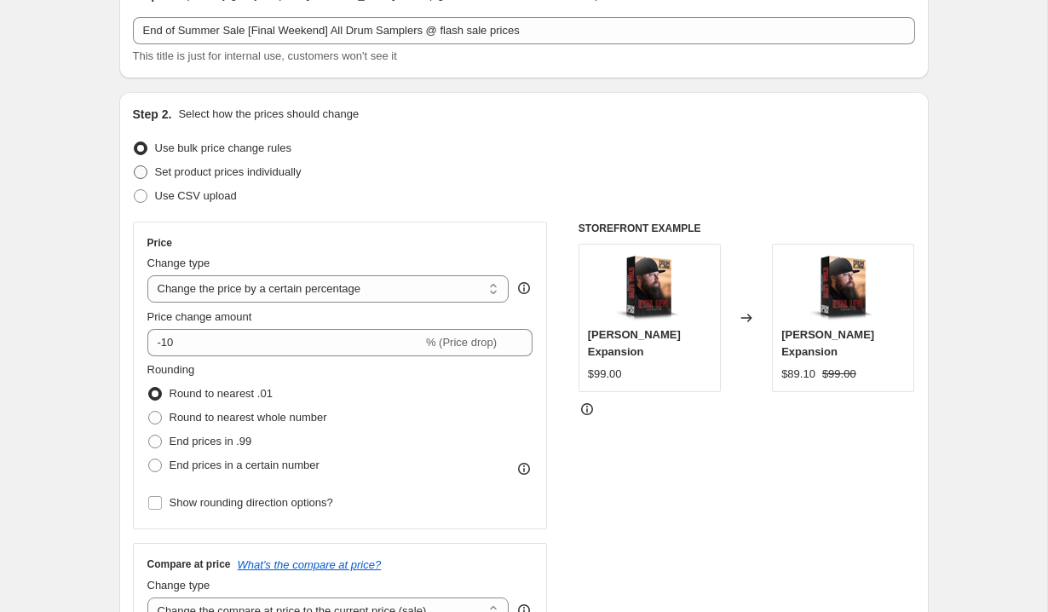
click at [142, 177] on span at bounding box center [141, 172] width 14 height 14
click at [135, 166] on input "Set product prices individually" at bounding box center [134, 165] width 1 height 1
radio input "true"
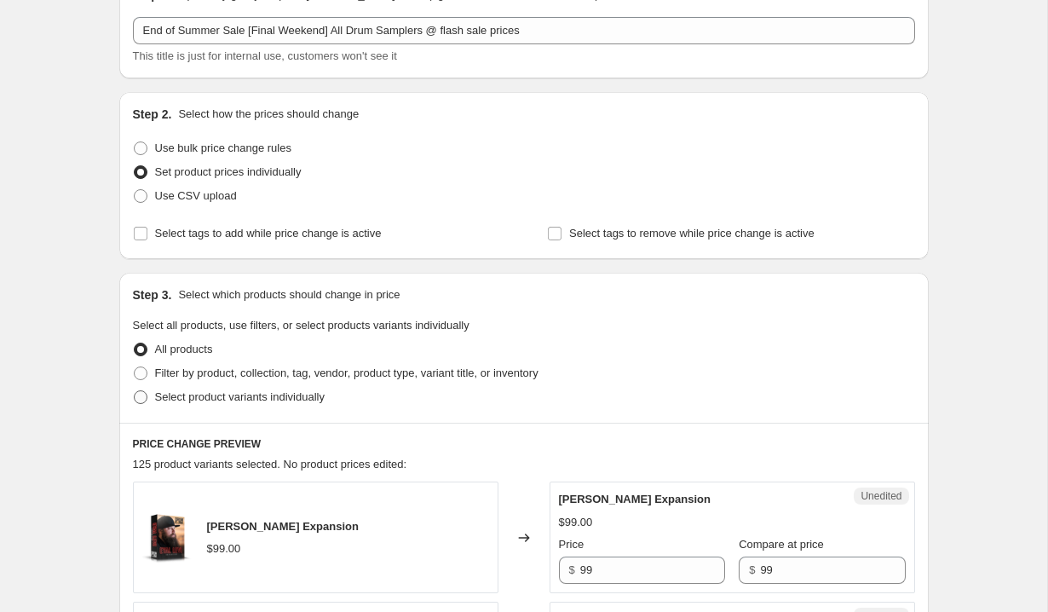
click at [146, 396] on span at bounding box center [141, 397] width 14 height 14
click at [135, 391] on input "Select product variants individually" at bounding box center [134, 390] width 1 height 1
radio input "true"
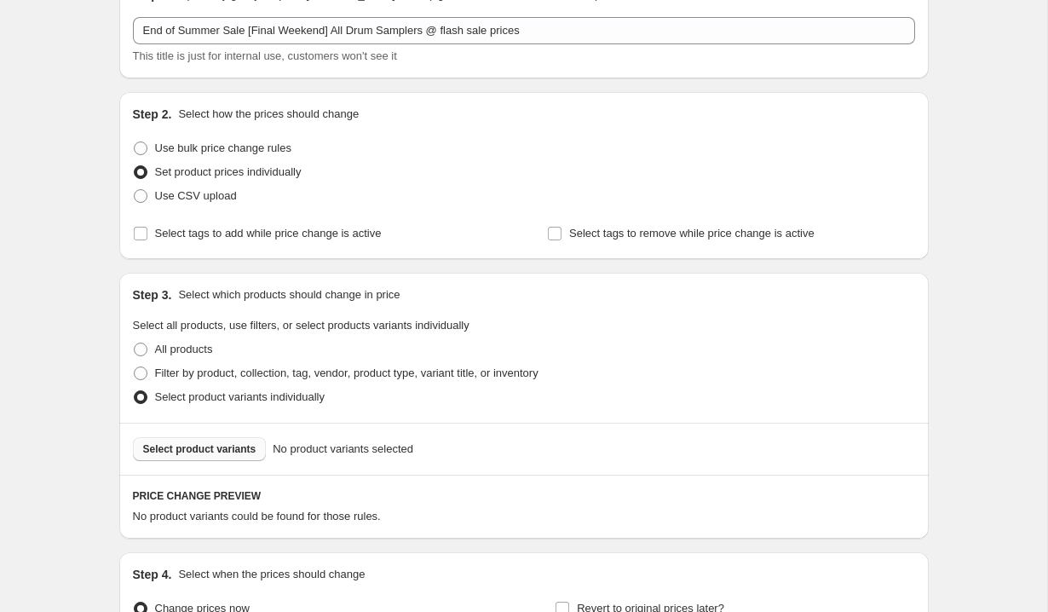
scroll to position [283, 0]
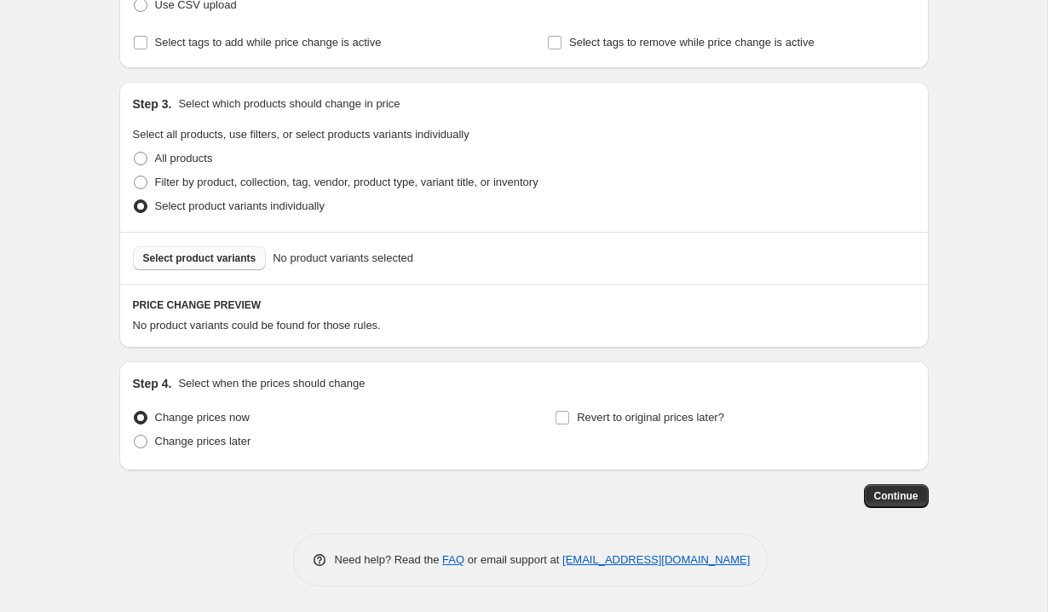
click at [192, 266] on button "Select product variants" at bounding box center [200, 258] width 134 height 24
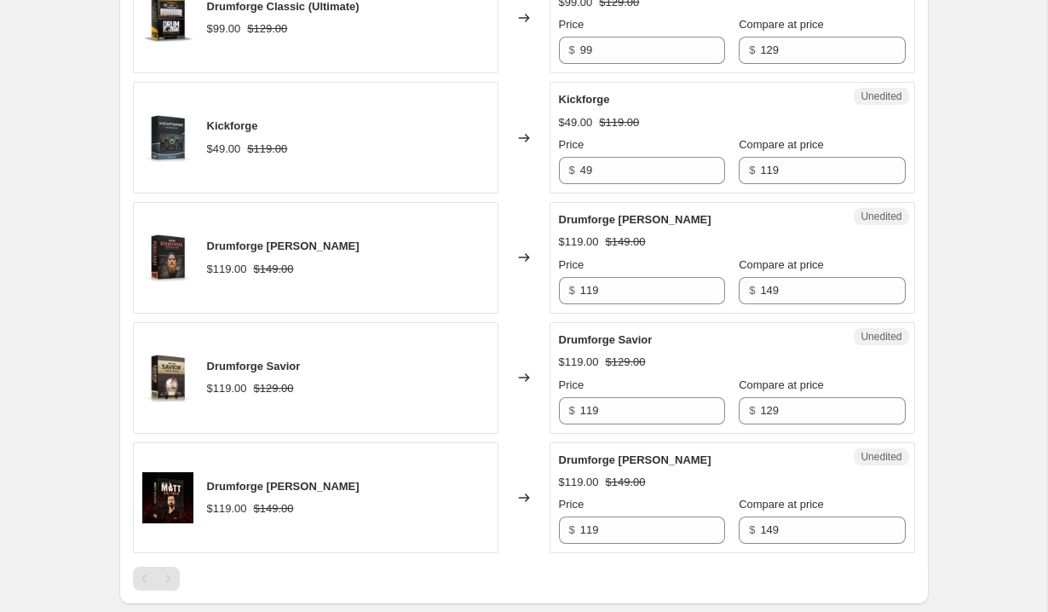
scroll to position [673, 0]
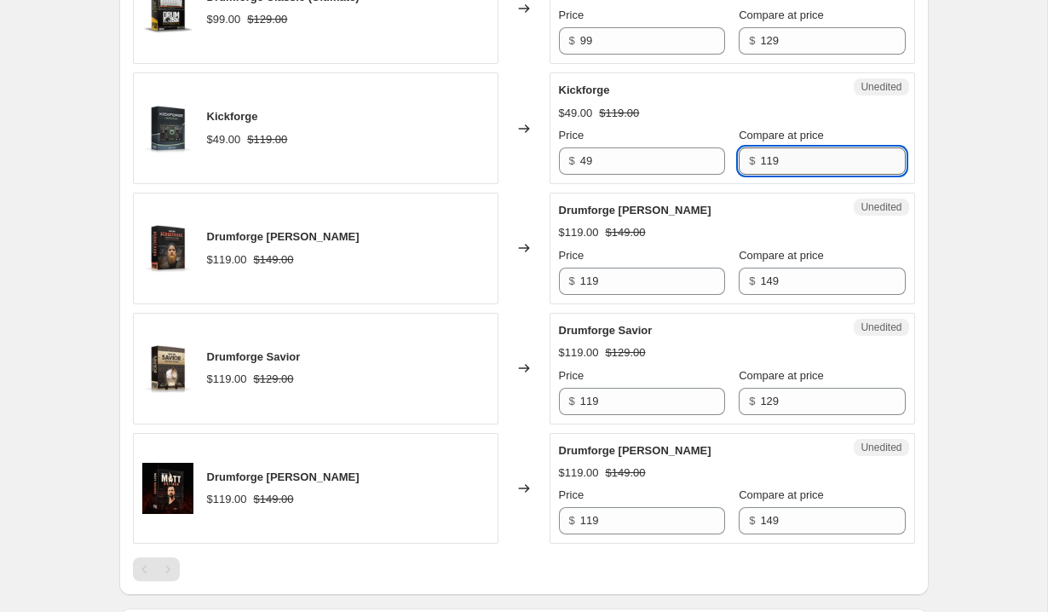
click at [761, 164] on input "119" at bounding box center [832, 160] width 145 height 27
type input "119"
click at [590, 169] on input "49" at bounding box center [652, 160] width 145 height 27
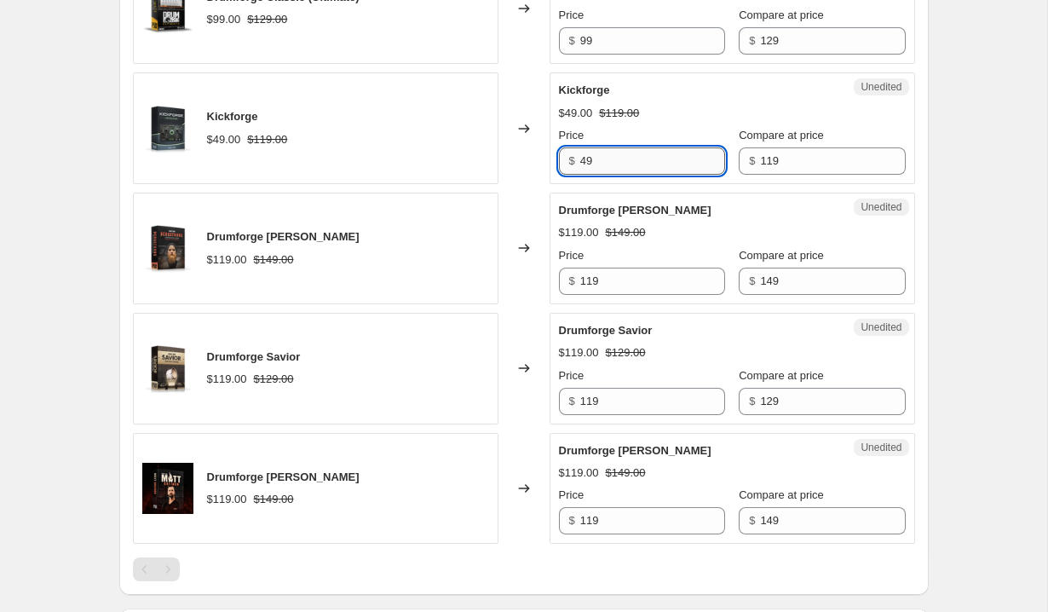
click at [590, 169] on input "49" at bounding box center [652, 160] width 145 height 27
type input "29"
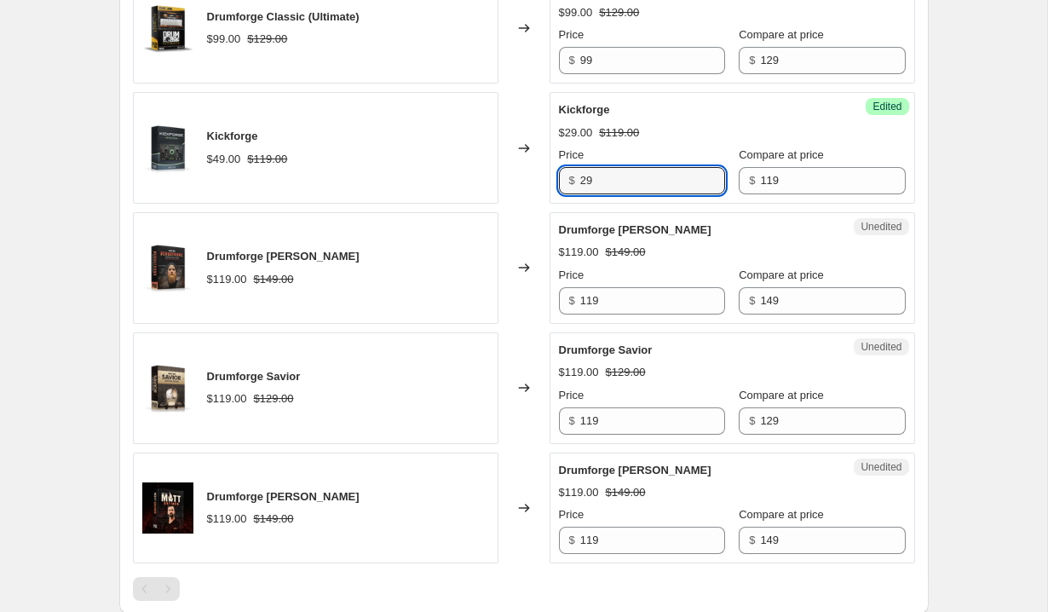
scroll to position [641, 0]
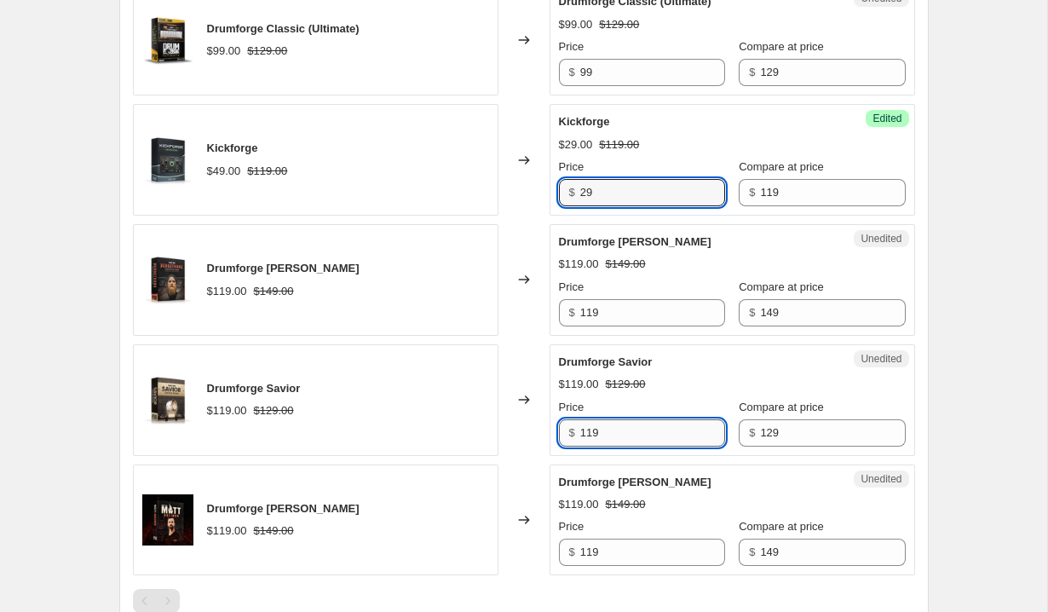
click at [595, 430] on input "119" at bounding box center [652, 432] width 145 height 27
type input "69"
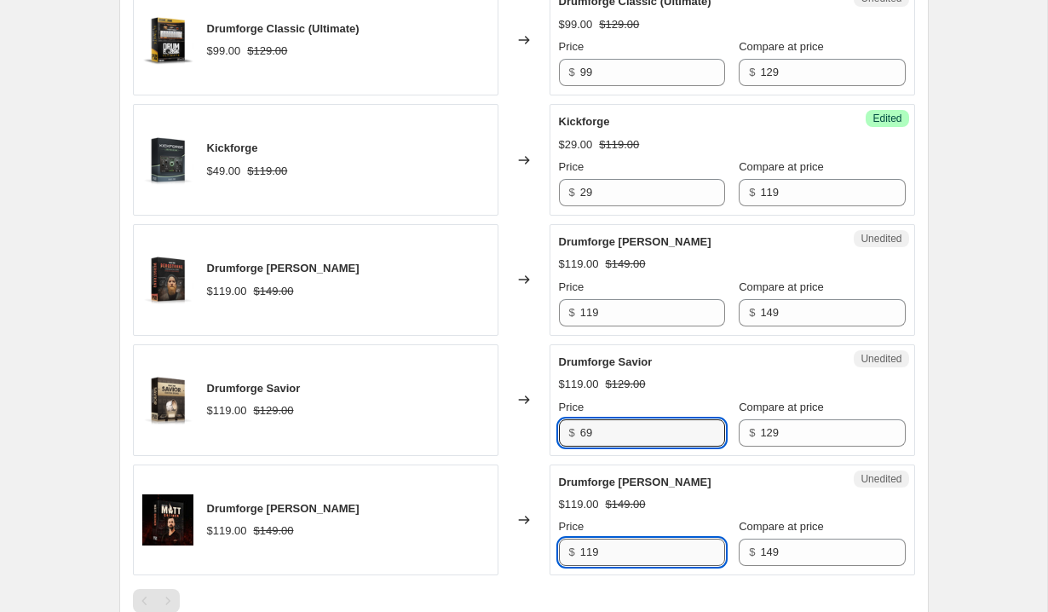
click at [596, 545] on input "119" at bounding box center [652, 551] width 145 height 27
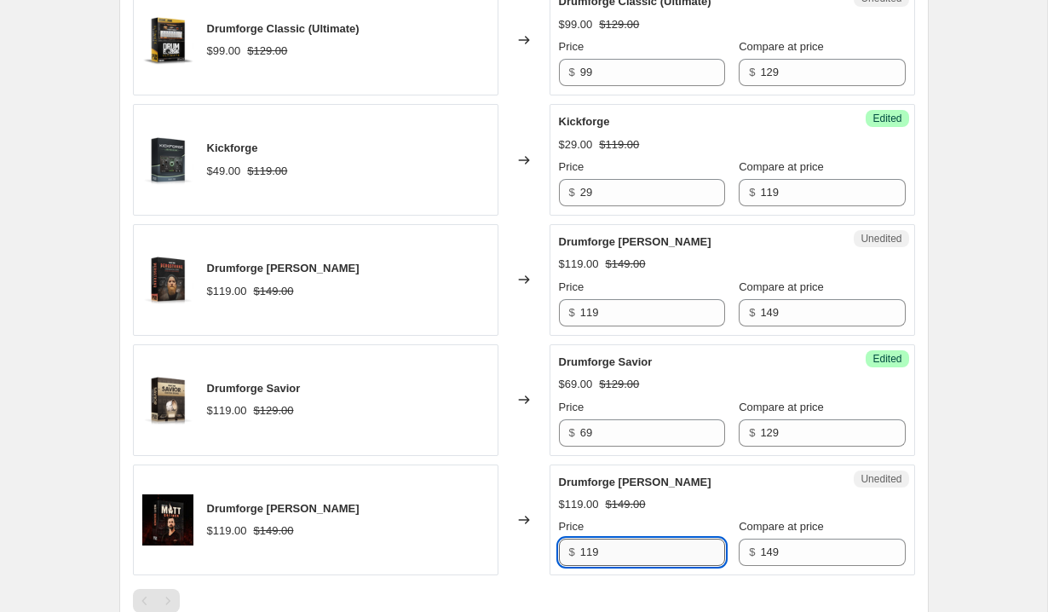
click at [596, 545] on input "119" at bounding box center [652, 551] width 145 height 27
type input "69"
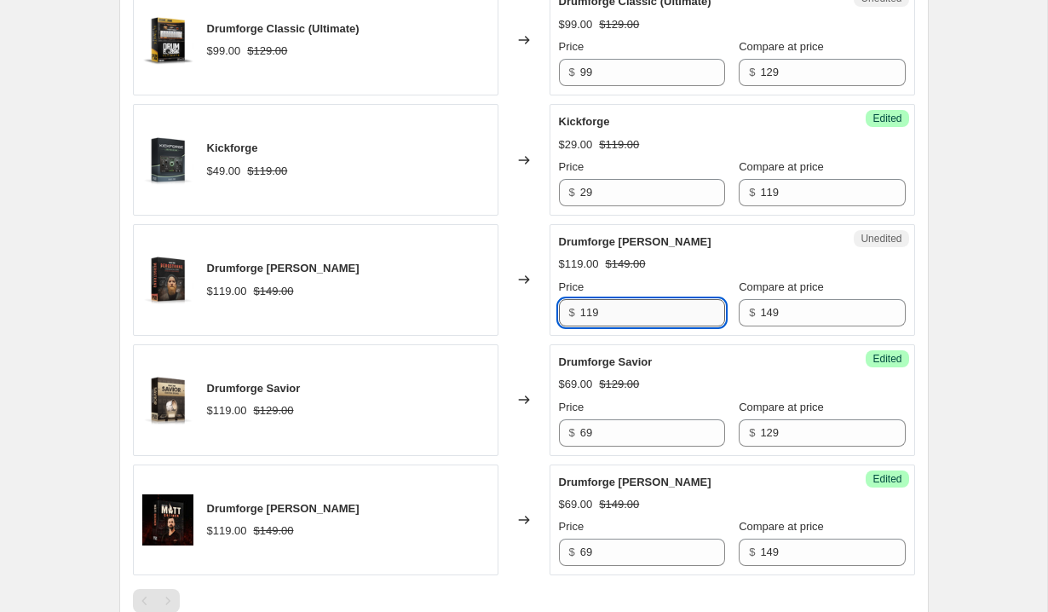
click at [585, 306] on input "119" at bounding box center [652, 312] width 145 height 27
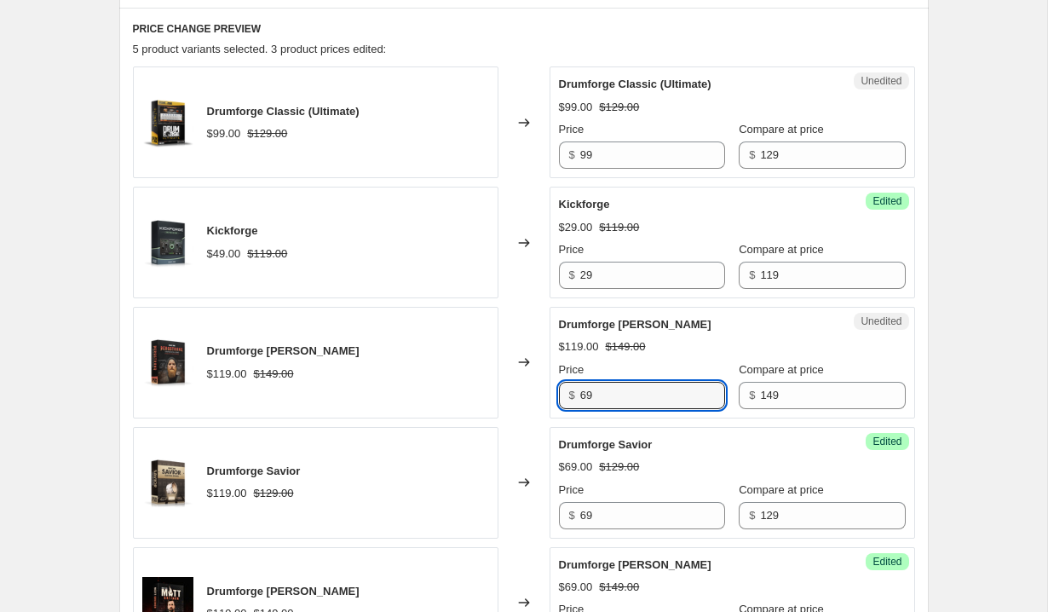
scroll to position [555, 0]
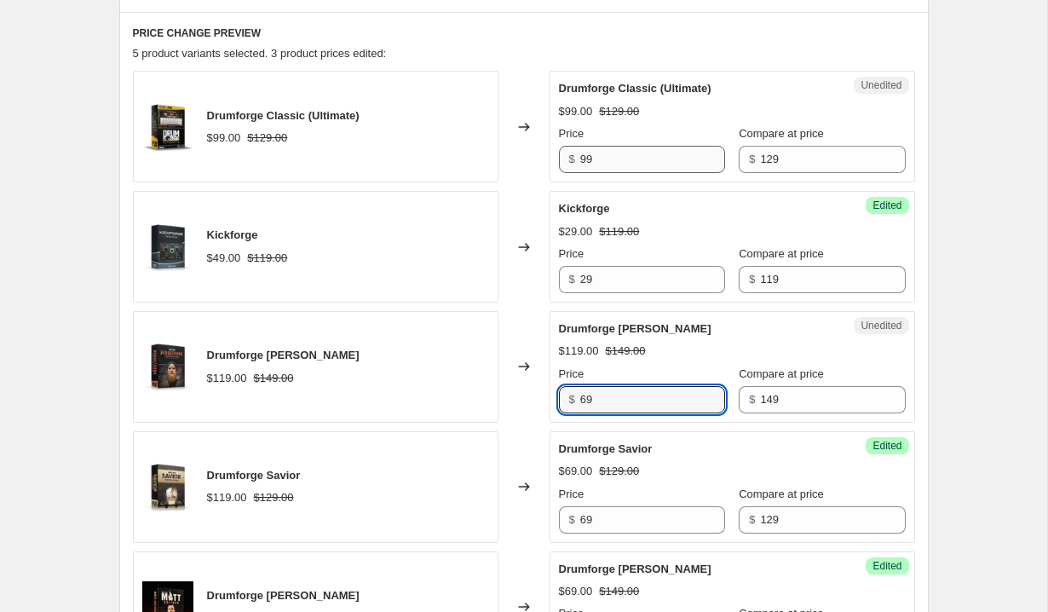
type input "69"
click at [588, 164] on input "99" at bounding box center [652, 159] width 145 height 27
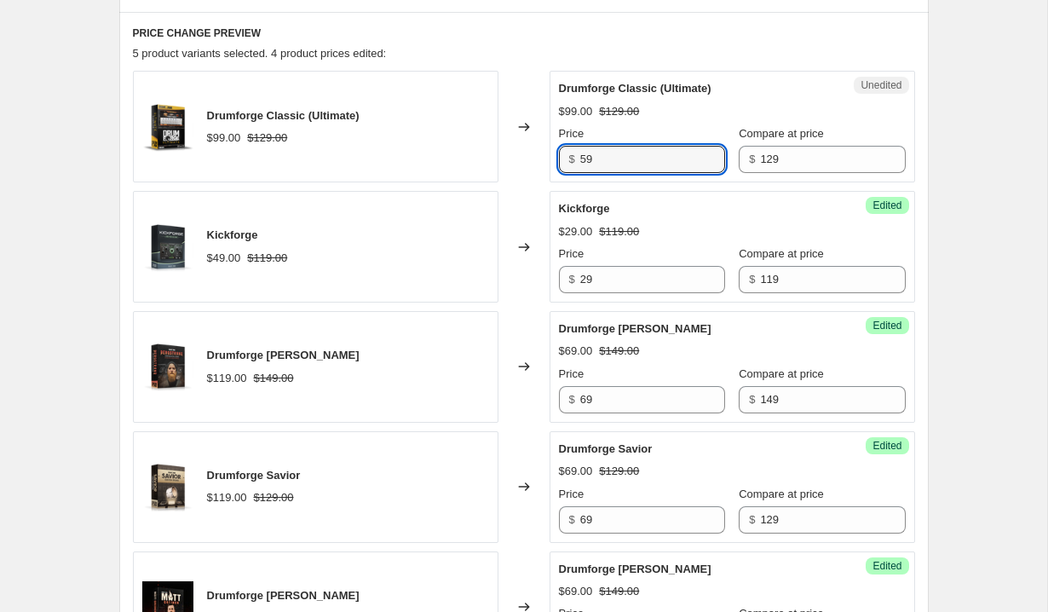
type input "59"
click at [733, 84] on div "Drumforge Classic (Ultimate)" at bounding box center [698, 88] width 279 height 17
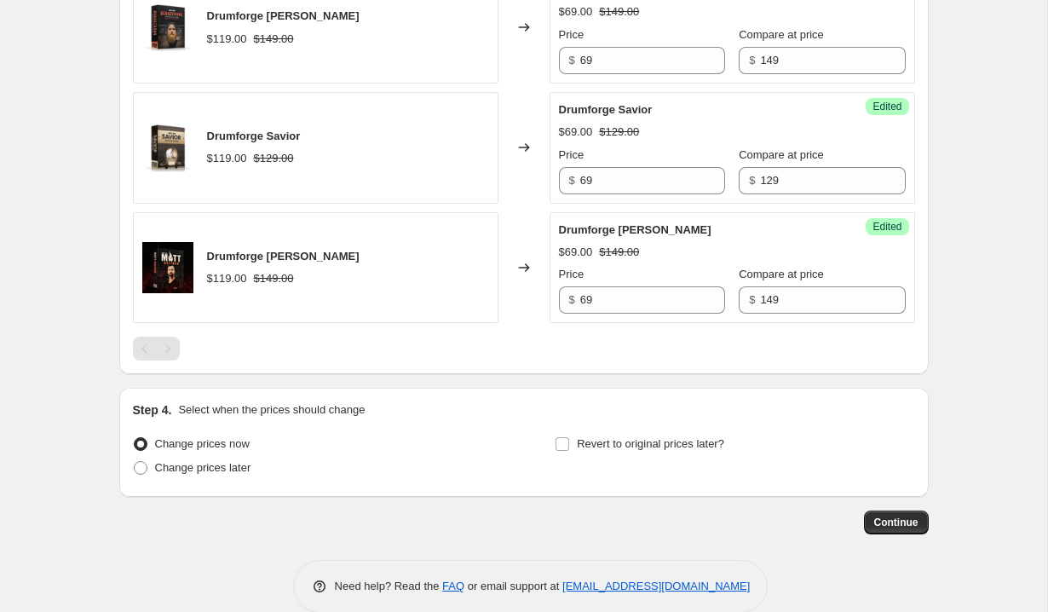
scroll to position [920, 0]
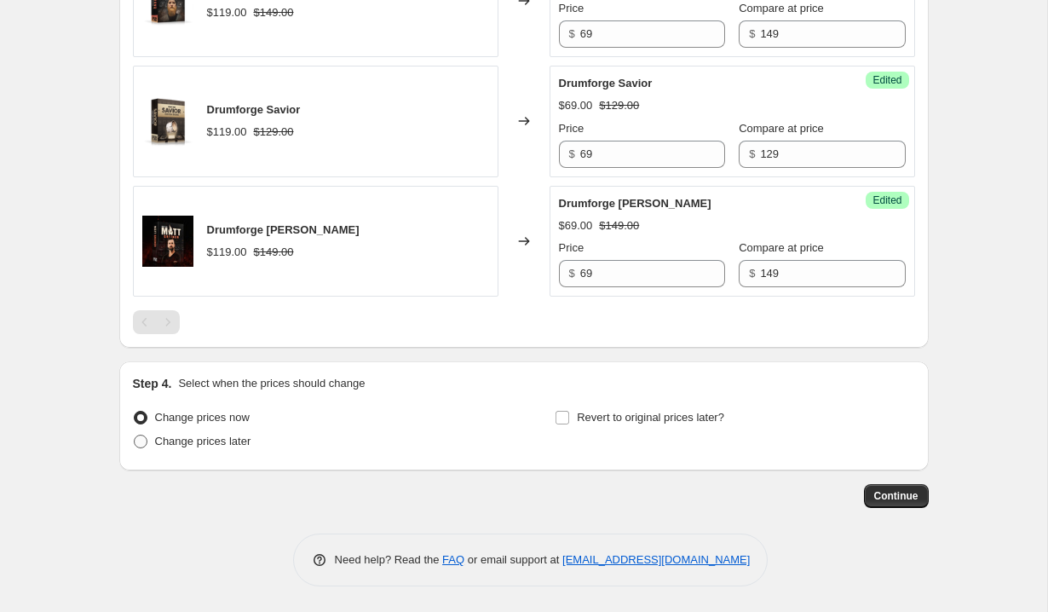
click at [142, 446] on span at bounding box center [141, 441] width 14 height 14
click at [135, 435] on input "Change prices later" at bounding box center [134, 434] width 1 height 1
radio input "true"
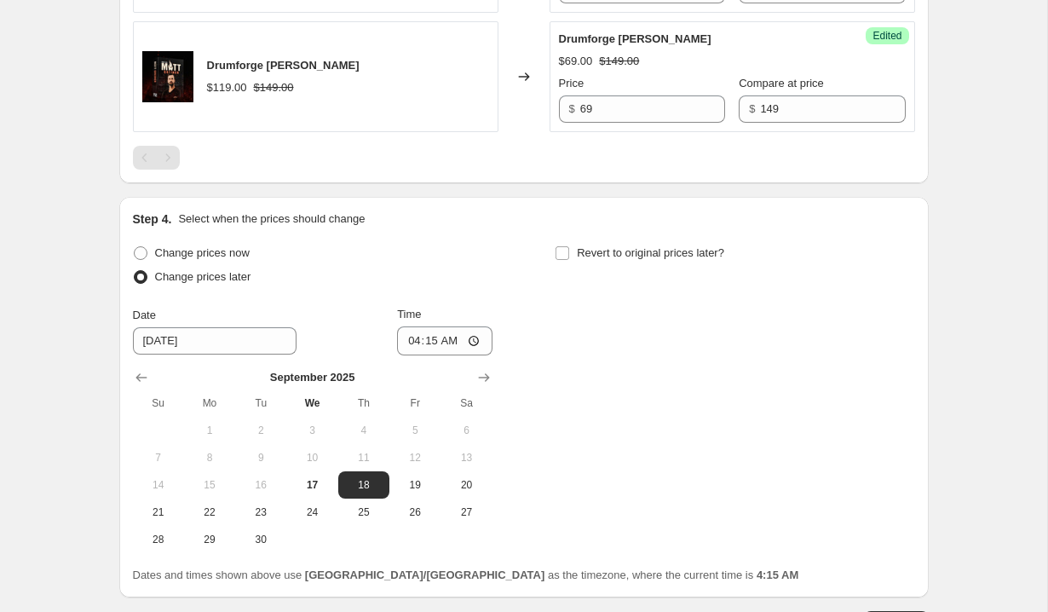
scroll to position [1101, 0]
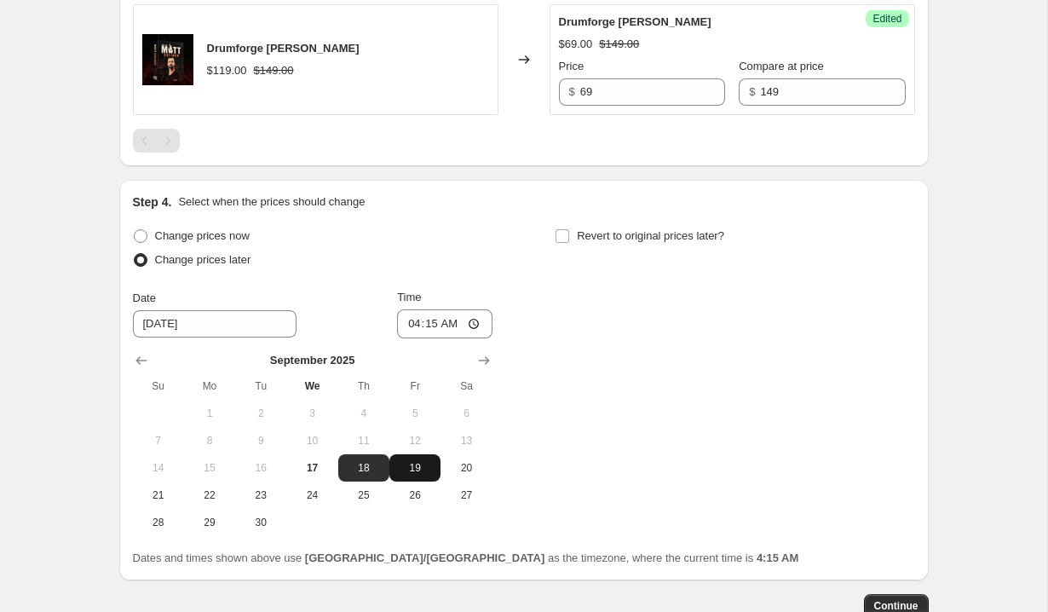
click at [410, 468] on span "19" at bounding box center [414, 468] width 37 height 14
type input "[DATE]"
click at [411, 329] on input "04:15" at bounding box center [444, 323] width 95 height 29
type input "12:00"
click at [555, 342] on div "Change prices now Change prices later Date [DATE] Time 12:00 [DATE] Su Mo Tu We…" at bounding box center [524, 380] width 782 height 312
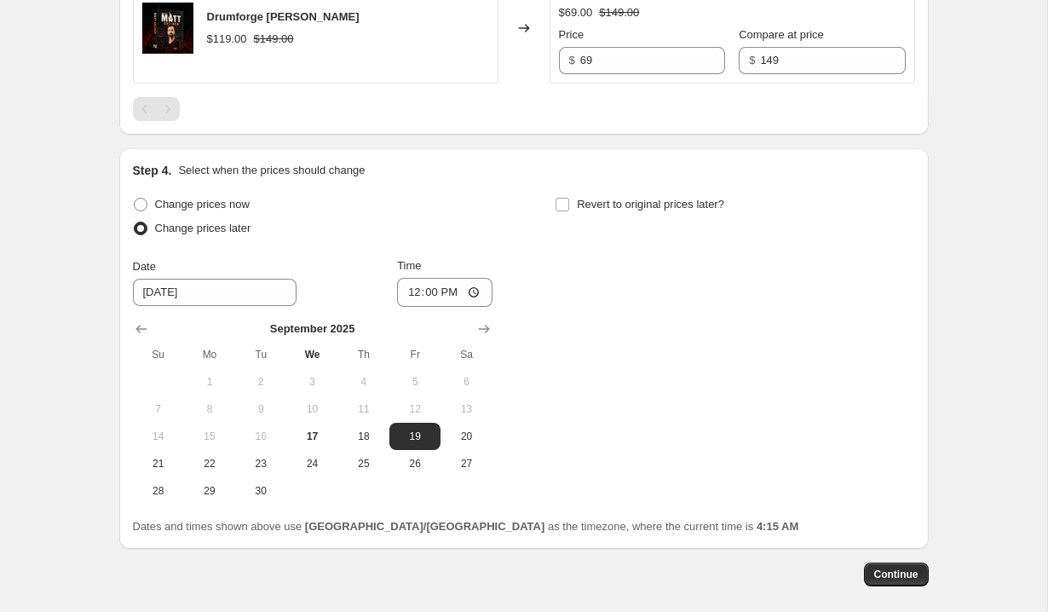
scroll to position [1135, 0]
click at [562, 199] on input "Revert to original prices later?" at bounding box center [562, 203] width 14 height 14
checkbox input "true"
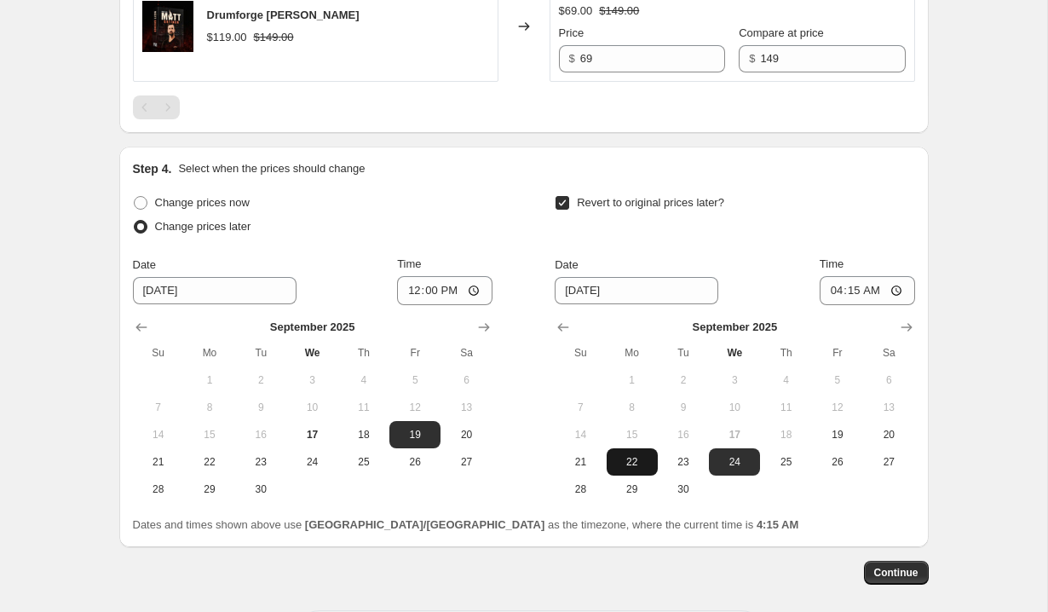
click at [635, 469] on button "22" at bounding box center [632, 461] width 51 height 27
type input "[DATE]"
click at [826, 293] on input "04:15" at bounding box center [866, 290] width 95 height 29
type input "12:00"
click at [835, 508] on div "Change prices now Change prices later Date [DATE] Time 12:00 [DATE] Su Mo Tu We…" at bounding box center [524, 362] width 782 height 342
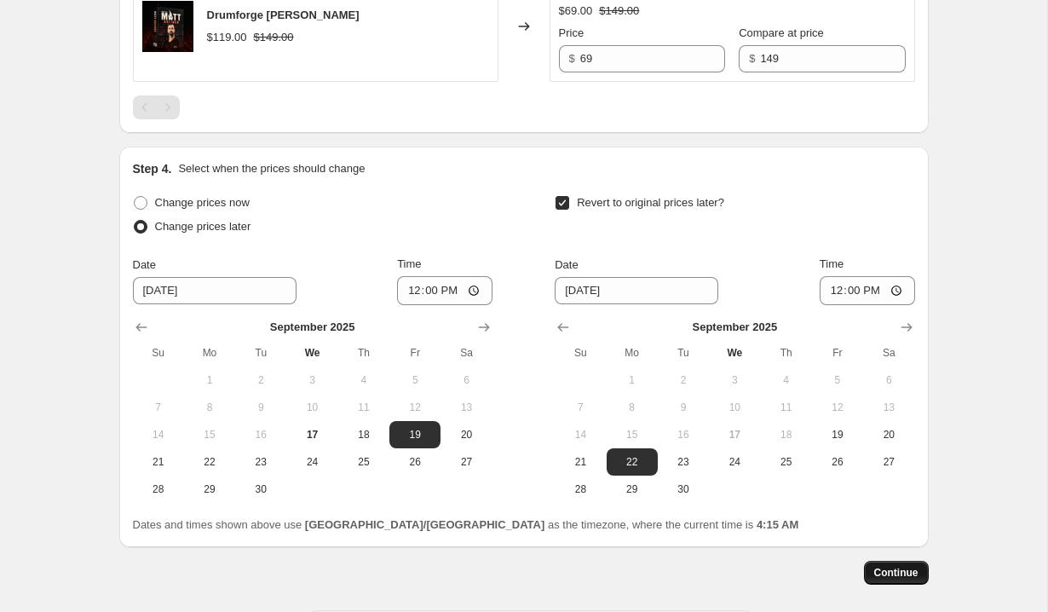
click at [897, 575] on span "Continue" at bounding box center [896, 573] width 44 height 14
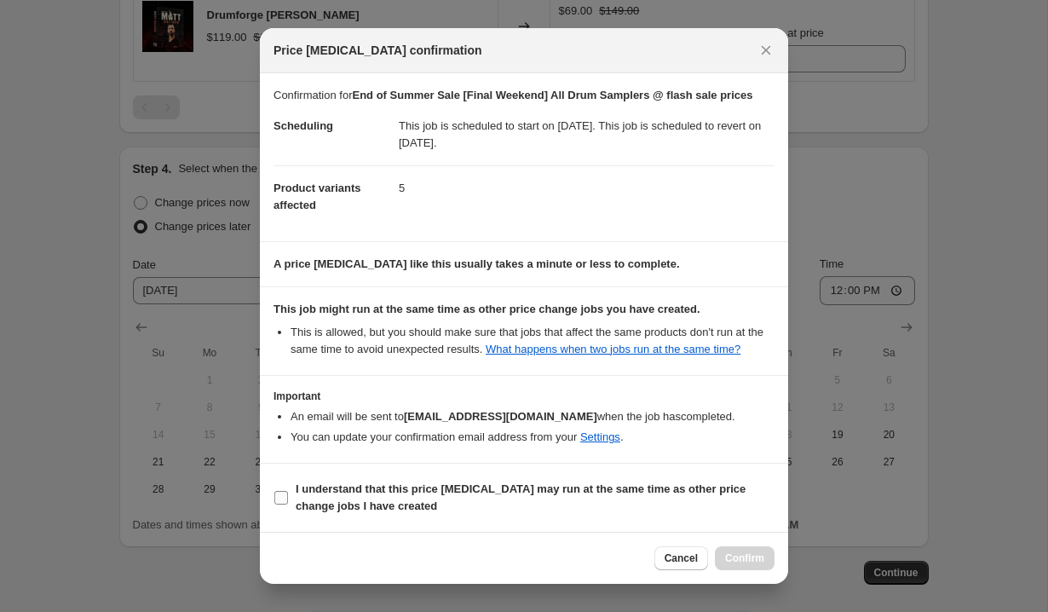
click at [283, 504] on input "I understand that this price [MEDICAL_DATA] may run at the same time as other p…" at bounding box center [281, 498] width 14 height 14
checkbox input "true"
click at [759, 559] on span "Confirm" at bounding box center [744, 558] width 39 height 14
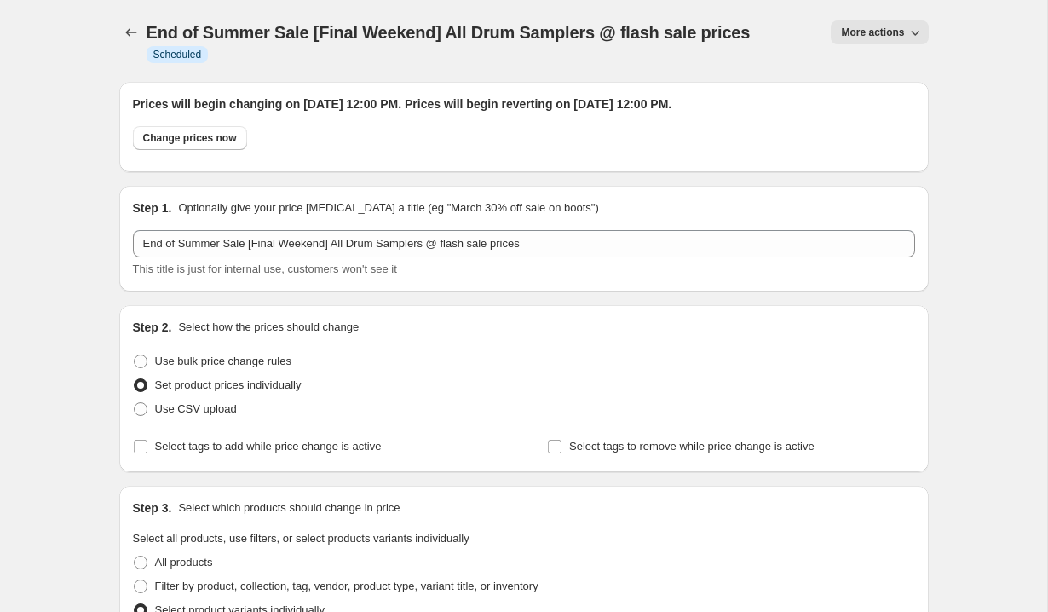
click at [885, 38] on span "More actions" at bounding box center [872, 33] width 63 height 14
click at [875, 63] on span "Copy to new job" at bounding box center [879, 67] width 79 height 13
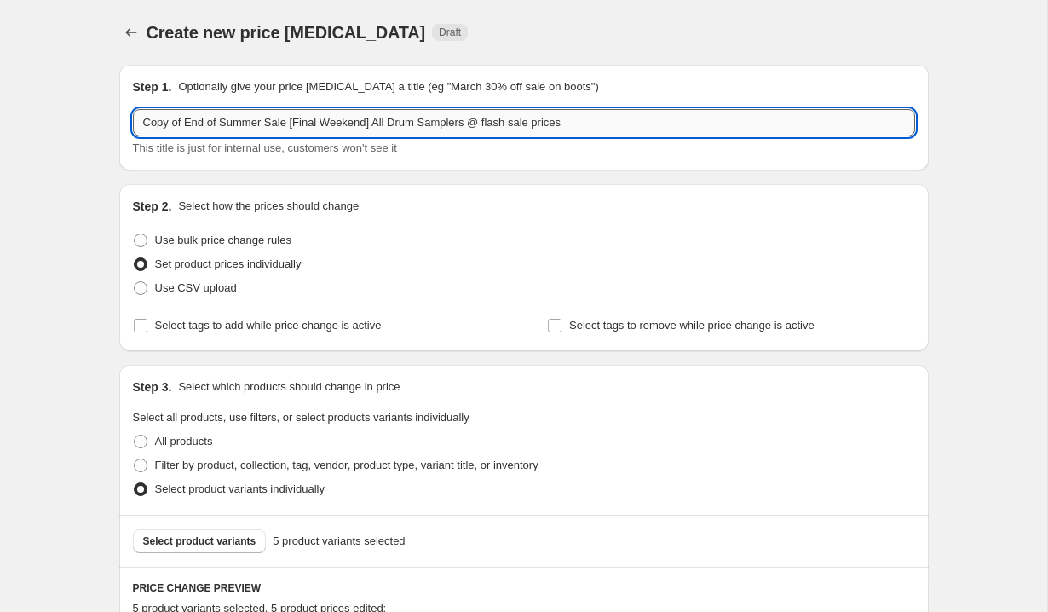
click at [417, 125] on input "Copy of End of Summer Sale [Final Weekend] All Drum Samplers @ flash sale prices" at bounding box center [524, 122] width 782 height 27
click at [503, 125] on input "Copy of End of Summer Sale [Final Weekend] All Production Samplers @ flash sale…" at bounding box center [524, 122] width 782 height 27
type input "Copy of End of Summer Sale [Final Weekend] All Production Sample Packs @ flash …"
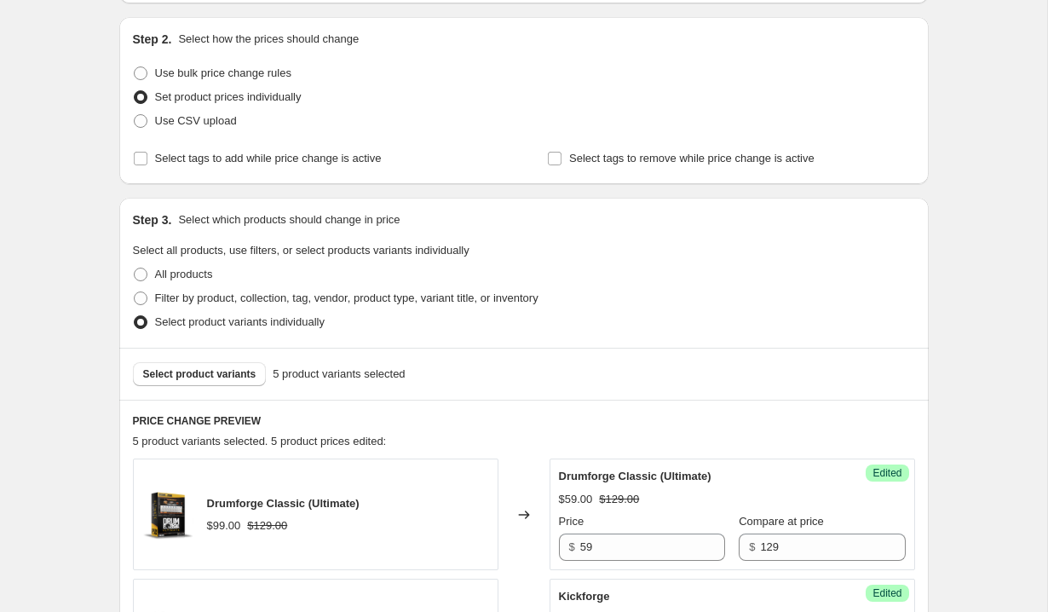
scroll to position [169, 0]
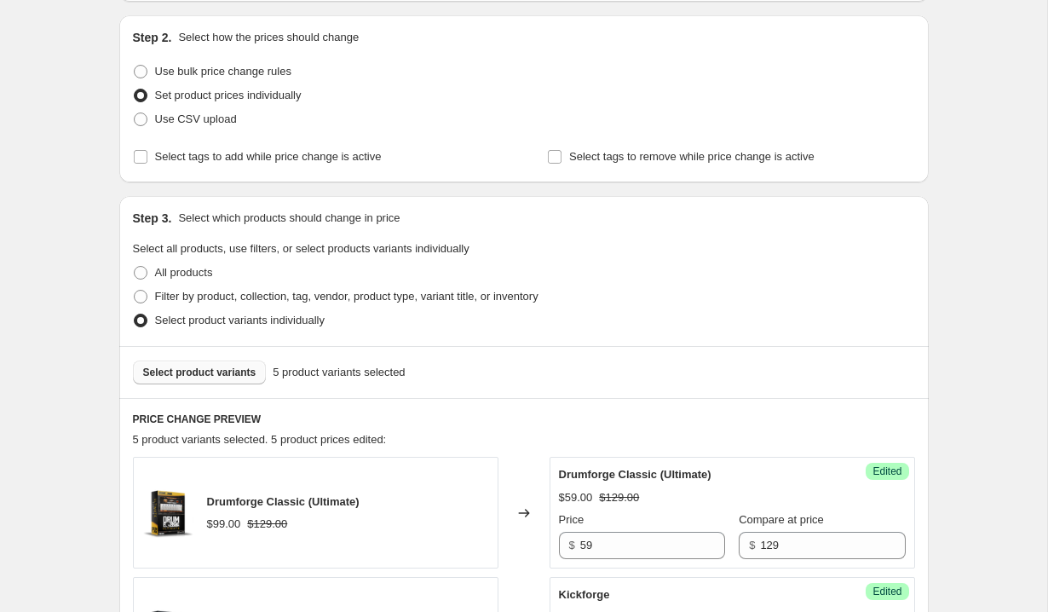
click at [230, 377] on span "Select product variants" at bounding box center [199, 372] width 113 height 14
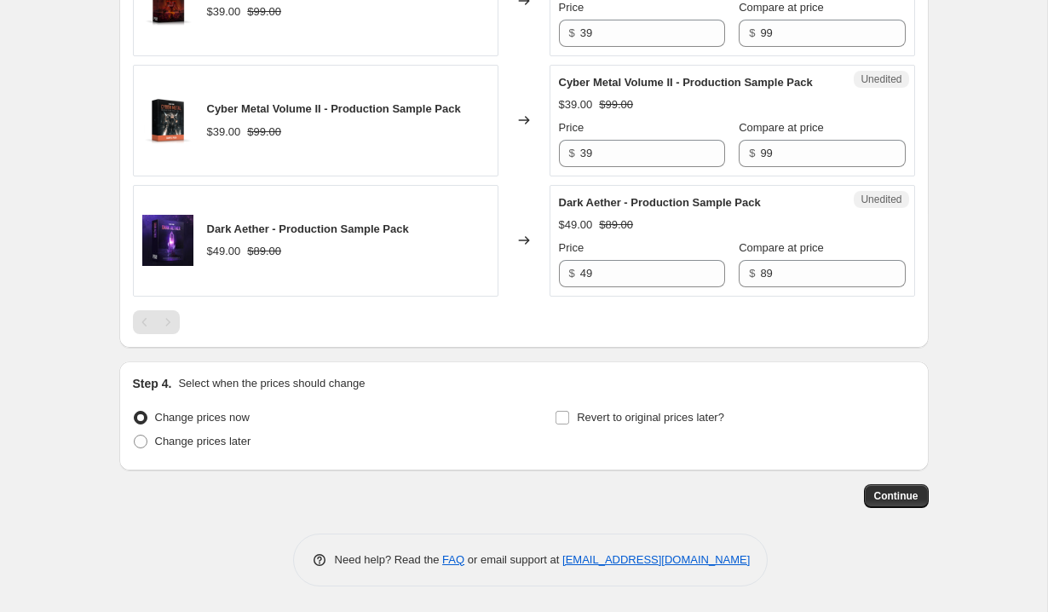
scroll to position [834, 0]
click at [145, 445] on span at bounding box center [141, 441] width 14 height 14
click at [135, 435] on input "Change prices later" at bounding box center [134, 434] width 1 height 1
radio input "true"
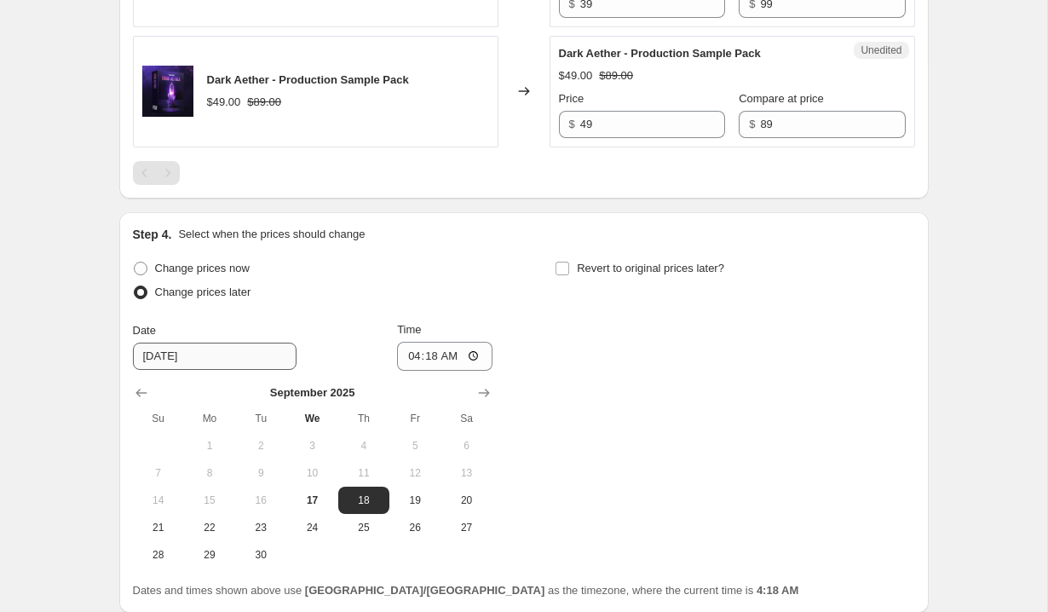
scroll to position [960, 0]
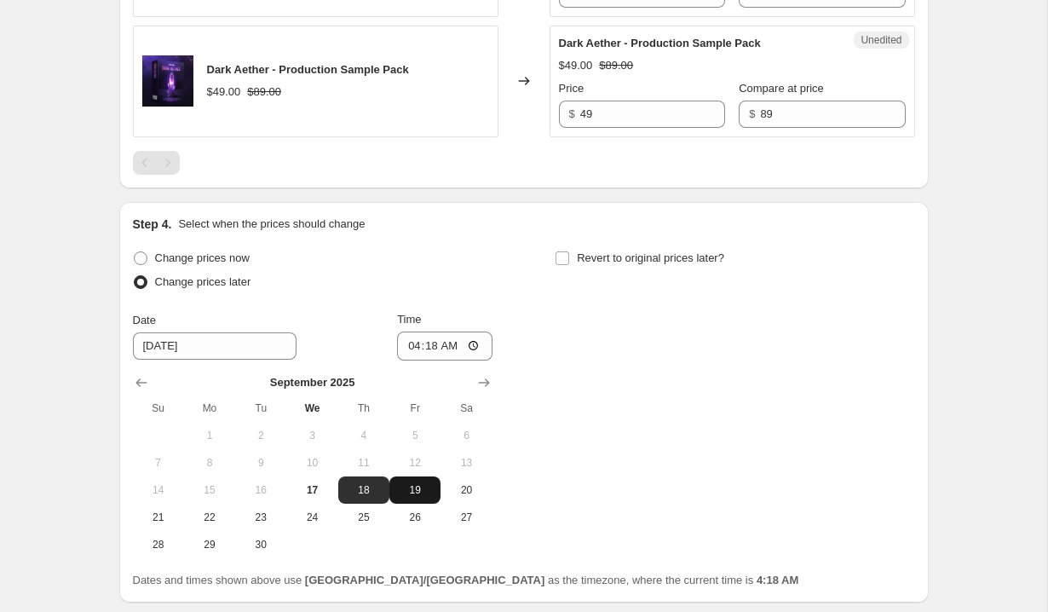
click at [410, 497] on span "19" at bounding box center [414, 490] width 37 height 14
type input "[DATE]"
click at [407, 360] on input "04:18" at bounding box center [444, 345] width 95 height 29
type input "12:00"
click at [565, 265] on input "Revert to original prices later?" at bounding box center [562, 258] width 14 height 14
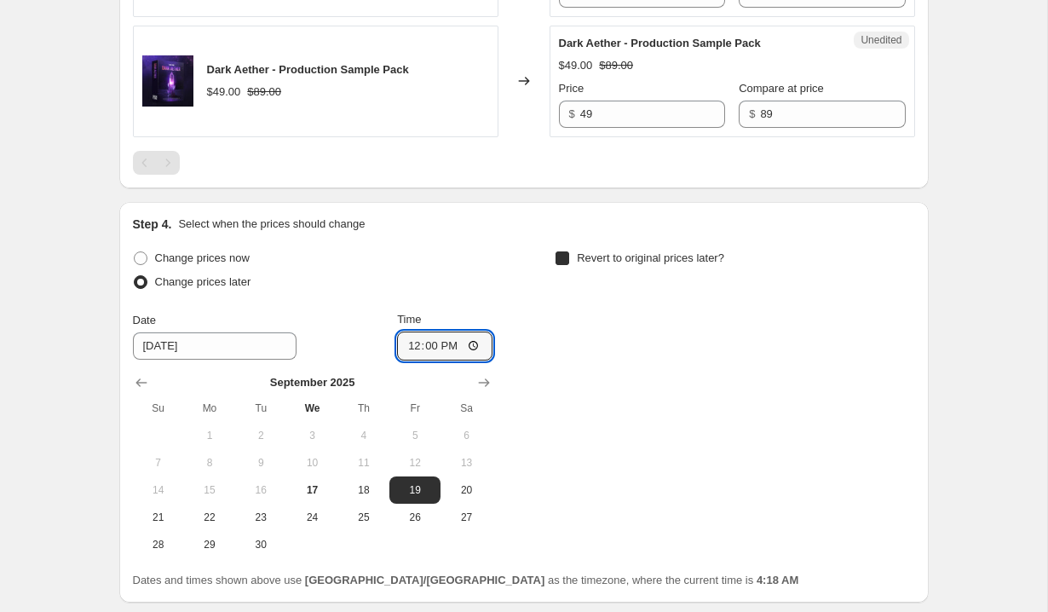
checkbox input "true"
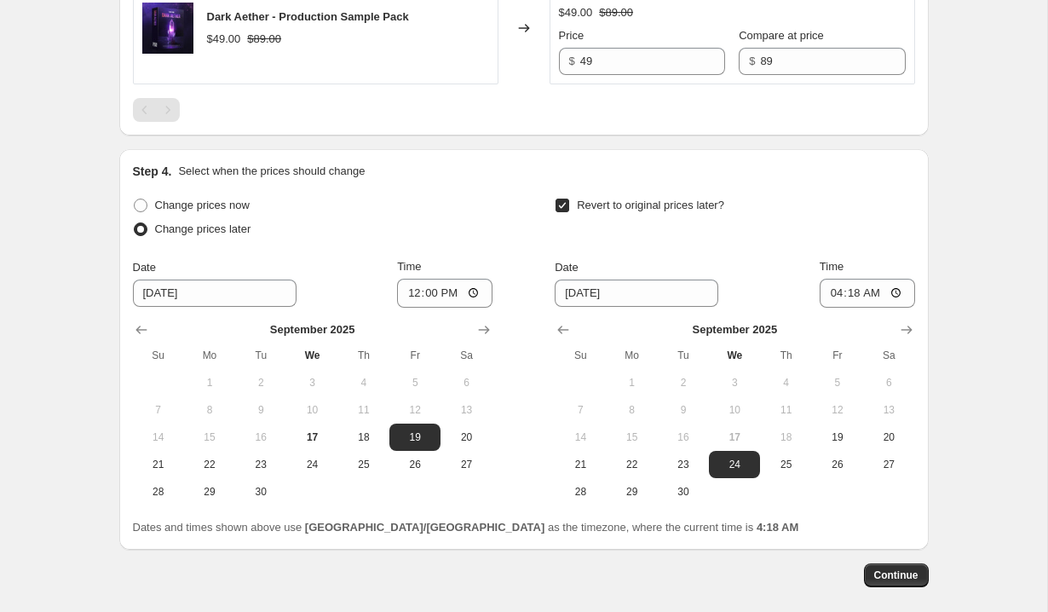
scroll to position [1040, 0]
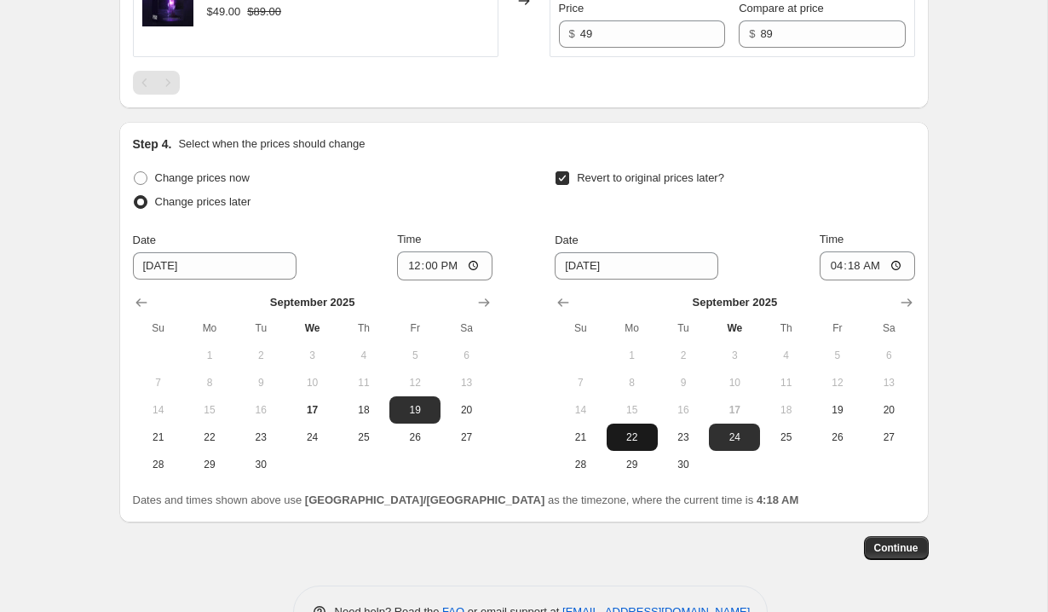
click at [637, 444] on span "22" at bounding box center [631, 437] width 37 height 14
type input "[DATE]"
click at [832, 280] on input "04:18" at bounding box center [866, 265] width 95 height 29
type input "12:00"
click at [813, 210] on div "Revert to original prices later?" at bounding box center [734, 191] width 359 height 51
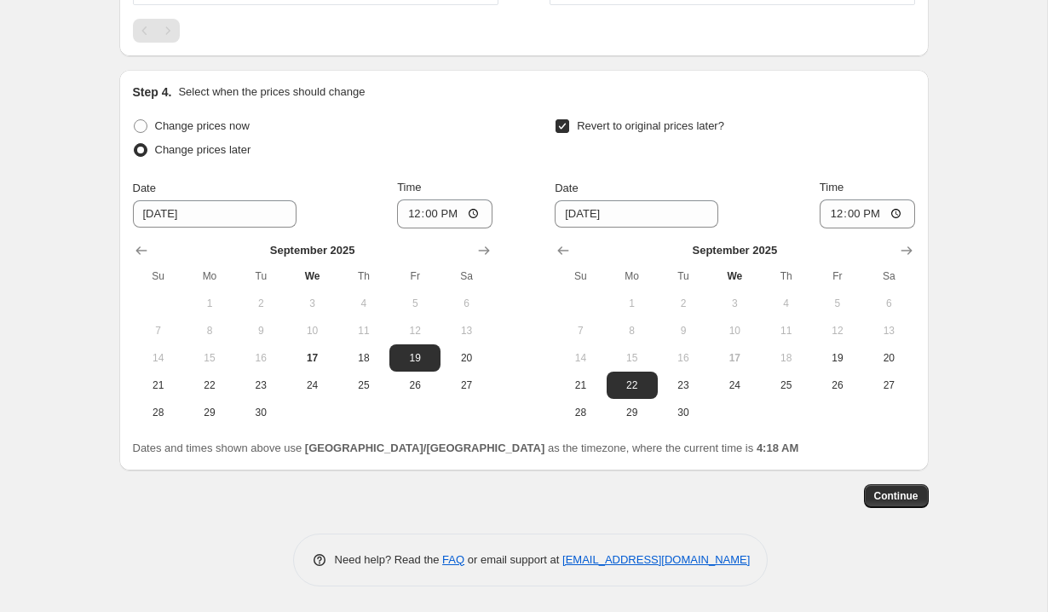
scroll to position [1124, 0]
click at [894, 501] on span "Continue" at bounding box center [896, 496] width 44 height 14
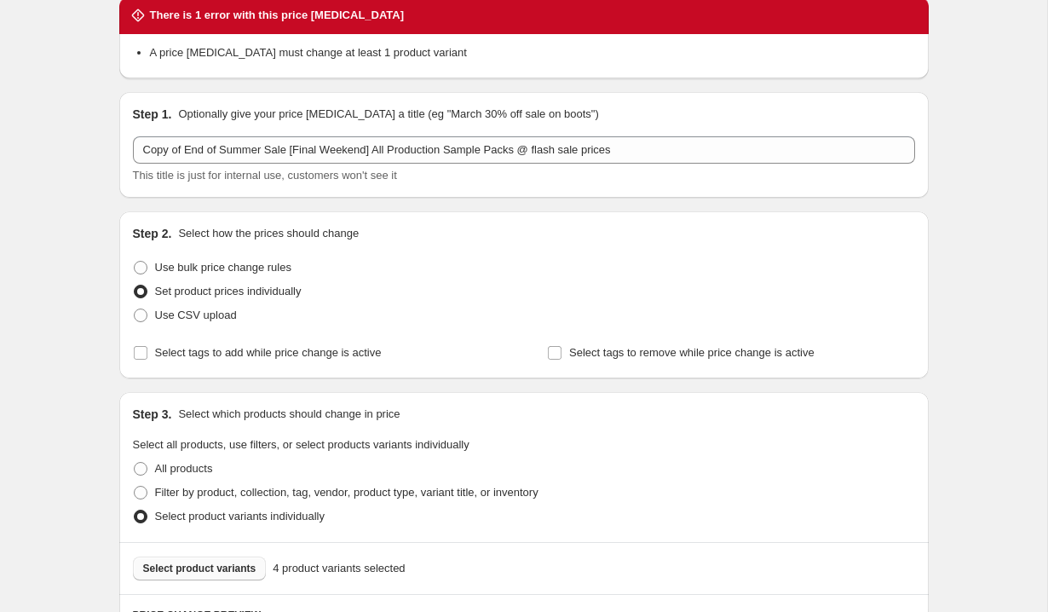
scroll to position [0, 0]
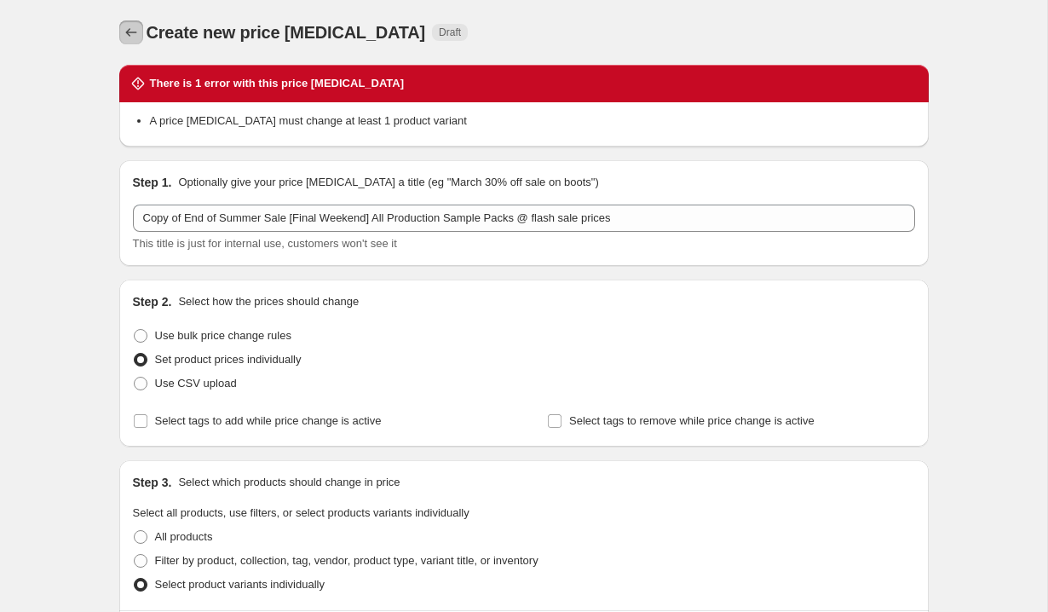
click at [124, 33] on icon "Price change jobs" at bounding box center [131, 32] width 17 height 17
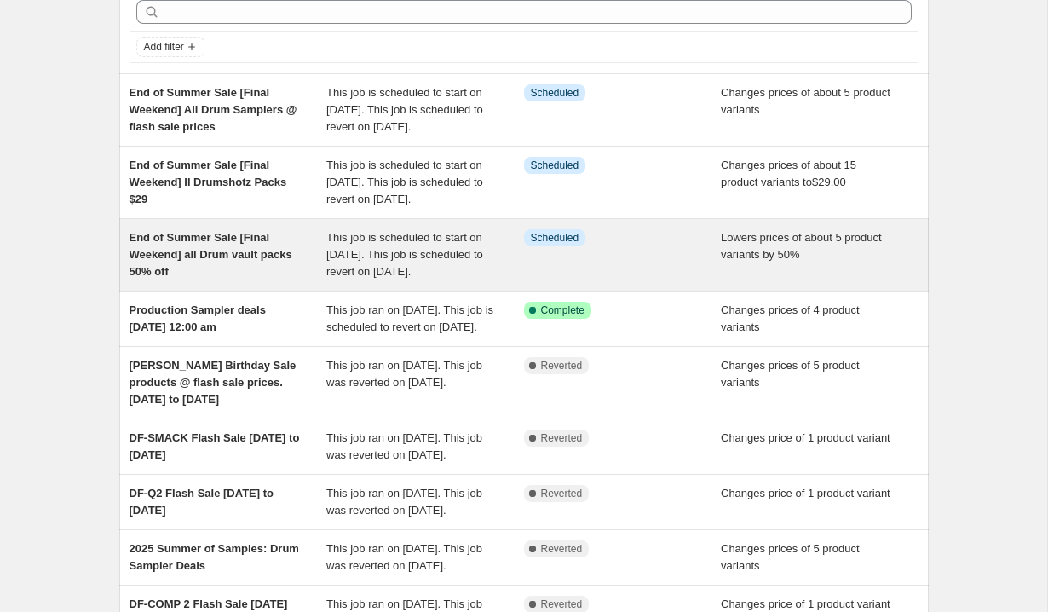
scroll to position [90, 0]
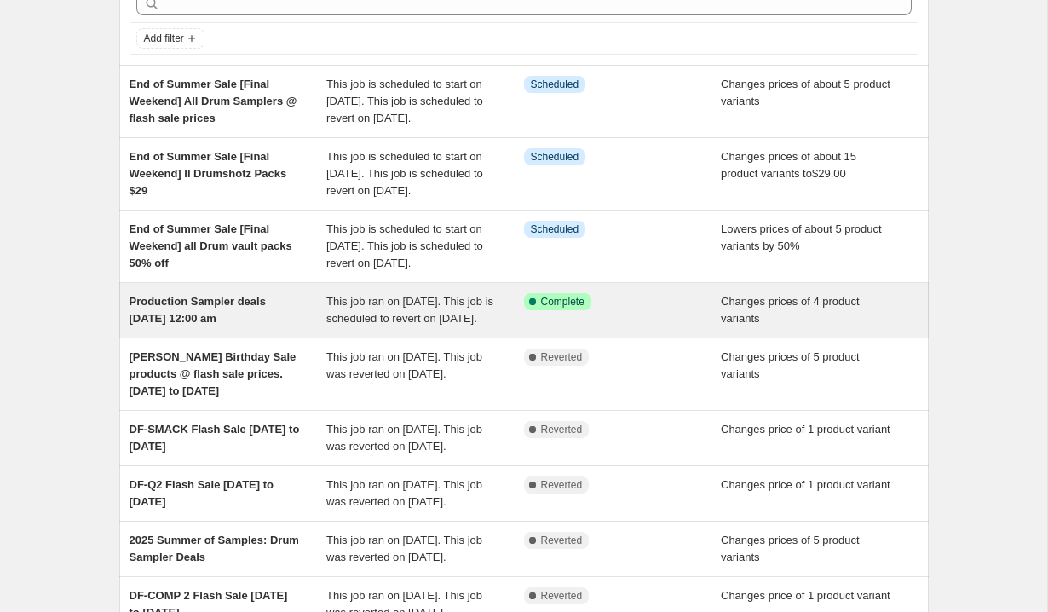
click at [280, 327] on div "Production Sampler deals [DATE] 12:00 am" at bounding box center [228, 310] width 198 height 34
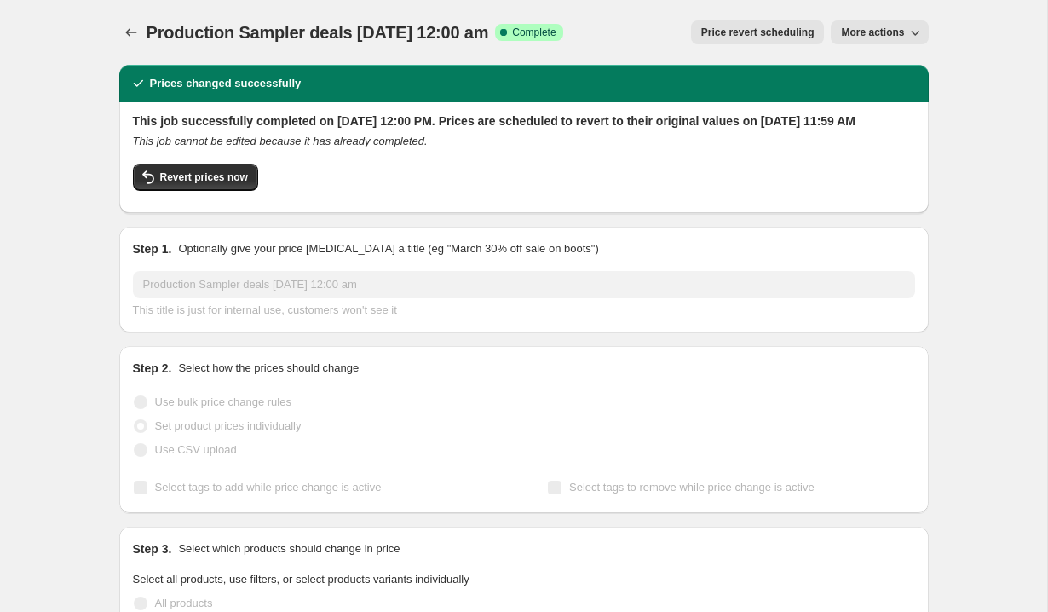
click at [793, 32] on span "Price revert scheduling" at bounding box center [757, 33] width 113 height 14
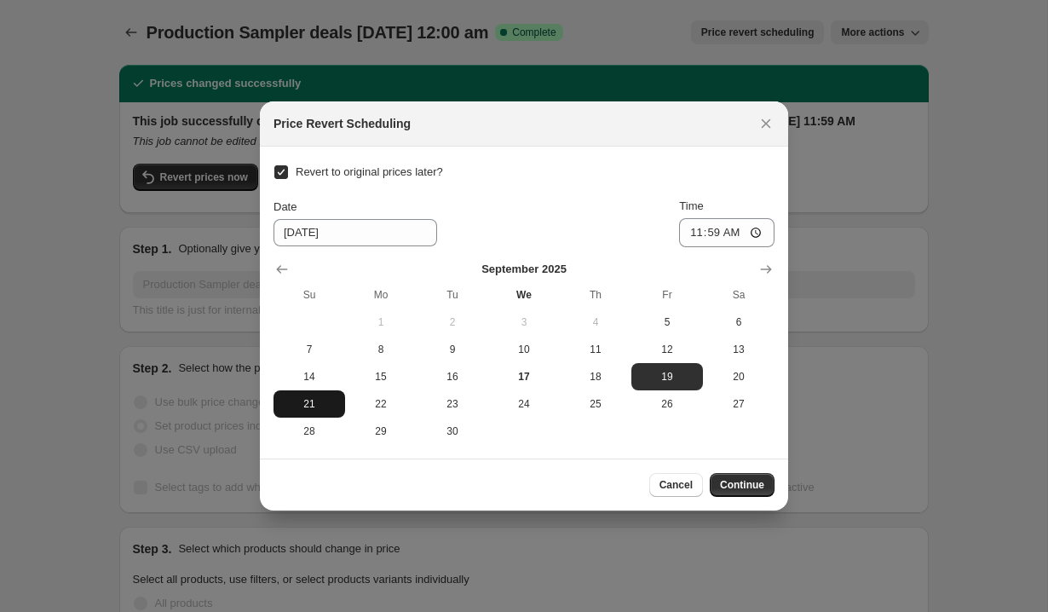
click at [333, 405] on span "21" at bounding box center [309, 404] width 58 height 14
click at [386, 407] on span "22" at bounding box center [381, 404] width 58 height 14
type input "[DATE]"
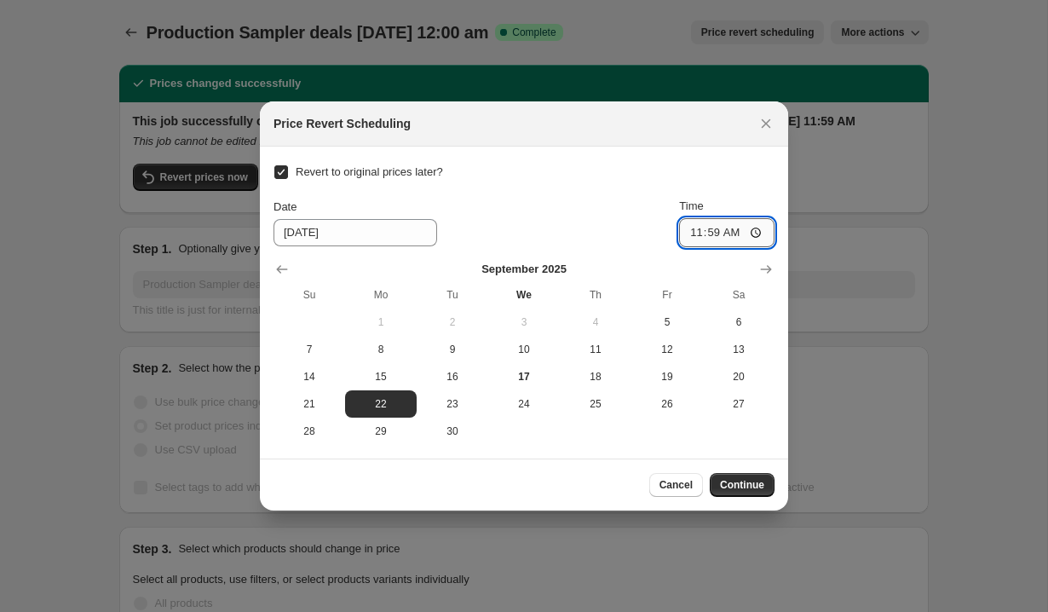
click at [757, 234] on input "11:59" at bounding box center [726, 232] width 95 height 29
type input "12:00"
click at [652, 187] on div "Revert to original prices later? Date [DATE] Time 12:00 [DATE] Su Mo Tu We Th F…" at bounding box center [523, 302] width 501 height 285
click at [685, 491] on span "Cancel" at bounding box center [675, 485] width 33 height 14
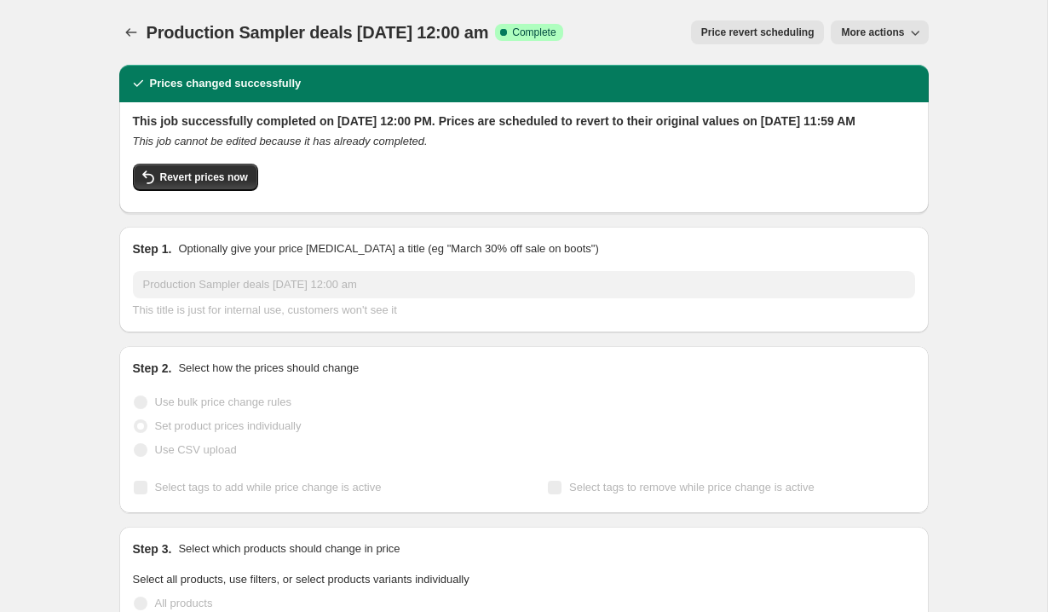
click at [871, 39] on button "More actions" at bounding box center [879, 32] width 97 height 24
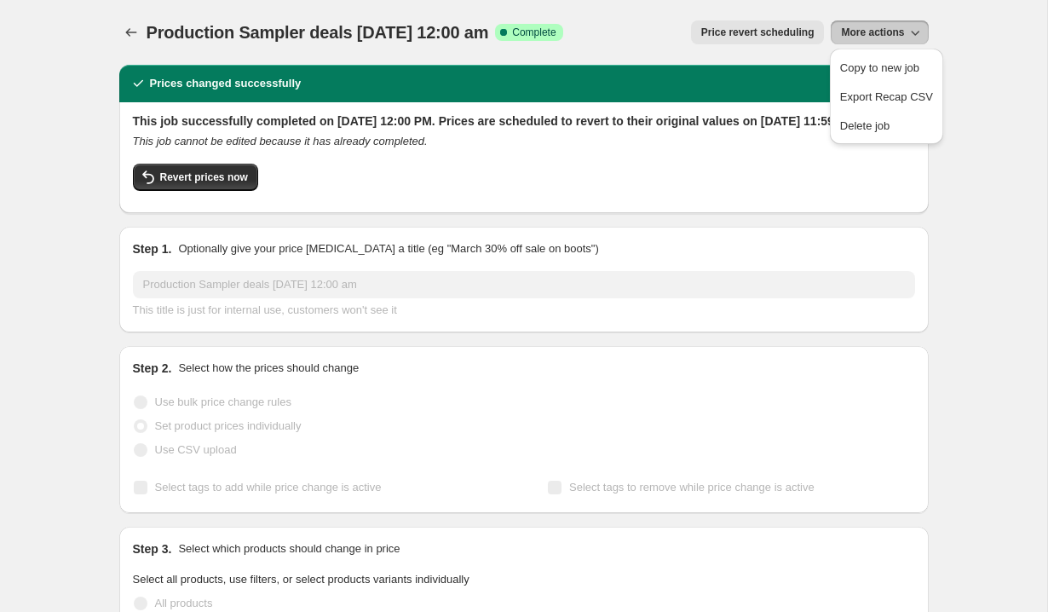
click at [446, 199] on div "Revert prices now" at bounding box center [524, 182] width 782 height 36
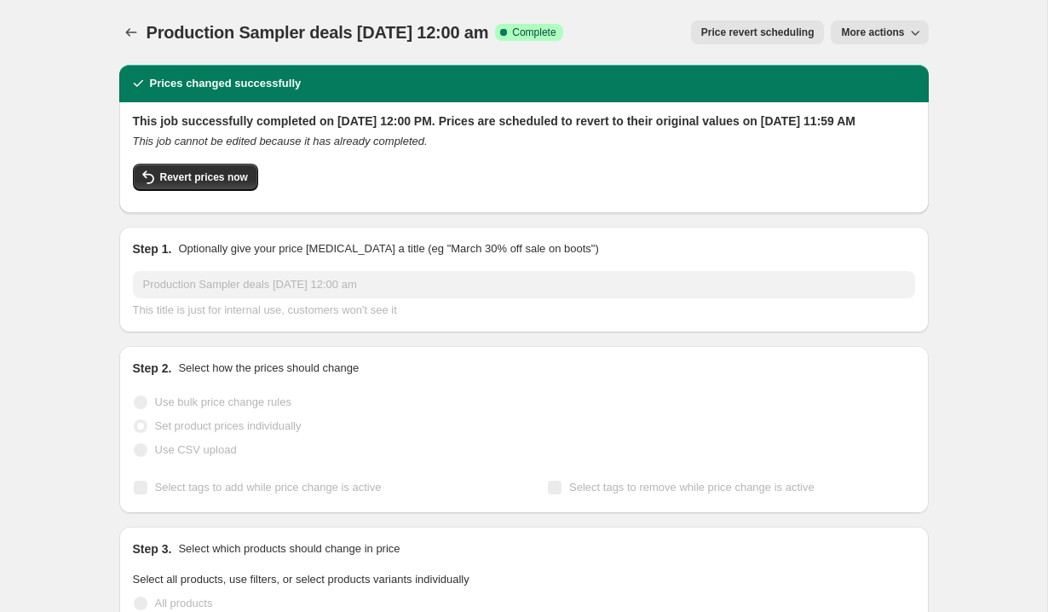
click at [848, 31] on span "More actions" at bounding box center [872, 33] width 63 height 14
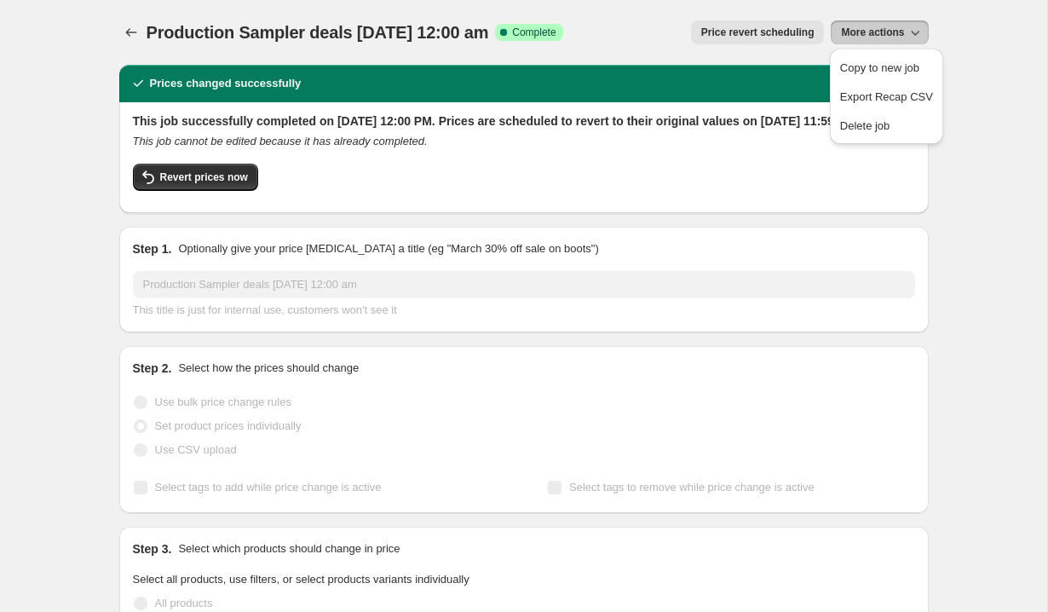
click at [754, 35] on span "Price revert scheduling" at bounding box center [757, 33] width 113 height 14
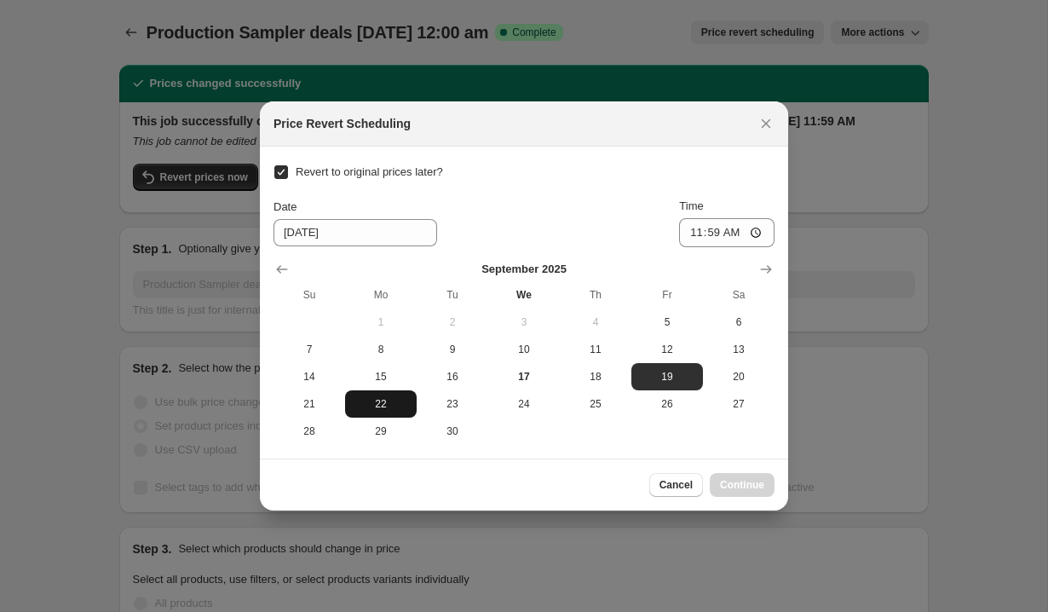
click at [373, 410] on span "22" at bounding box center [381, 404] width 58 height 14
type input "[DATE]"
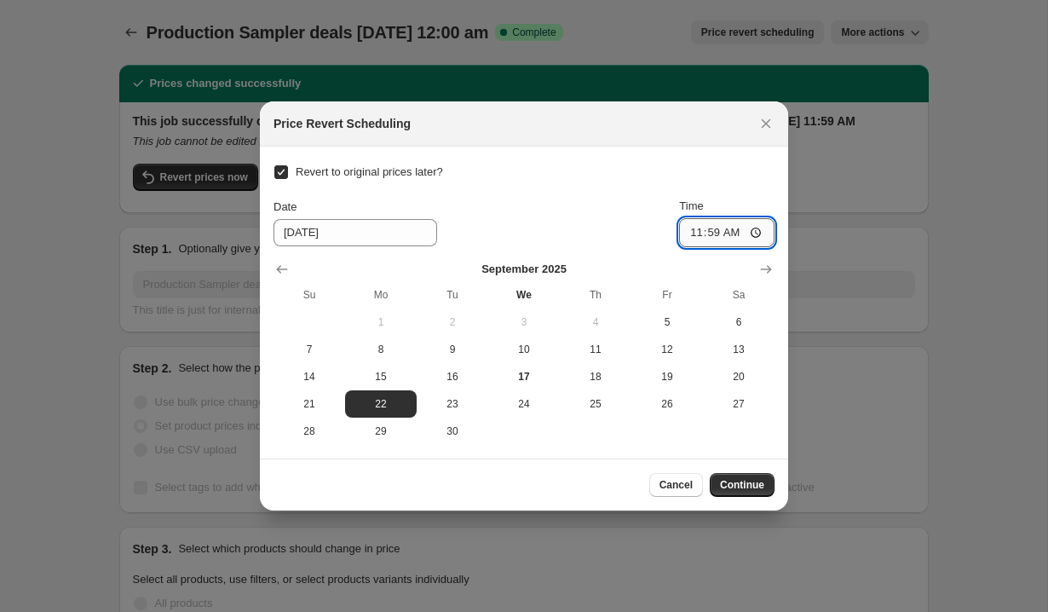
click at [694, 238] on input "11:59" at bounding box center [726, 232] width 95 height 29
type input "12:00"
click at [755, 483] on span "Continue" at bounding box center [742, 485] width 44 height 14
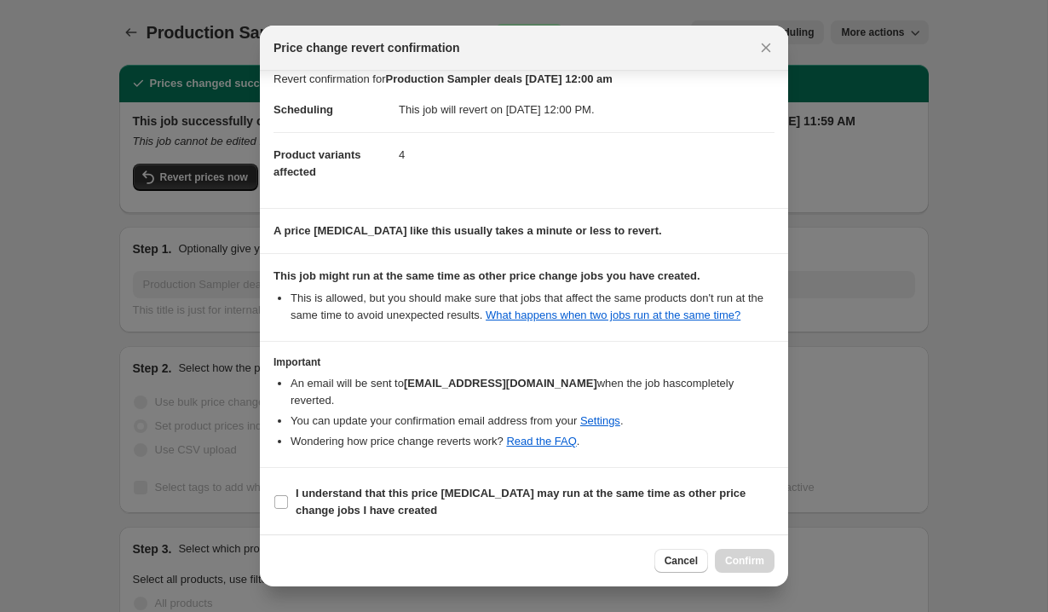
scroll to position [15, 0]
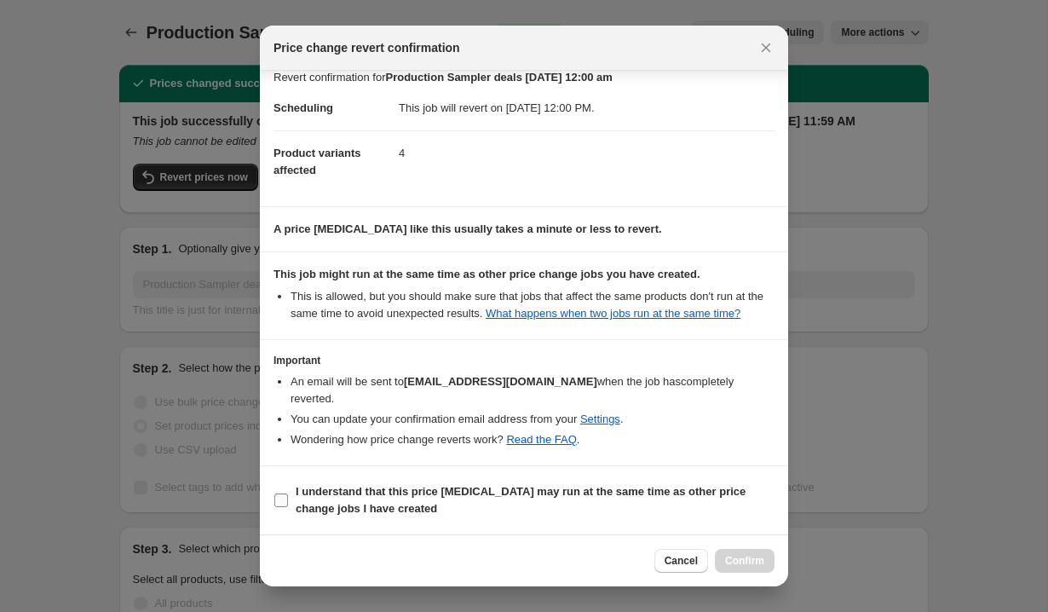
click at [278, 498] on input "I understand that this price [MEDICAL_DATA] may run at the same time as other p…" at bounding box center [281, 500] width 14 height 14
checkbox input "true"
click at [735, 561] on span "Confirm" at bounding box center [744, 561] width 39 height 14
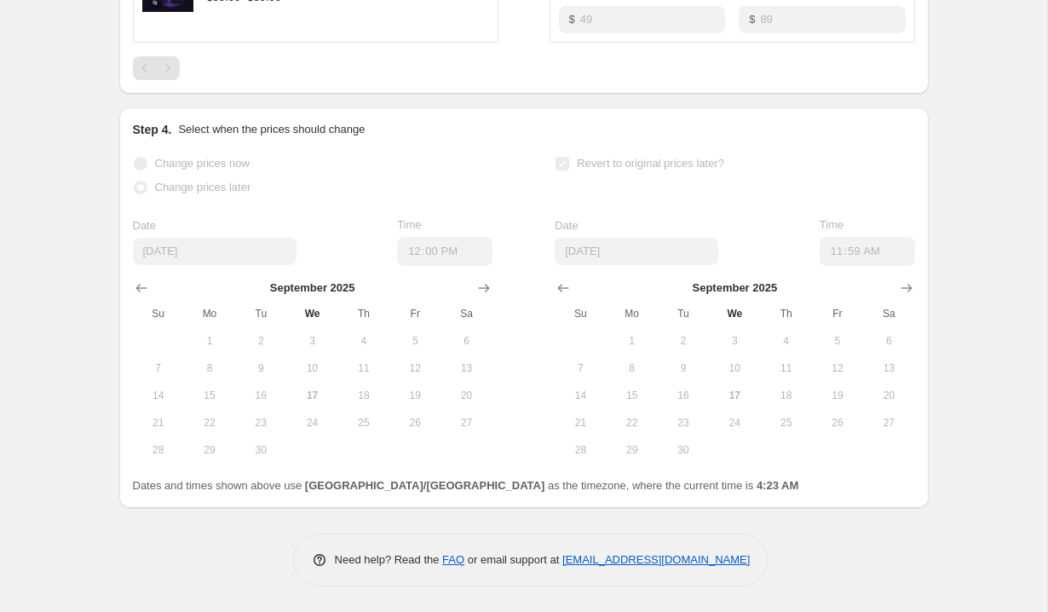
scroll to position [1231, 0]
click at [660, 369] on button "9" at bounding box center [683, 367] width 51 height 27
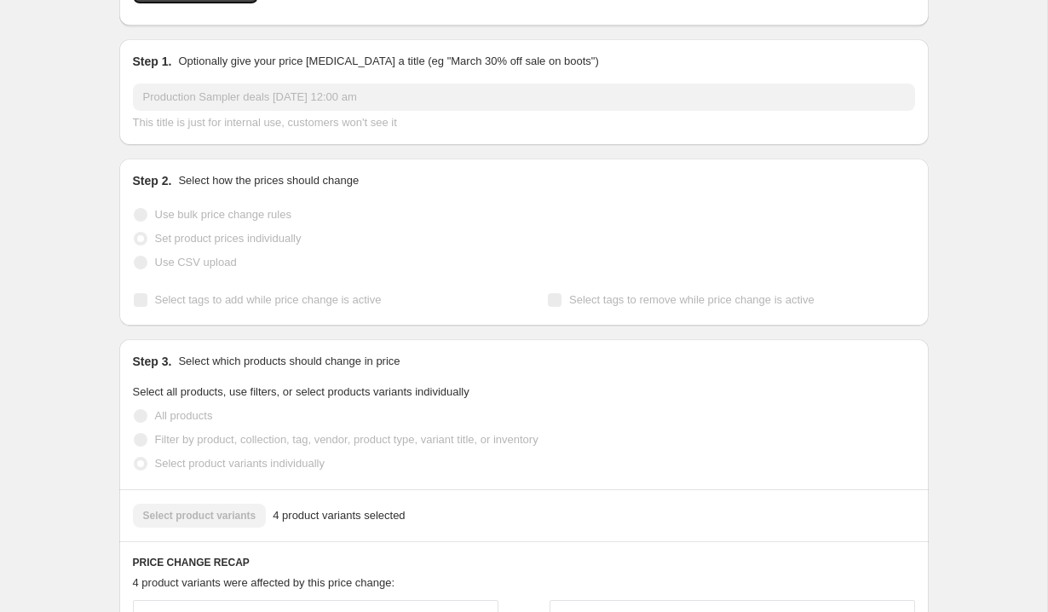
scroll to position [0, 0]
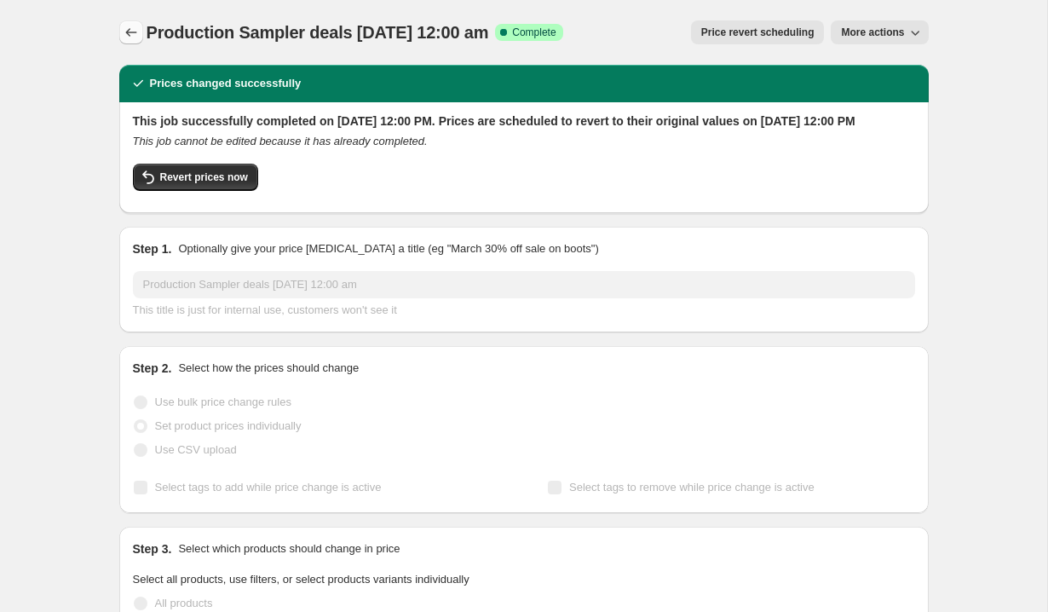
click at [135, 28] on icon "Price change jobs" at bounding box center [131, 32] width 17 height 17
